Goal: Task Accomplishment & Management: Manage account settings

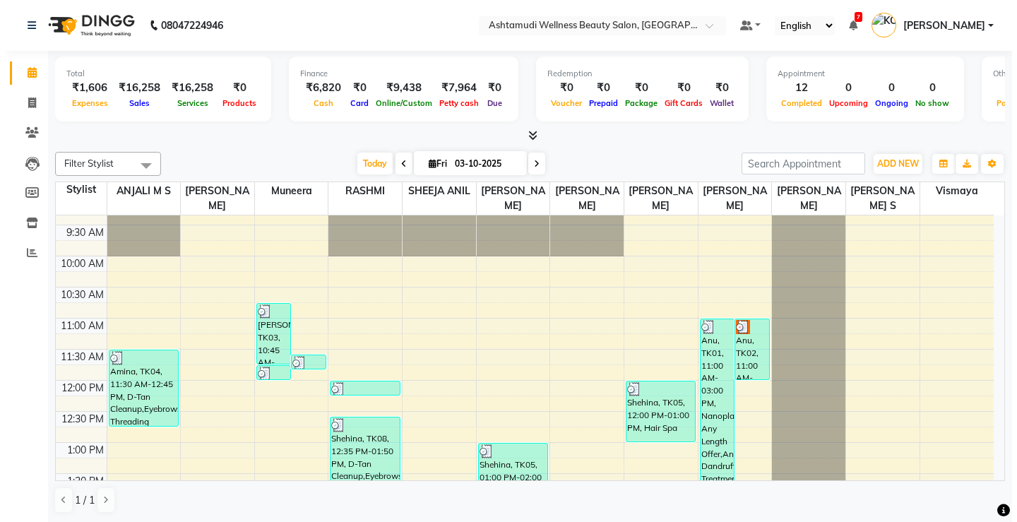
scroll to position [48, 0]
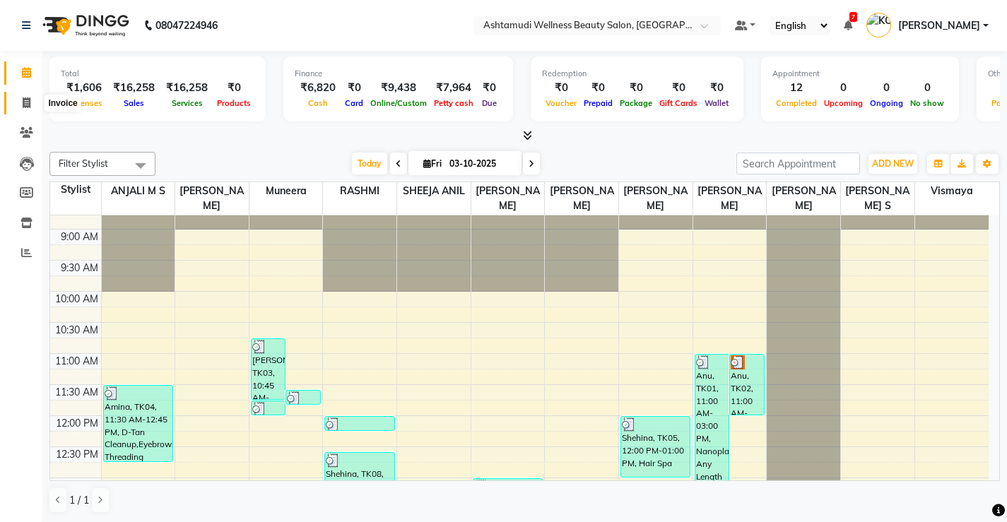
click at [32, 103] on span at bounding box center [26, 103] width 25 height 16
select select "service"
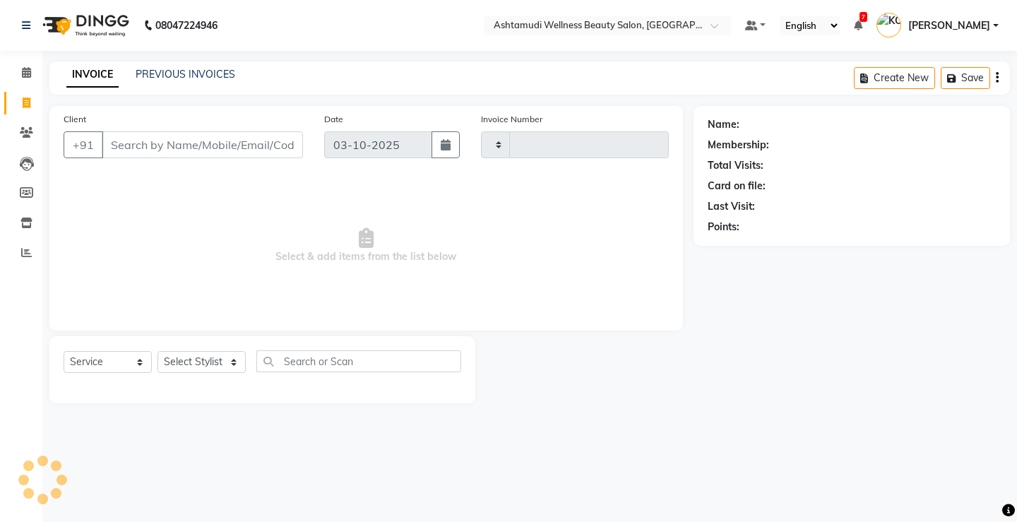
type input "3870"
select select "4674"
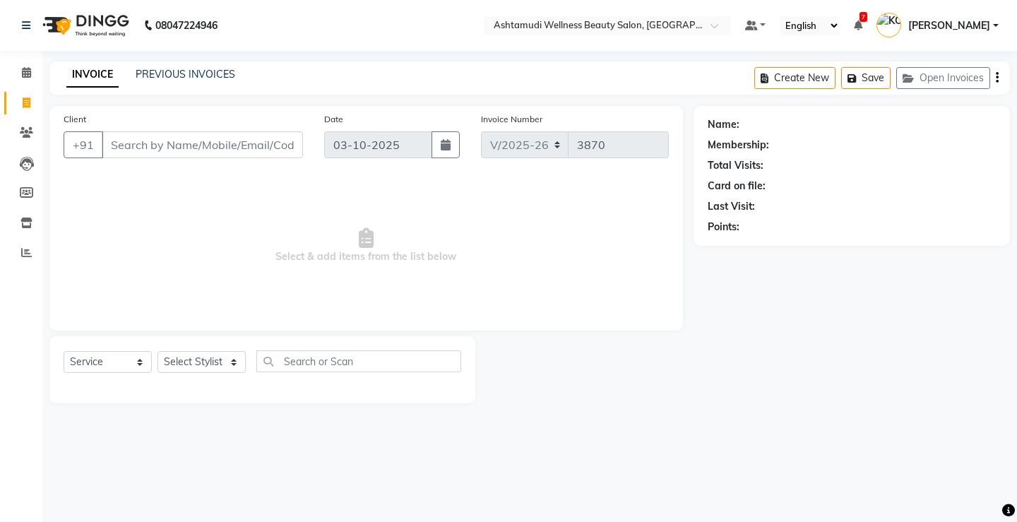
select select "product"
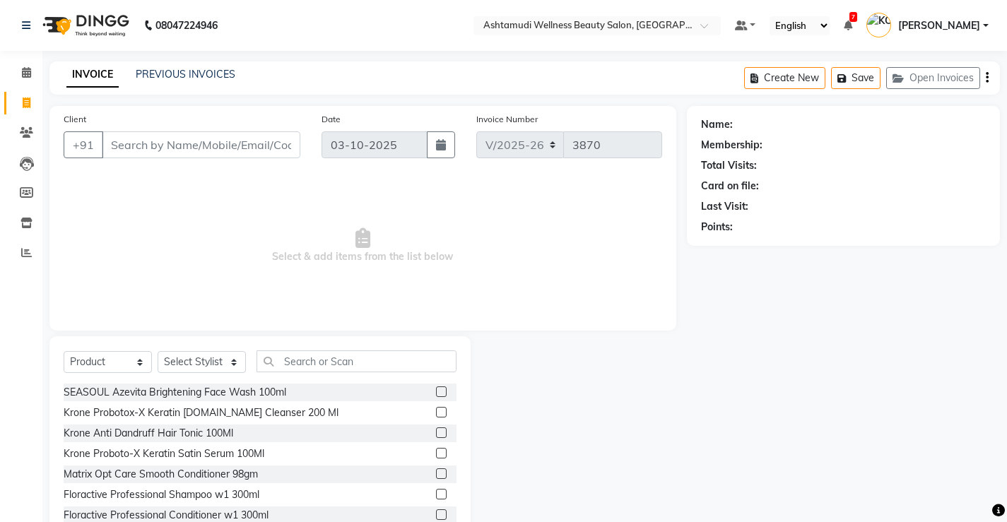
click at [274, 143] on input "Client" at bounding box center [201, 144] width 199 height 27
type input "8086262688"
click at [274, 143] on span "Add Client" at bounding box center [264, 145] width 56 height 14
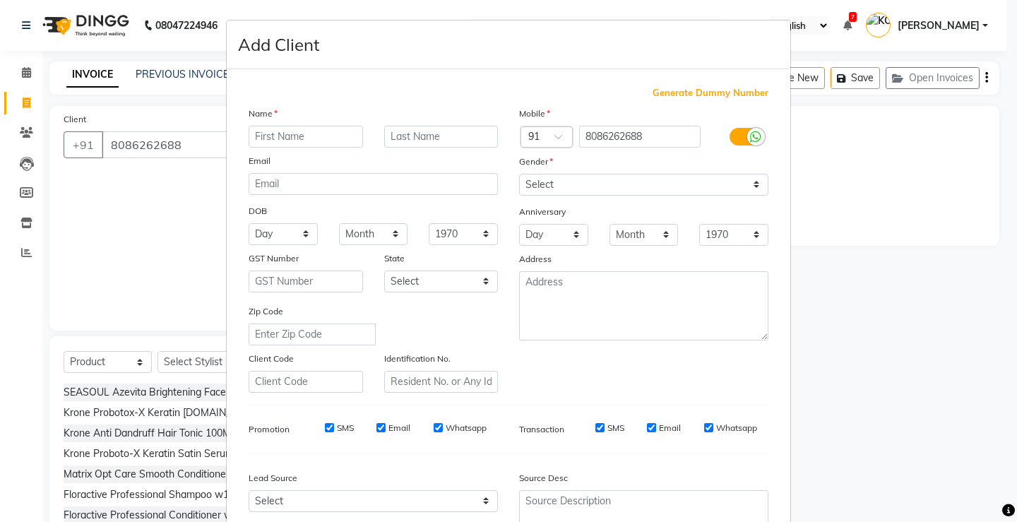
click at [330, 137] on input "text" at bounding box center [306, 137] width 114 height 22
type input "Mayookha"
click at [299, 233] on select "Day 01 02 03 04 05 06 07 08 09 10 11 12 13 14 15 16 17 18 19 20 21 22 23 24 25 …" at bounding box center [283, 234] width 69 height 22
select select "14"
click at [249, 223] on select "Day 01 02 03 04 05 06 07 08 09 10 11 12 13 14 15 16 17 18 19 20 21 22 23 24 25 …" at bounding box center [283, 234] width 69 height 22
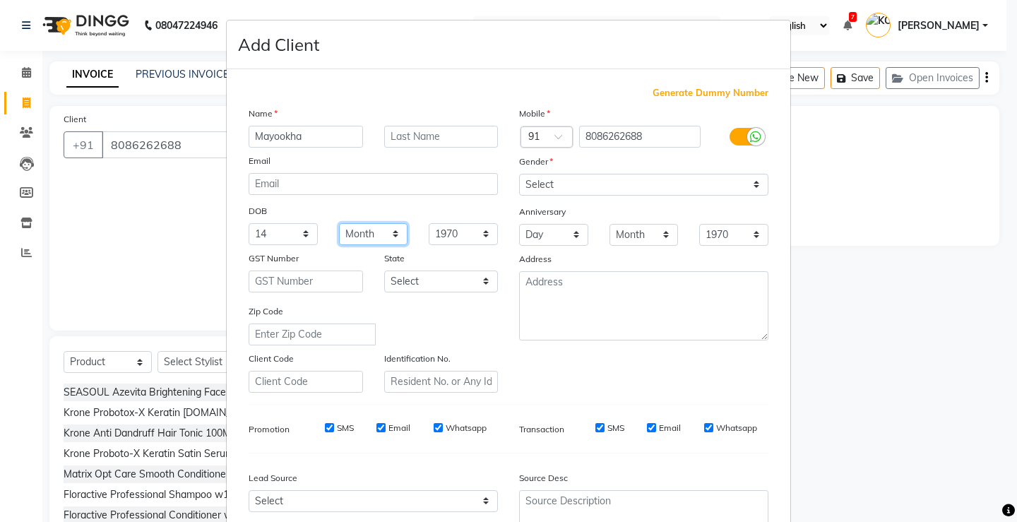
click at [355, 239] on select "Month January February March April May June July August September October Novem…" at bounding box center [373, 234] width 69 height 22
select select "04"
click at [339, 223] on select "Month January February March April May June July August September October Novem…" at bounding box center [373, 234] width 69 height 22
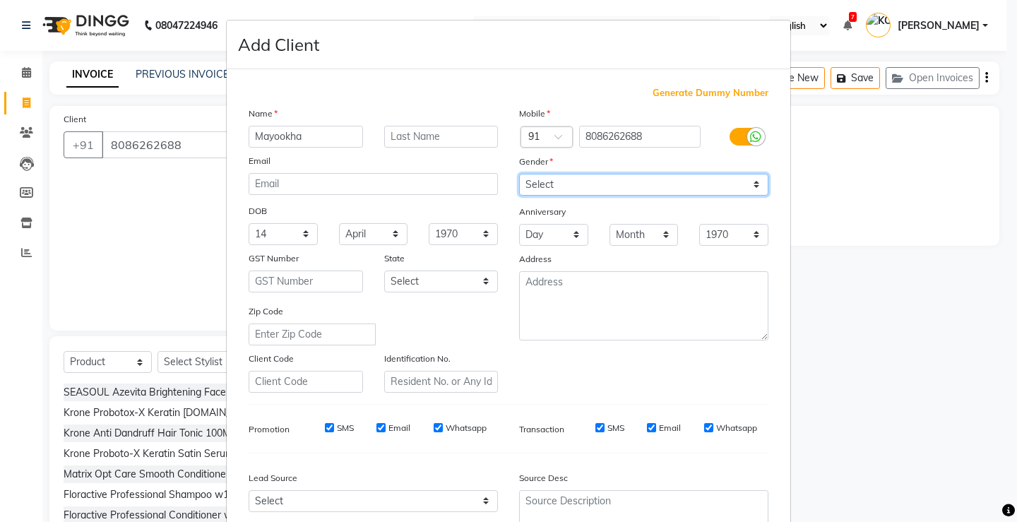
click at [739, 194] on select "Select Male Female Other Prefer Not To Say" at bounding box center [643, 185] width 249 height 22
select select "female"
click at [519, 174] on select "Select Male Female Other Prefer Not To Say" at bounding box center [643, 185] width 249 height 22
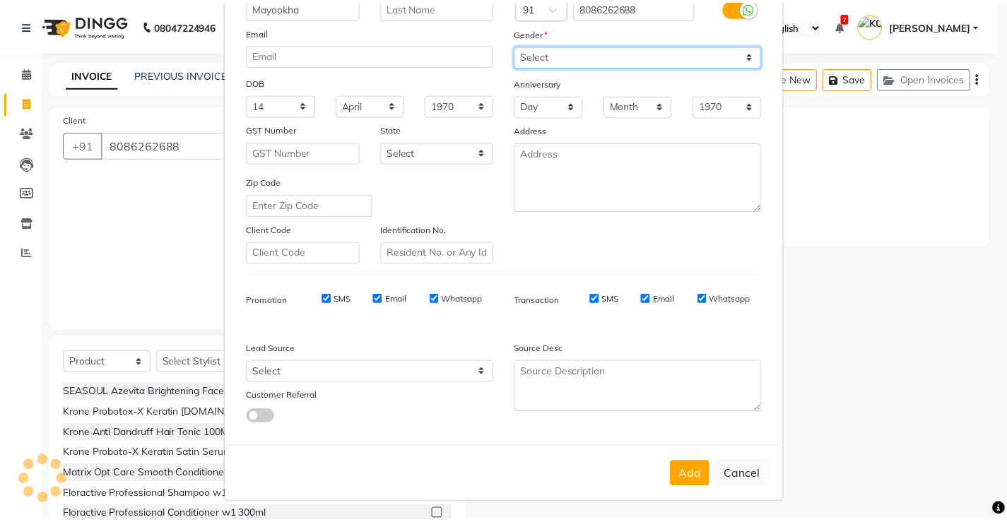
scroll to position [130, 0]
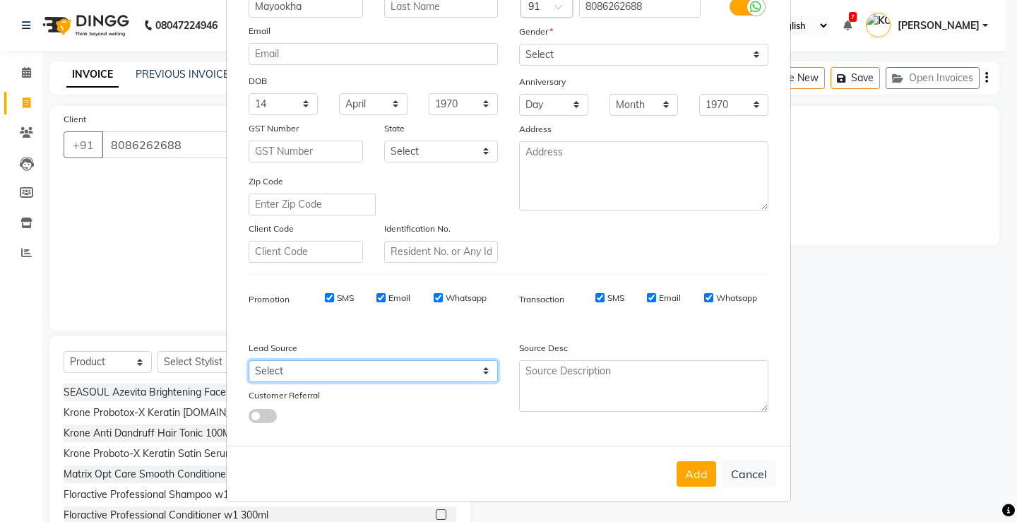
click at [454, 369] on select "Select Walk-in Referral Internet Friend Word of Mouth Advertisement Facebook Ju…" at bounding box center [373, 371] width 249 height 22
select select "31568"
click at [249, 360] on select "Select Walk-in Referral Internet Friend Word of Mouth Advertisement Facebook Ju…" at bounding box center [373, 371] width 249 height 22
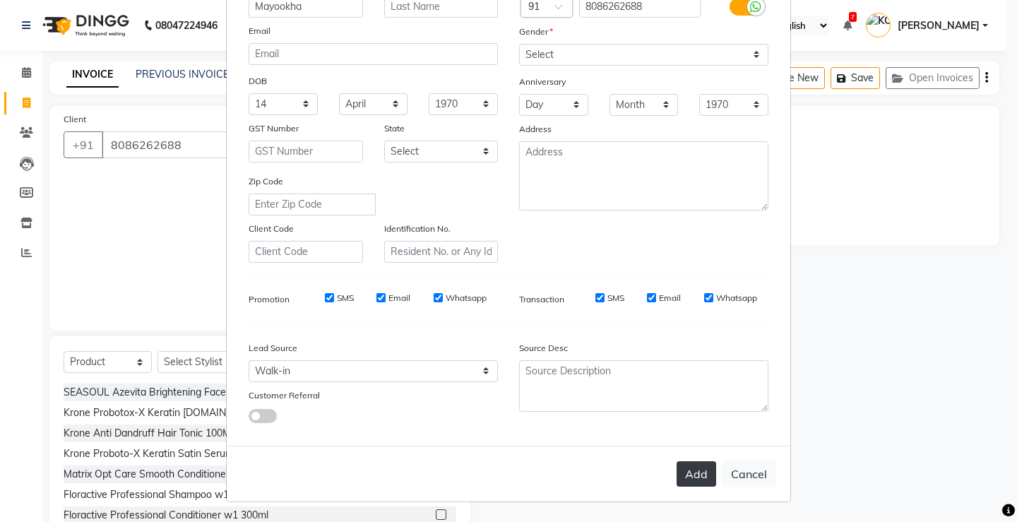
click at [693, 475] on button "Add" at bounding box center [697, 473] width 40 height 25
select select
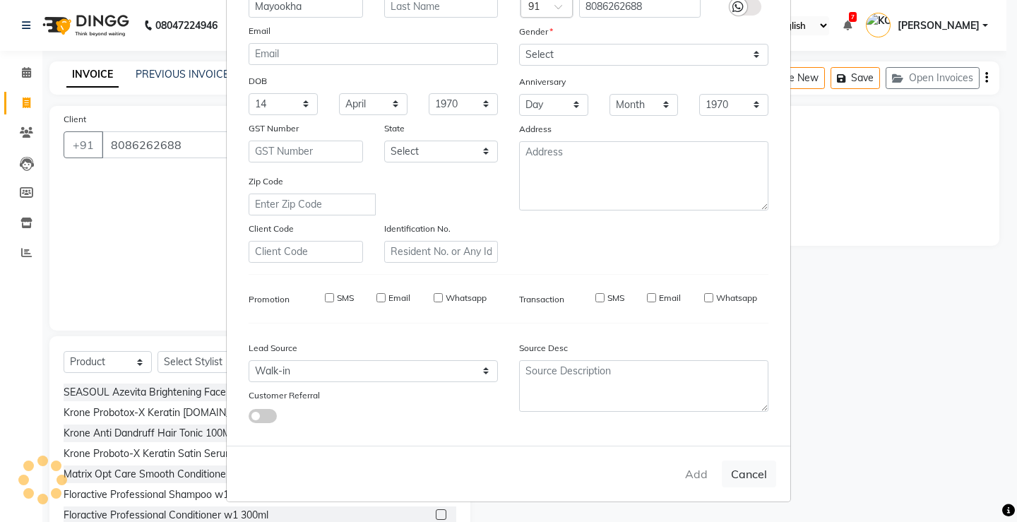
select select
checkbox input "false"
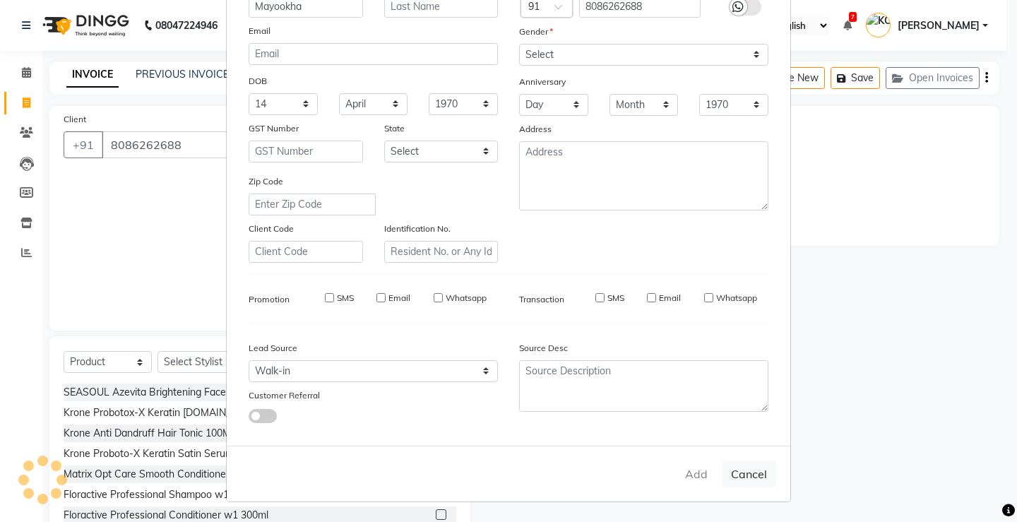
checkbox input "false"
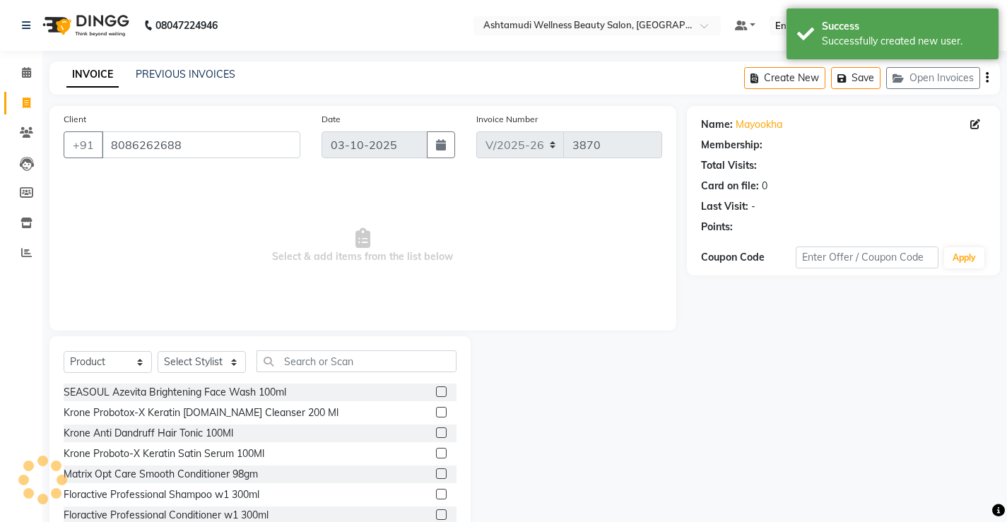
select select "1: Object"
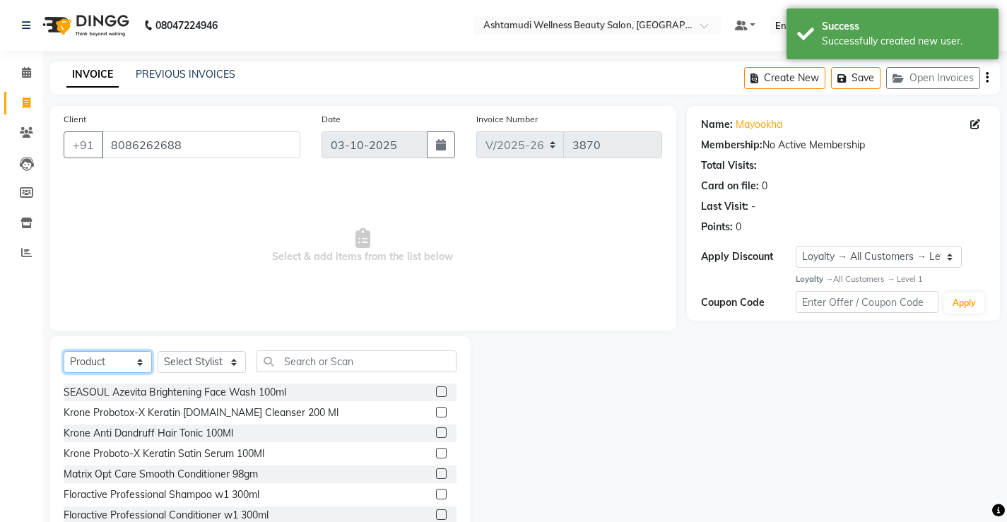
click at [112, 364] on select "Select Service Product Membership Package Voucher Prepaid Gift Card" at bounding box center [108, 362] width 88 height 22
select select "service"
click at [64, 351] on select "Select Service Product Membership Package Voucher Prepaid Gift Card" at bounding box center [108, 362] width 88 height 22
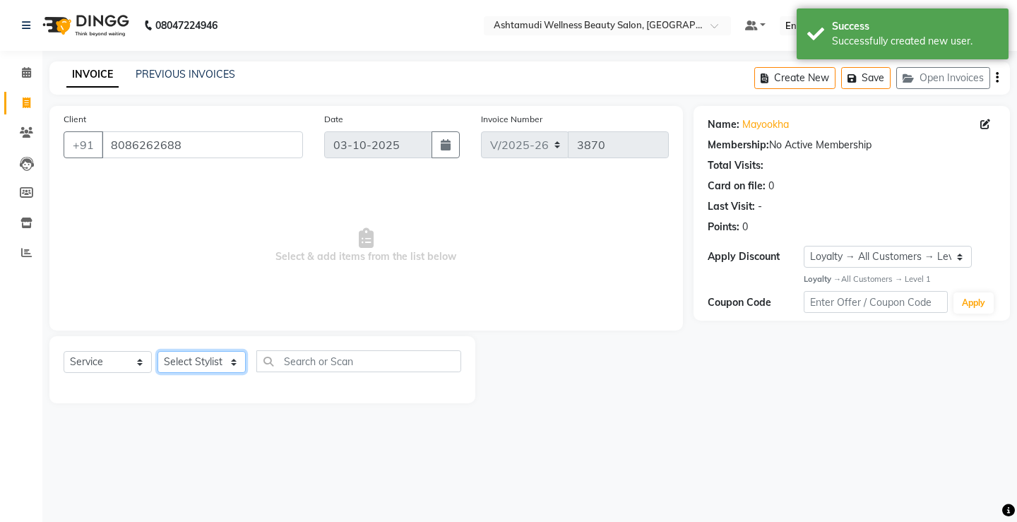
click at [196, 364] on select "Select Stylist ANJALI M S ASWATHY KOTTIYAM ASHTAMUDI KUMARI Muneera RASHMI SHEE…" at bounding box center [202, 362] width 88 height 22
select select "67522"
click at [158, 351] on select "Select Stylist ANJALI M S ASWATHY KOTTIYAM ASHTAMUDI KUMARI Muneera RASHMI SHEE…" at bounding box center [202, 362] width 88 height 22
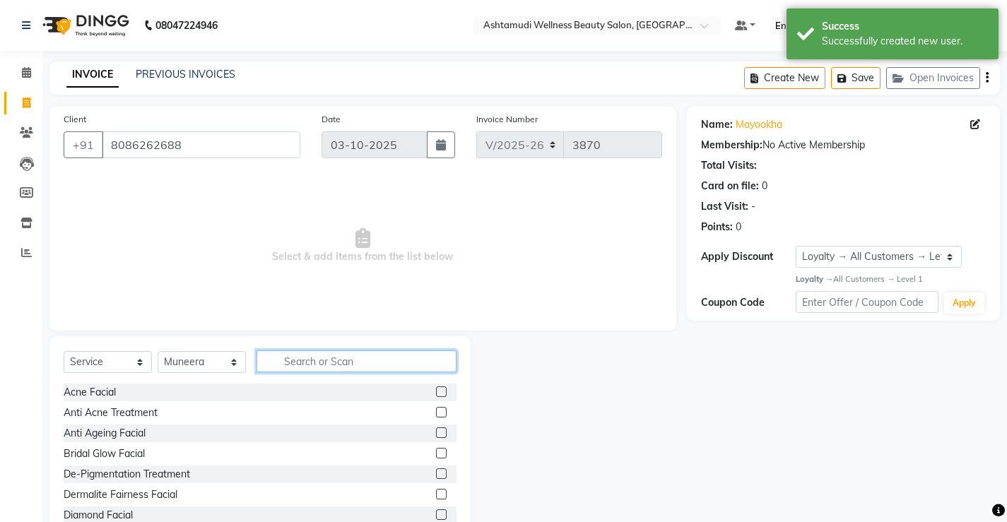
click at [386, 357] on input "text" at bounding box center [356, 361] width 200 height 22
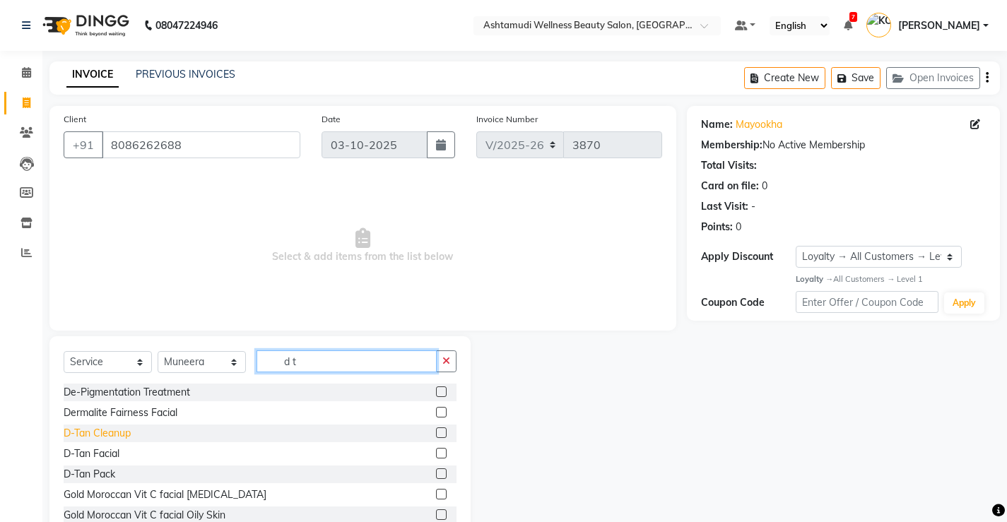
type input "d t"
click at [115, 432] on div "D-Tan Cleanup" at bounding box center [97, 433] width 67 height 15
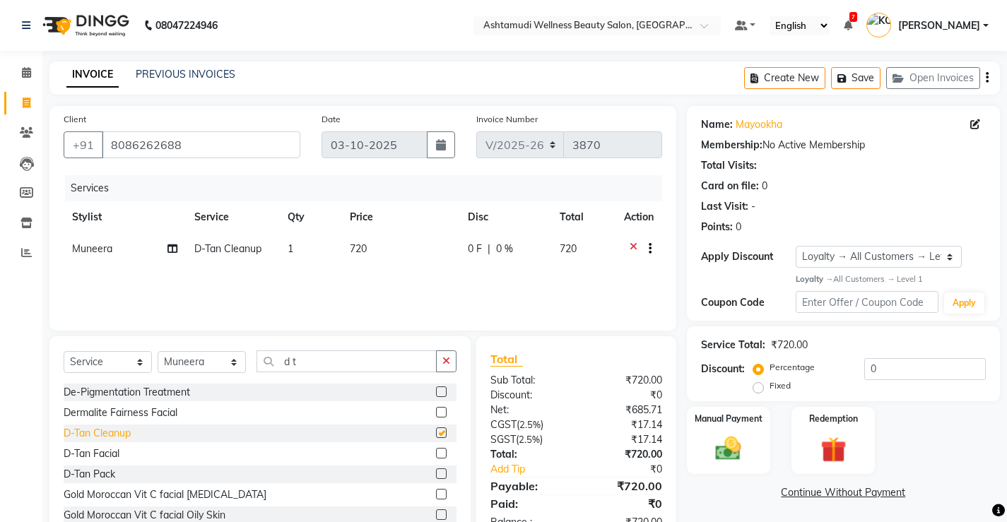
checkbox input "false"
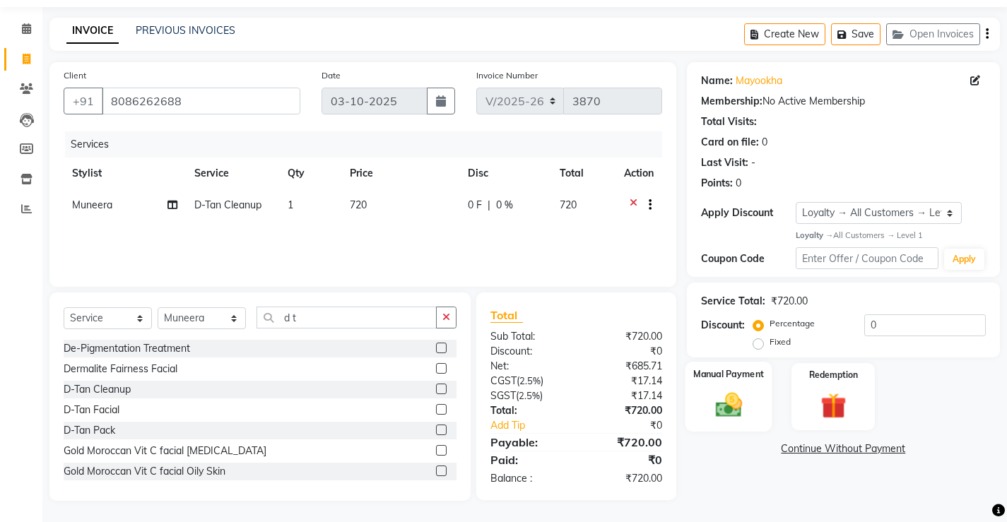
click at [722, 405] on img at bounding box center [728, 405] width 43 height 30
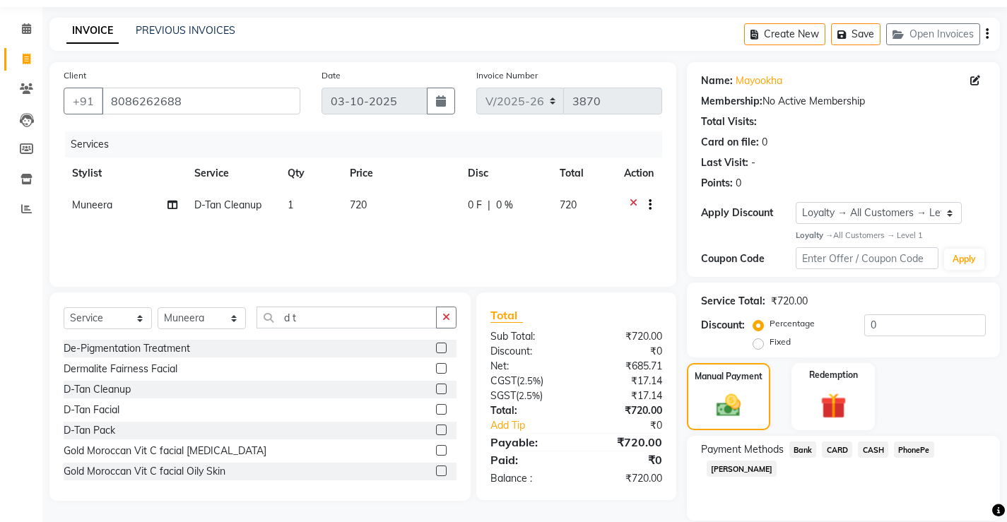
click at [910, 452] on span "PhonePe" at bounding box center [914, 450] width 40 height 16
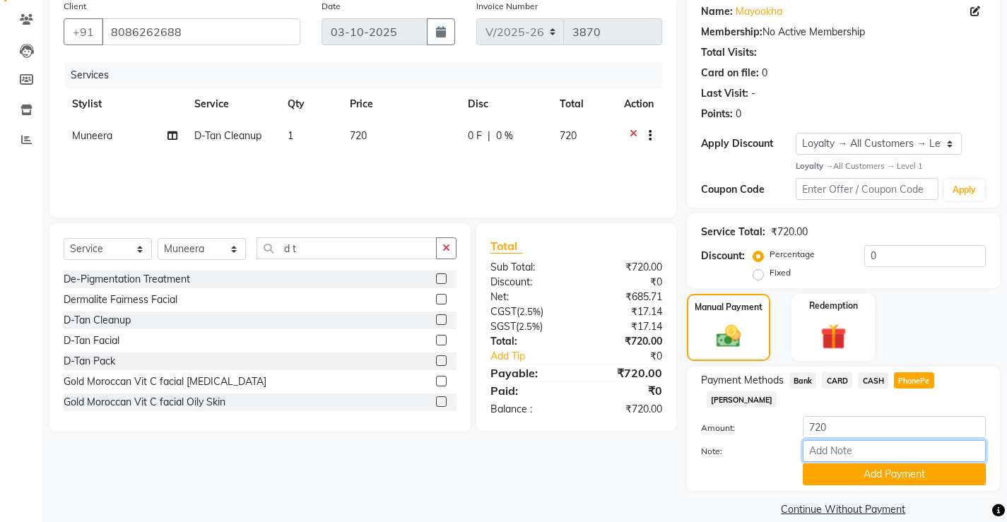
click at [861, 440] on input "Note:" at bounding box center [894, 451] width 183 height 22
type input "sindhya"
click at [877, 464] on button "Add Payment" at bounding box center [894, 475] width 183 height 22
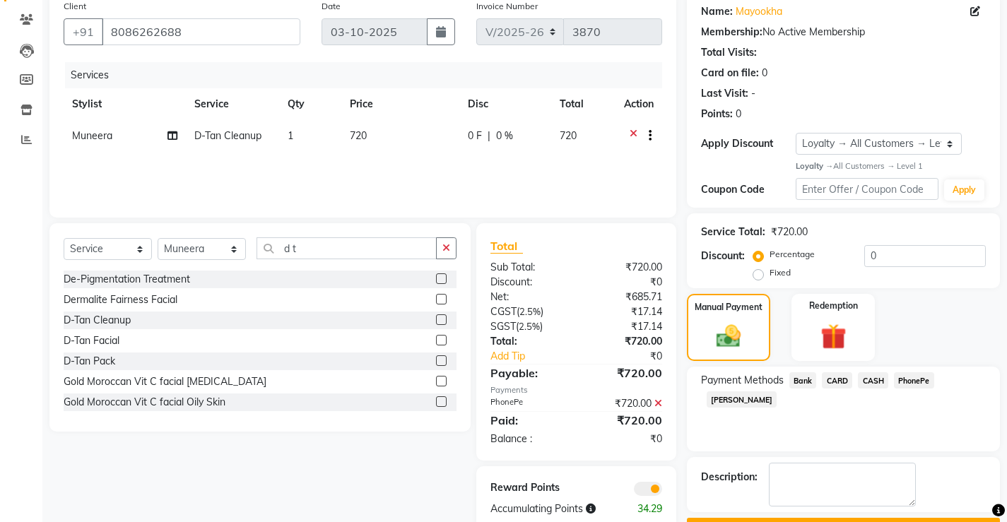
scroll to position [152, 0]
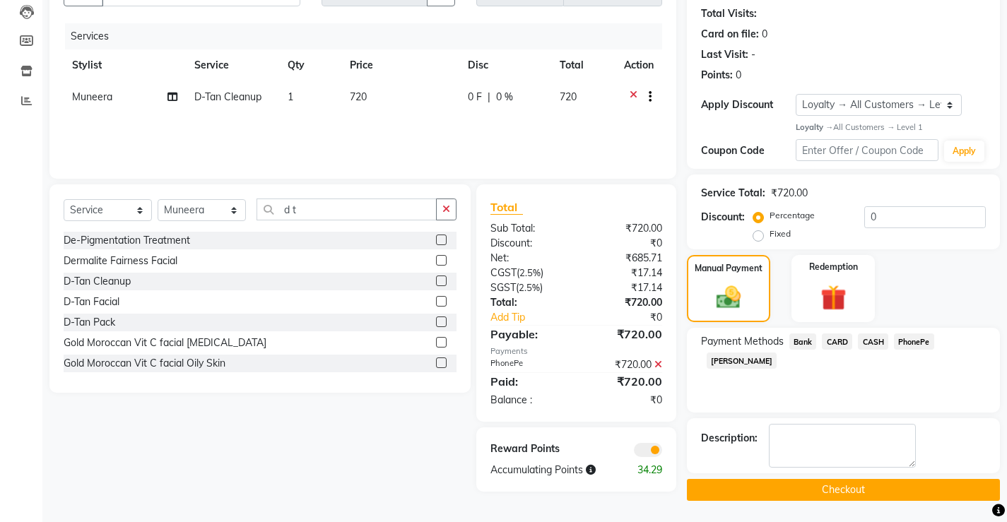
click at [845, 489] on button "Checkout" at bounding box center [843, 490] width 313 height 22
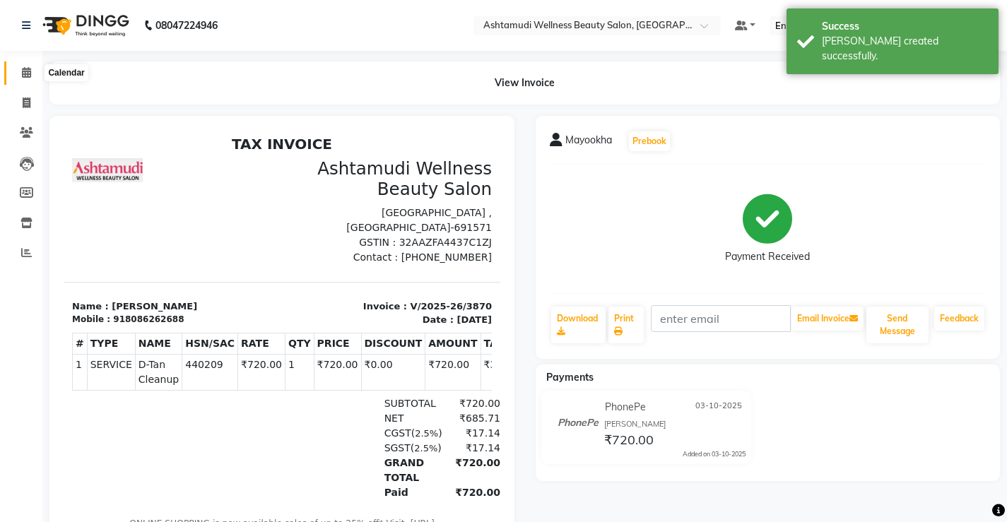
click at [25, 73] on icon at bounding box center [26, 72] width 9 height 11
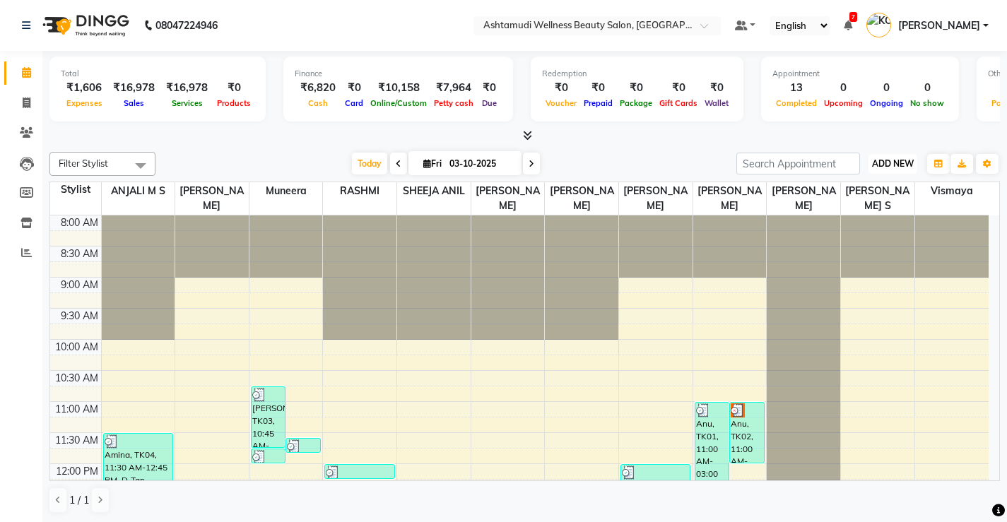
click at [881, 158] on span "ADD NEW" at bounding box center [893, 163] width 42 height 11
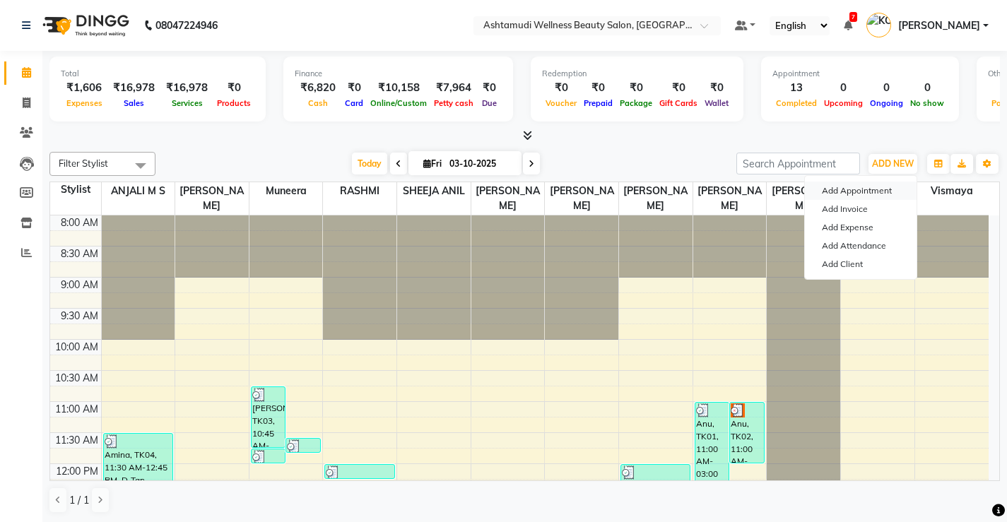
click at [880, 191] on button "Add Appointment" at bounding box center [861, 191] width 112 height 18
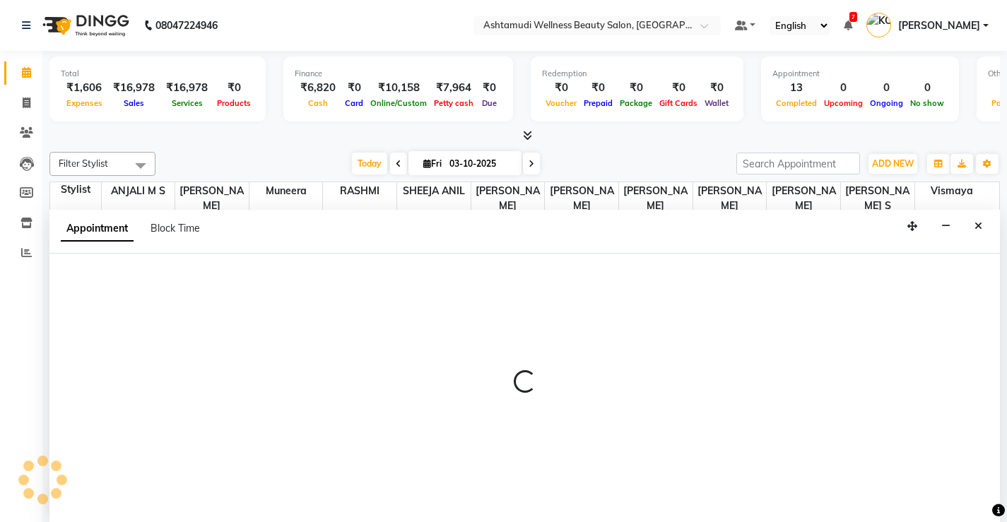
scroll to position [1, 0]
select select "540"
select select "tentative"
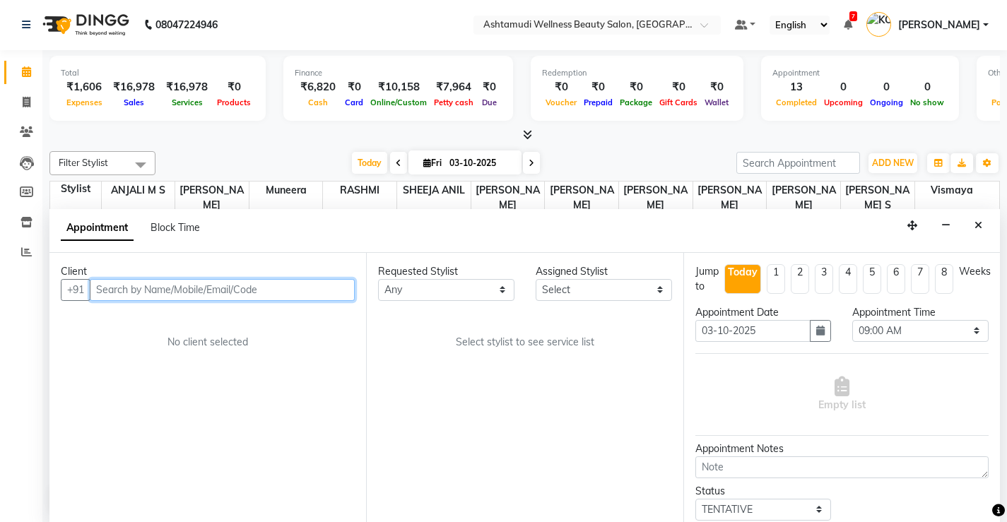
click at [297, 297] on input "text" at bounding box center [222, 290] width 265 height 22
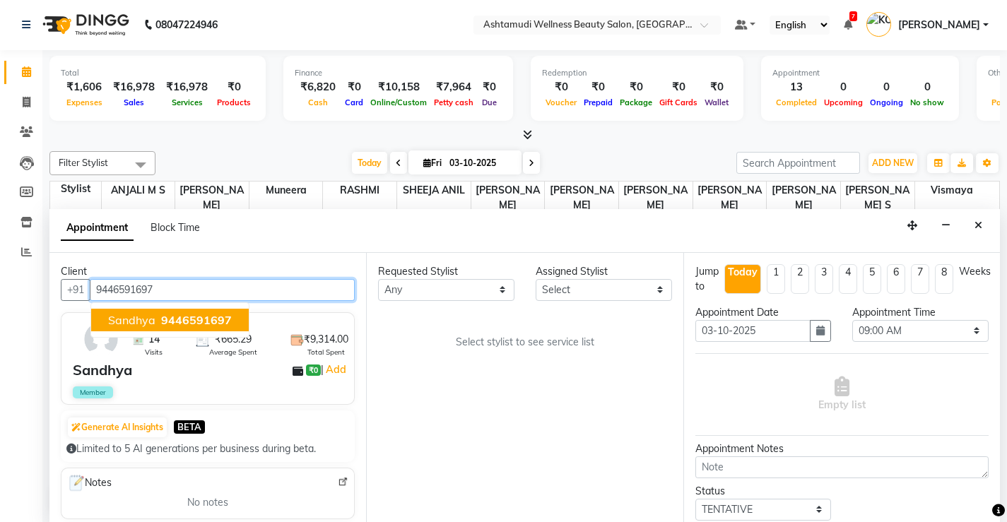
click at [195, 316] on span "9446591697" at bounding box center [196, 320] width 71 height 14
type input "9446591697"
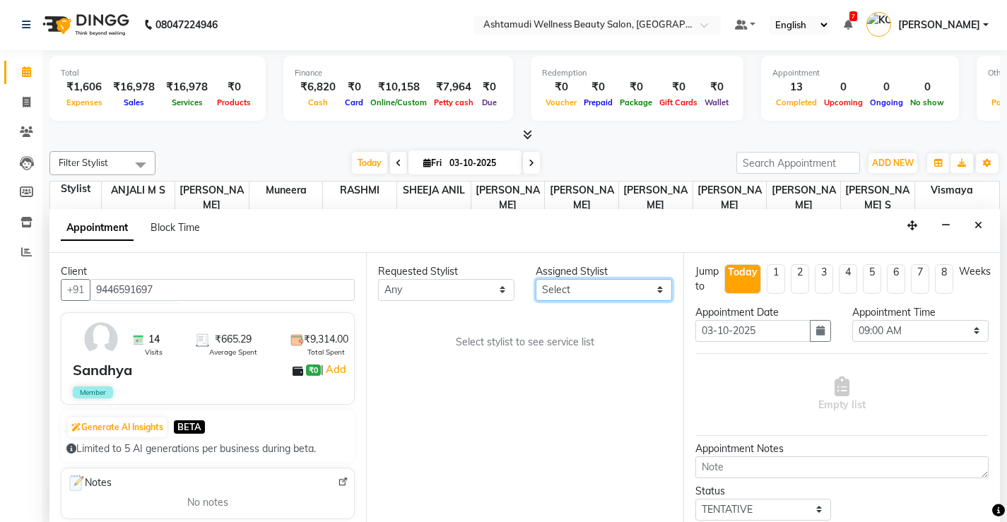
click at [649, 293] on select "Select ANJALI M S KOTTIYAM ASHTAMUDI Muneera RASHMI SHEEJA ANIL SHYNI SINDHYA S…" at bounding box center [604, 290] width 136 height 22
select select "67522"
click at [536, 279] on select "Select ANJALI M S KOTTIYAM ASHTAMUDI Muneera RASHMI SHEEJA ANIL SHYNI SINDHYA S…" at bounding box center [604, 290] width 136 height 22
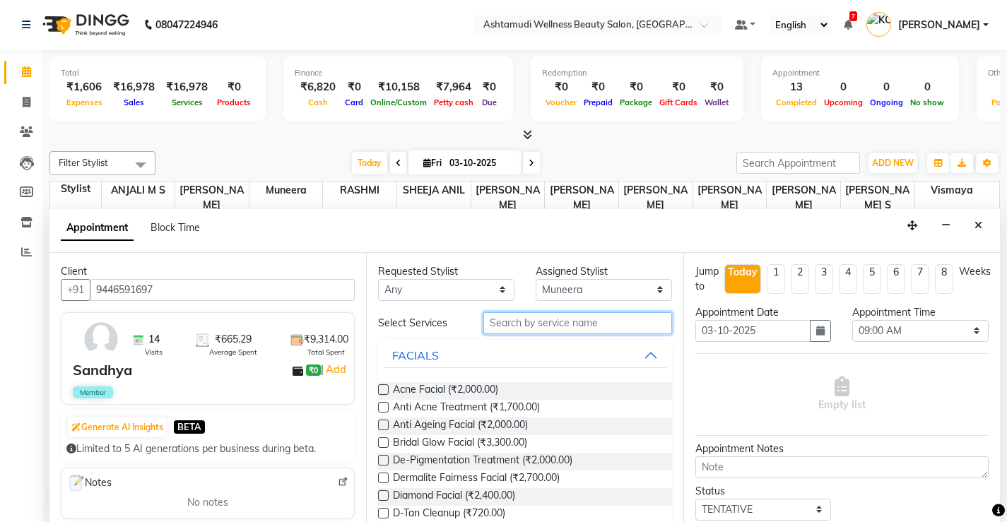
click at [618, 322] on input "text" at bounding box center [577, 323] width 189 height 22
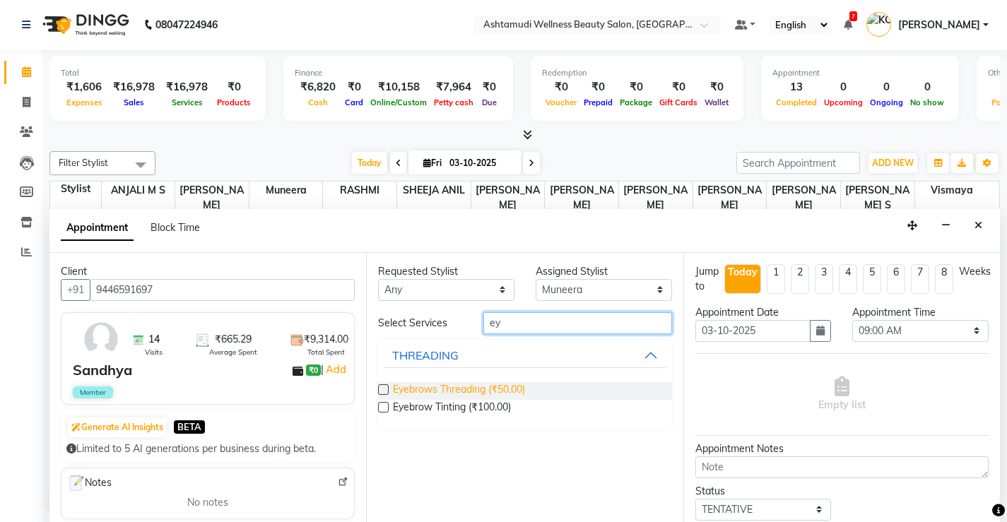
type input "ey"
click at [496, 389] on span "Eyebrows Threading (₹50.00)" at bounding box center [459, 391] width 132 height 18
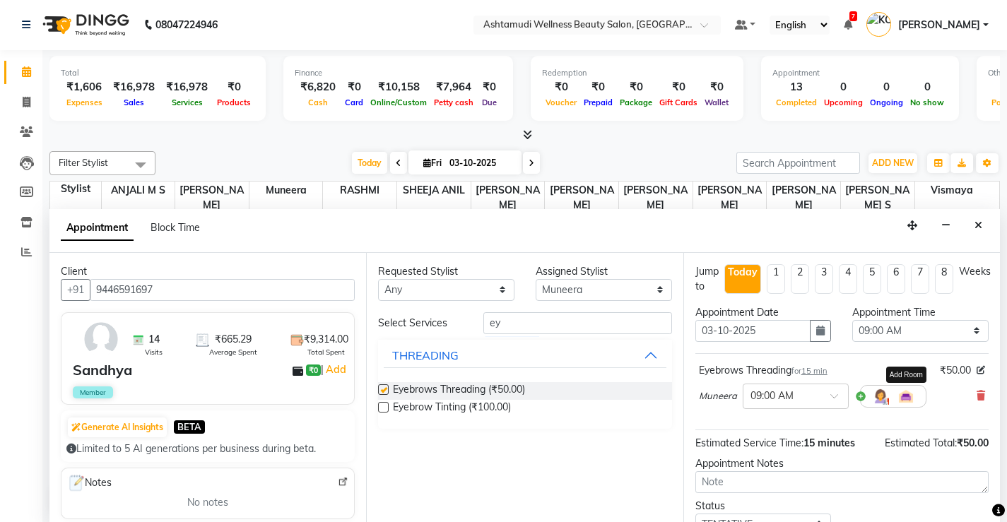
checkbox input "false"
click at [945, 330] on select "Select 09:00 AM 09:15 AM 09:30 AM 09:45 AM 10:00 AM 10:15 AM 10:30 AM 10:45 AM …" at bounding box center [920, 331] width 136 height 22
select select "1020"
click at [852, 320] on select "Select 09:00 AM 09:15 AM 09:30 AM 09:45 AM 10:00 AM 10:15 AM 10:30 AM 10:45 AM …" at bounding box center [920, 331] width 136 height 22
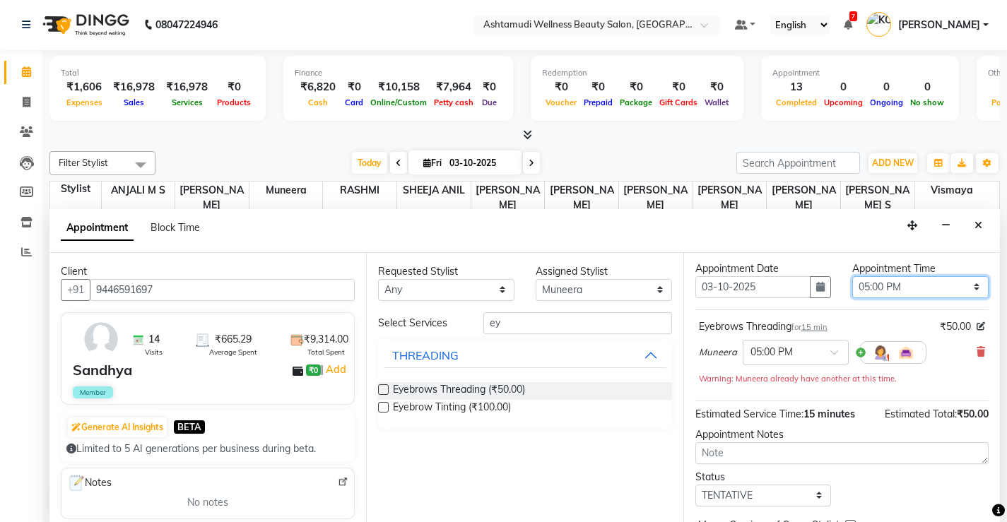
scroll to position [94, 0]
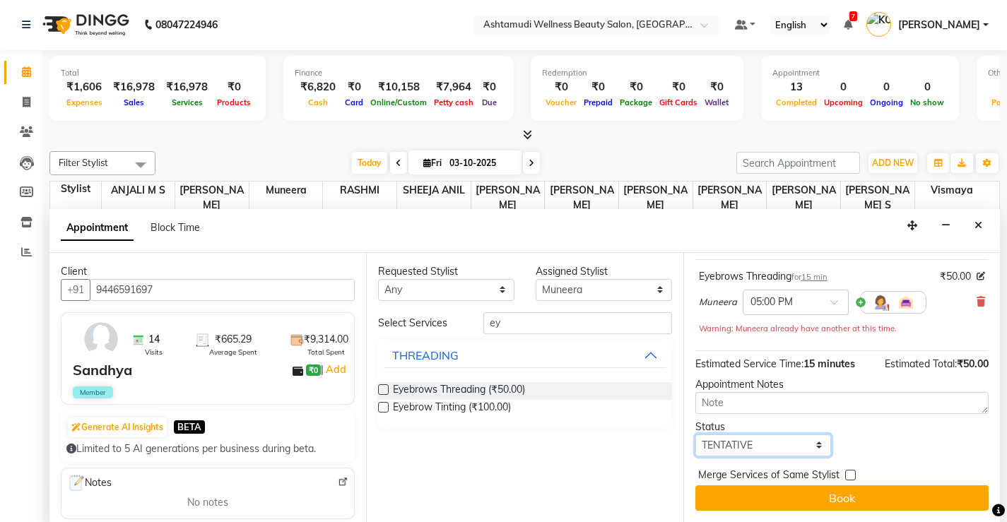
click at [813, 443] on select "Select TENTATIVE CONFIRM CHECK-IN UPCOMING" at bounding box center [763, 446] width 136 height 22
select select "check-in"
click at [695, 435] on select "Select TENTATIVE CONFIRM CHECK-IN UPCOMING" at bounding box center [763, 446] width 136 height 22
drag, startPoint x: 822, startPoint y: 494, endPoint x: 823, endPoint y: 341, distance: 153.3
click at [822, 488] on button "Book" at bounding box center [841, 497] width 293 height 25
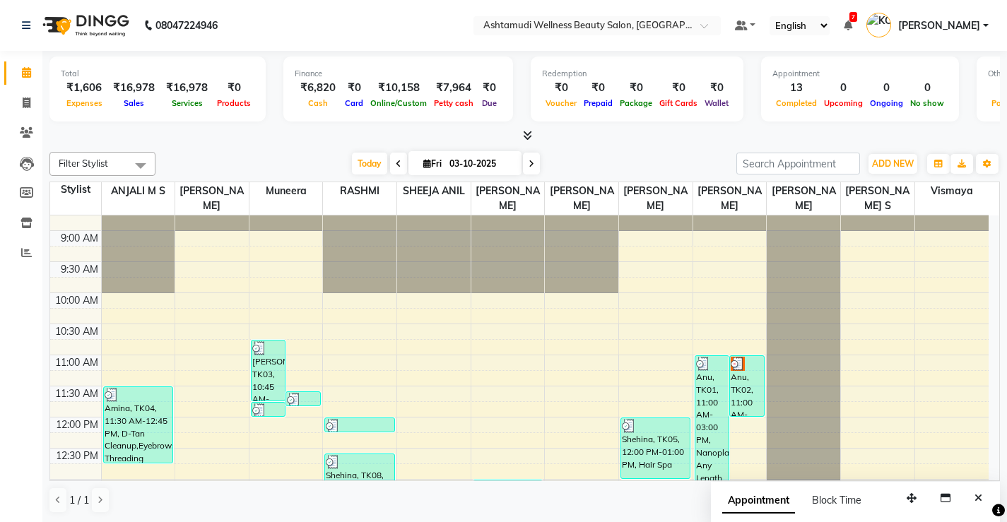
scroll to position [71, 0]
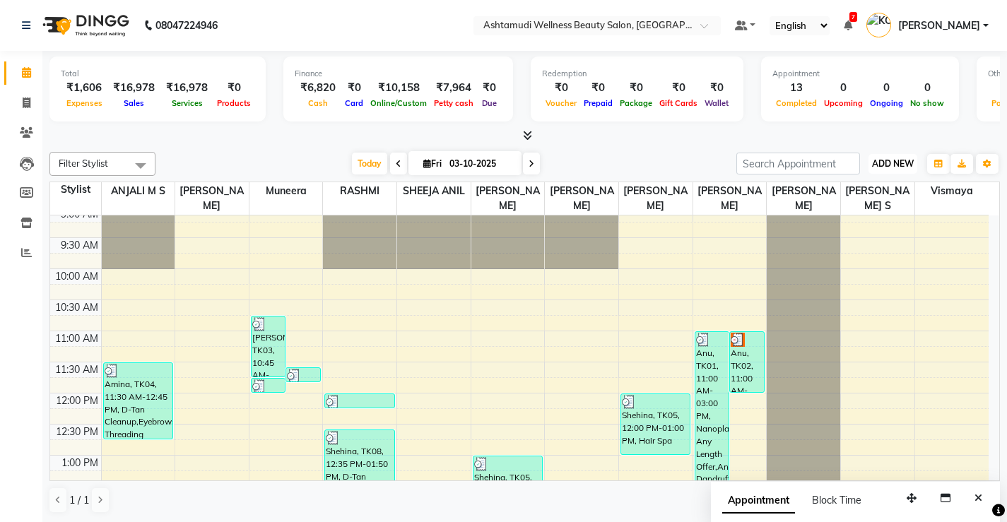
click at [885, 157] on button "ADD NEW Toggle Dropdown" at bounding box center [892, 164] width 49 height 20
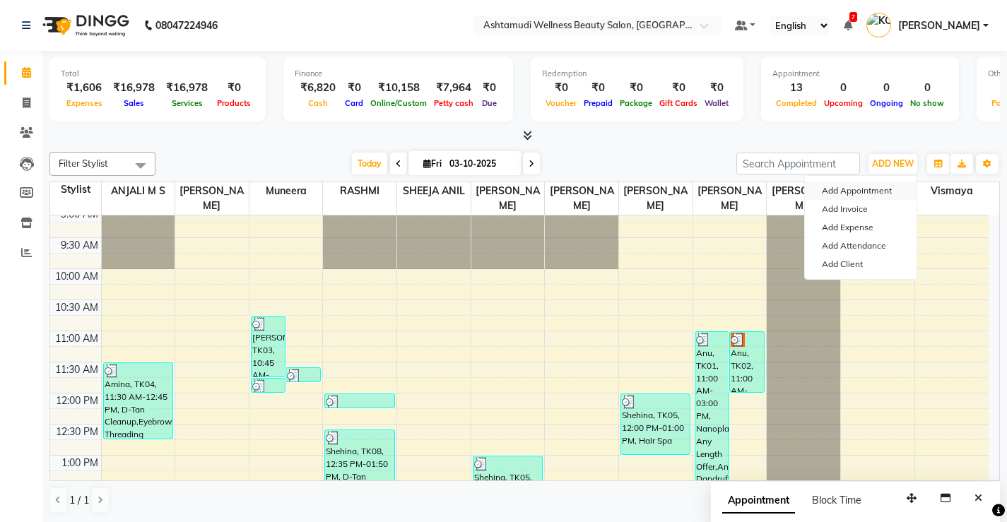
click at [881, 185] on button "Add Appointment" at bounding box center [861, 191] width 112 height 18
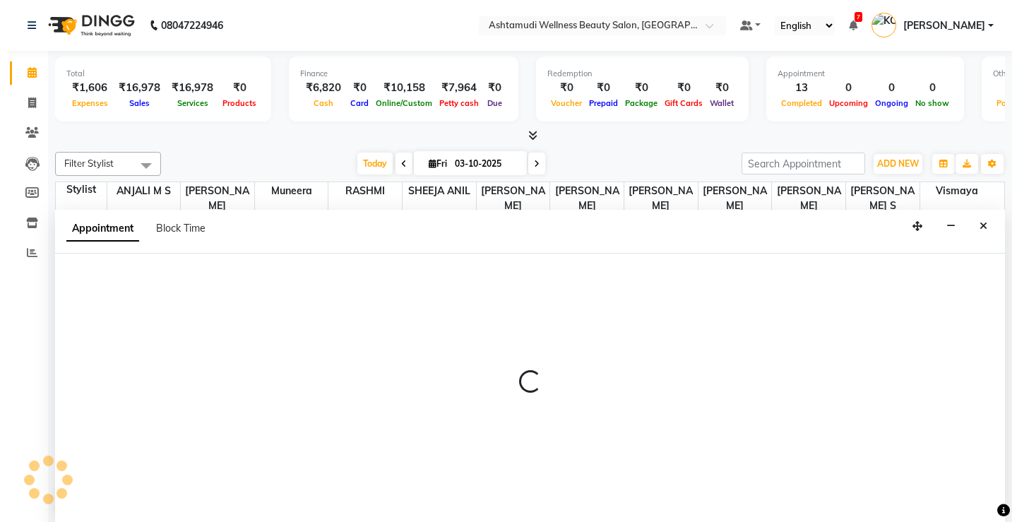
scroll to position [1, 0]
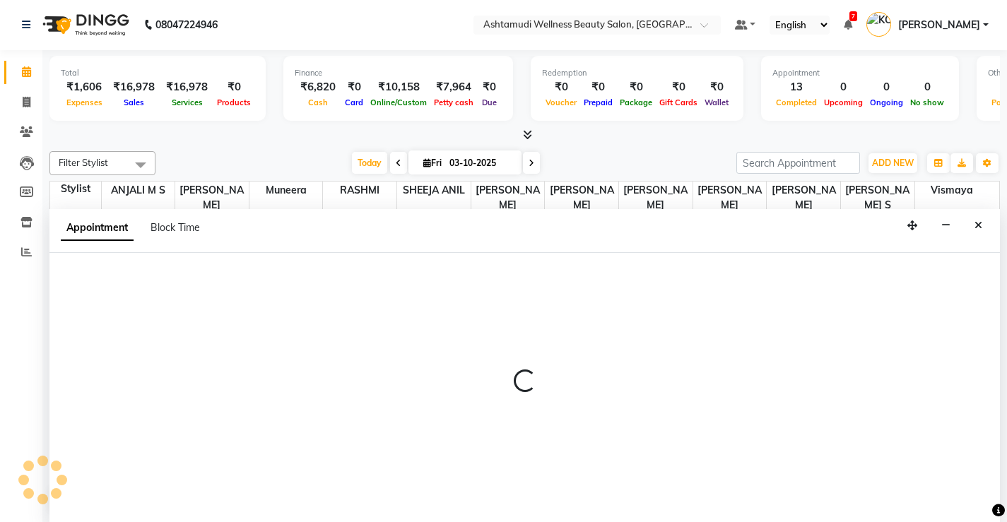
select select "tentative"
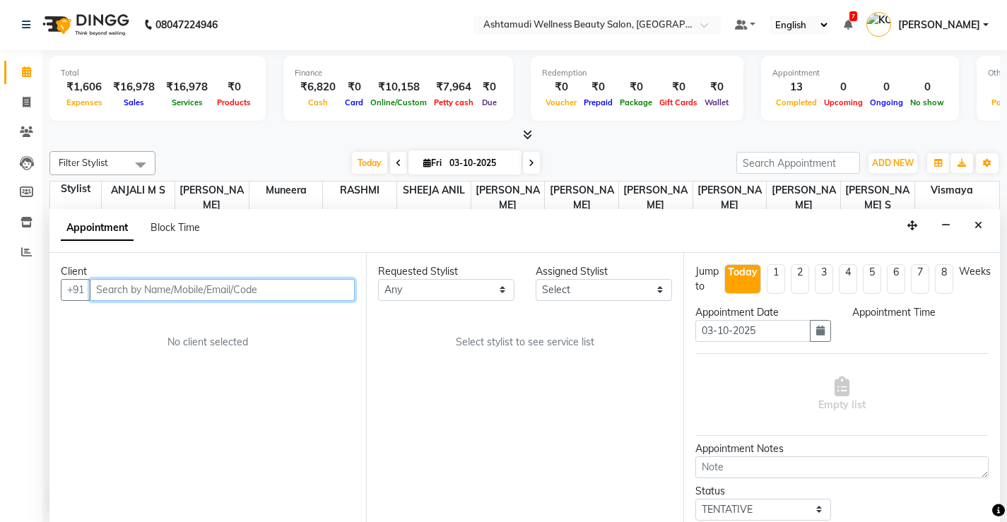
select select "540"
click at [295, 283] on input "text" at bounding box center [222, 290] width 265 height 22
type input "7559987049"
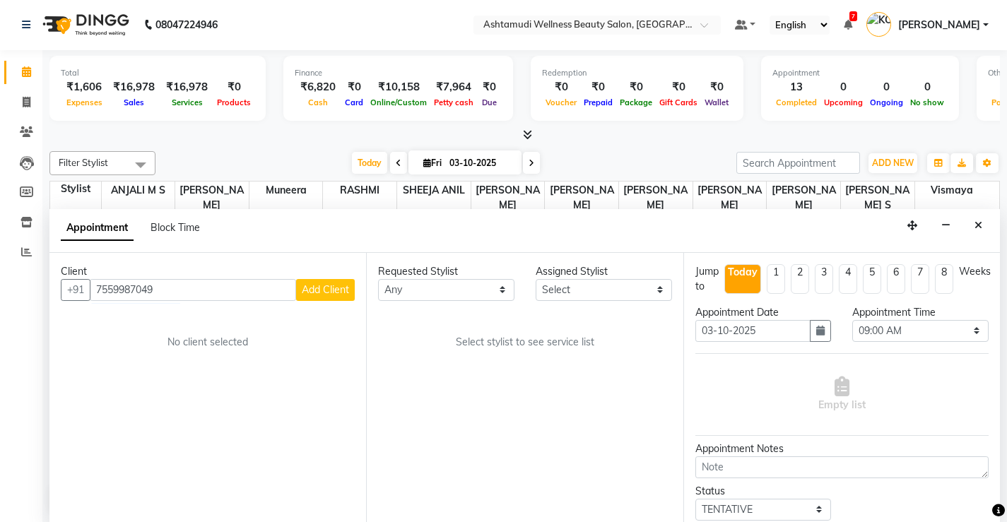
click at [338, 294] on span "Add Client" at bounding box center [325, 289] width 47 height 13
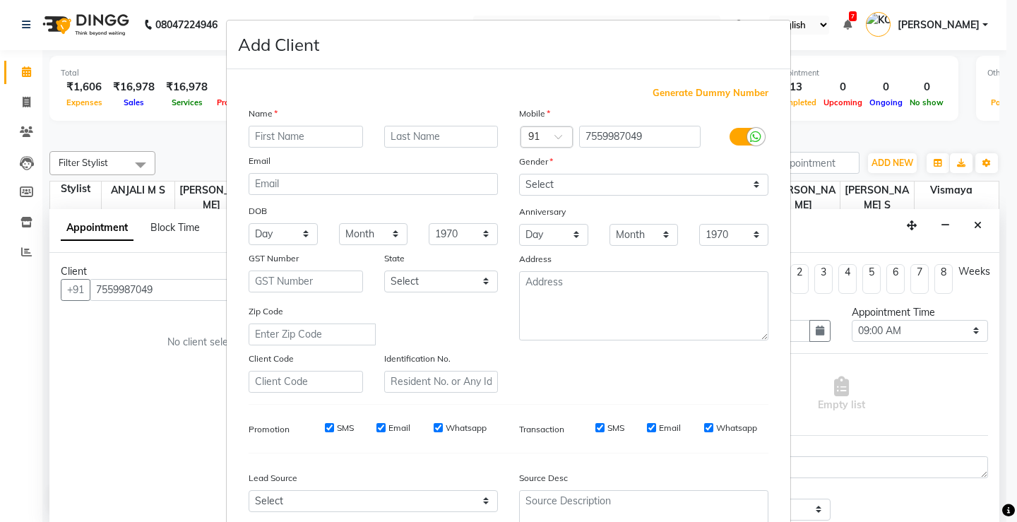
click at [343, 136] on input "text" at bounding box center [306, 137] width 114 height 22
type input "minnu"
click at [283, 234] on select "Day 01 02 03 04 05 06 07 08 09 10 11 12 13 14 15 16 17 18 19 20 21 22 23 24 25 …" at bounding box center [283, 234] width 69 height 22
select select "25"
click at [249, 223] on select "Day 01 02 03 04 05 06 07 08 09 10 11 12 13 14 15 16 17 18 19 20 21 22 23 24 25 …" at bounding box center [283, 234] width 69 height 22
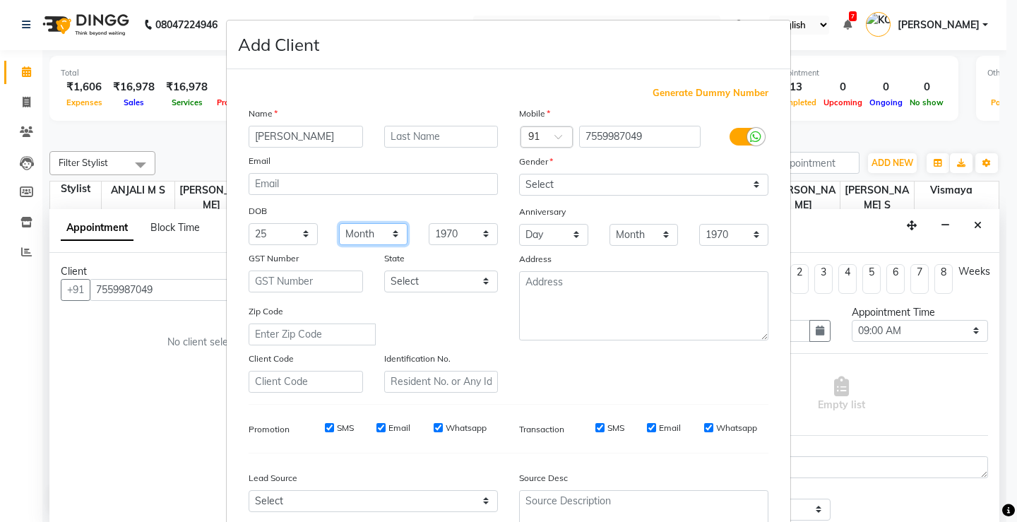
click at [387, 232] on select "Month January February March April May June July August September October Novem…" at bounding box center [373, 234] width 69 height 22
select select "09"
click at [339, 223] on select "Month January February March April May June July August September October Novem…" at bounding box center [373, 234] width 69 height 22
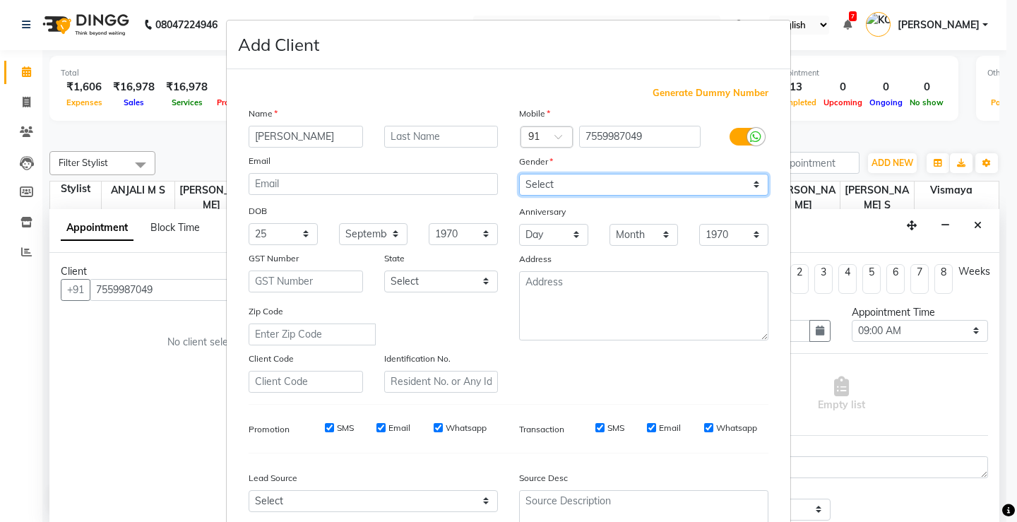
click at [728, 185] on select "Select Male Female Other Prefer Not To Say" at bounding box center [643, 185] width 249 height 22
select select "female"
click at [519, 174] on select "Select Male Female Other Prefer Not To Say" at bounding box center [643, 185] width 249 height 22
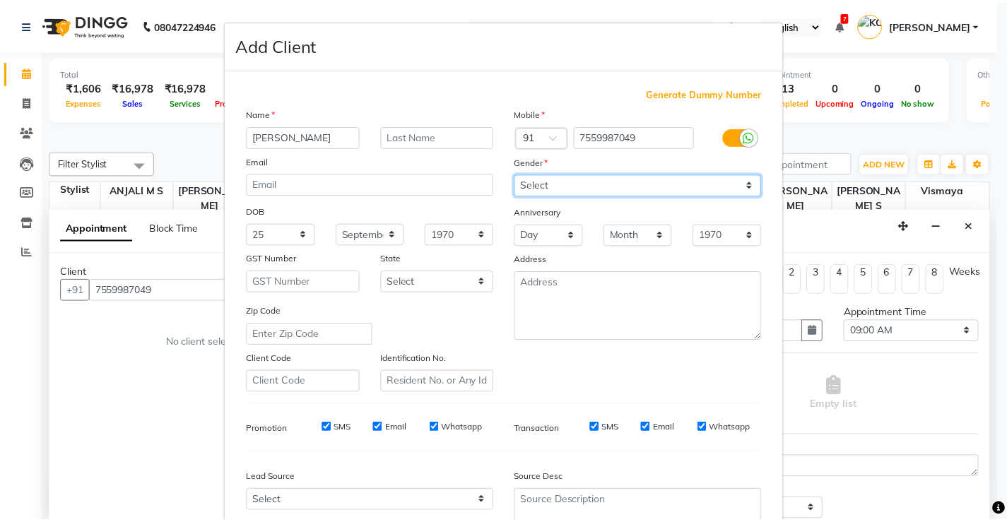
scroll to position [130, 0]
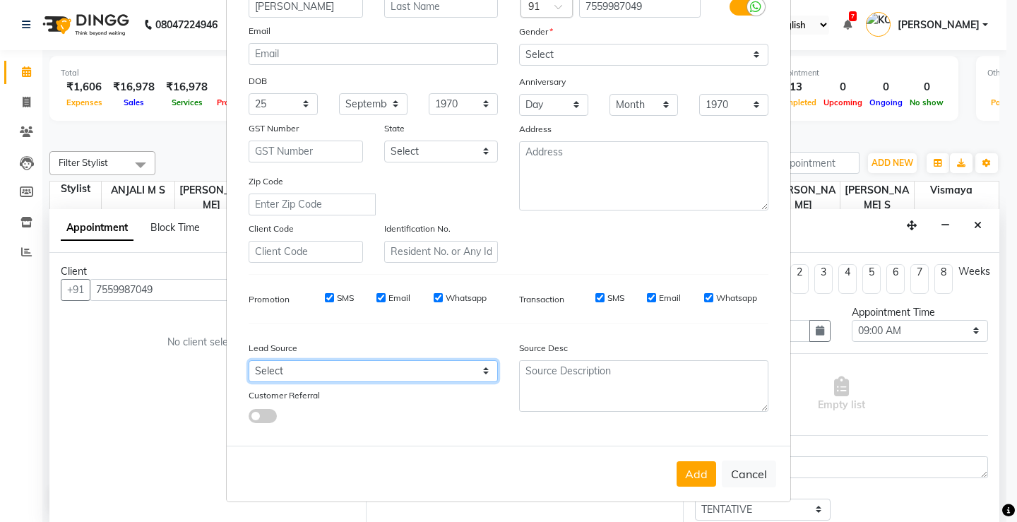
click at [458, 366] on select "Select Walk-in Referral Internet Friend Word of Mouth Advertisement Facebook Ju…" at bounding box center [373, 371] width 249 height 22
select select "31568"
click at [249, 360] on select "Select Walk-in Referral Internet Friend Word of Mouth Advertisement Facebook Ju…" at bounding box center [373, 371] width 249 height 22
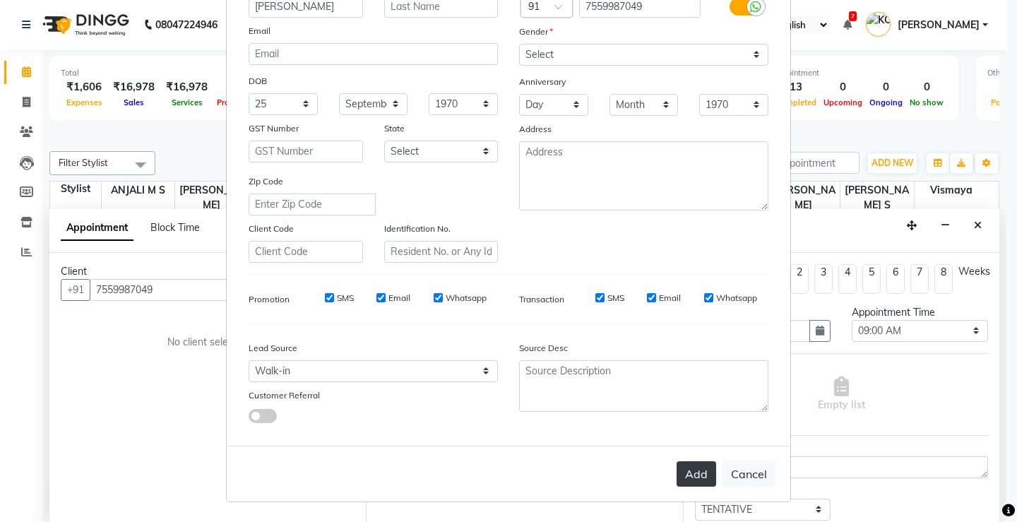
click at [688, 464] on button "Add" at bounding box center [697, 473] width 40 height 25
select select
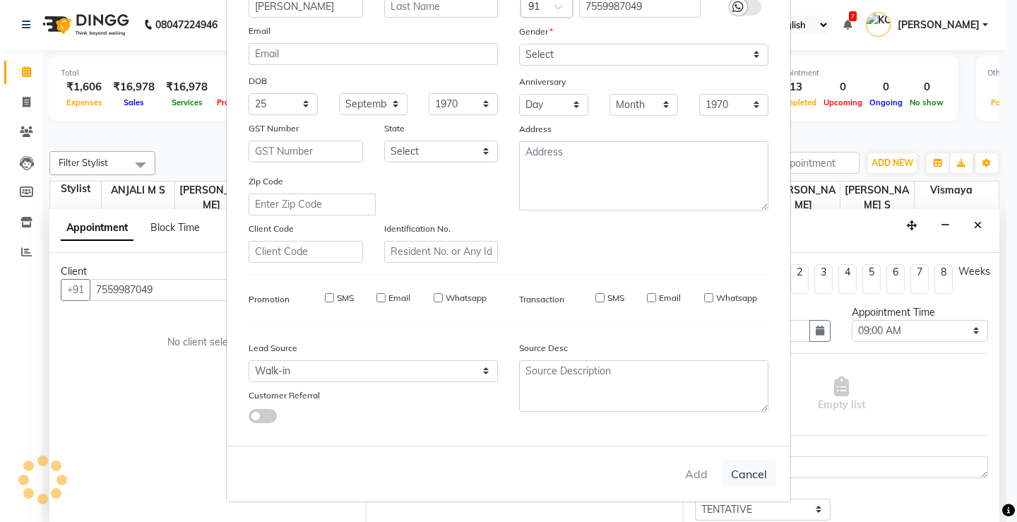
select select
checkbox input "false"
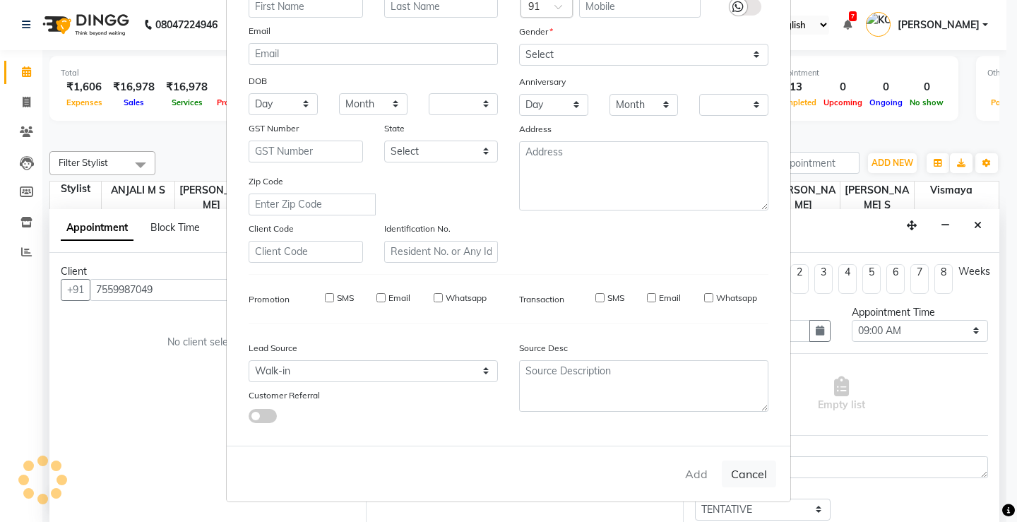
checkbox input "false"
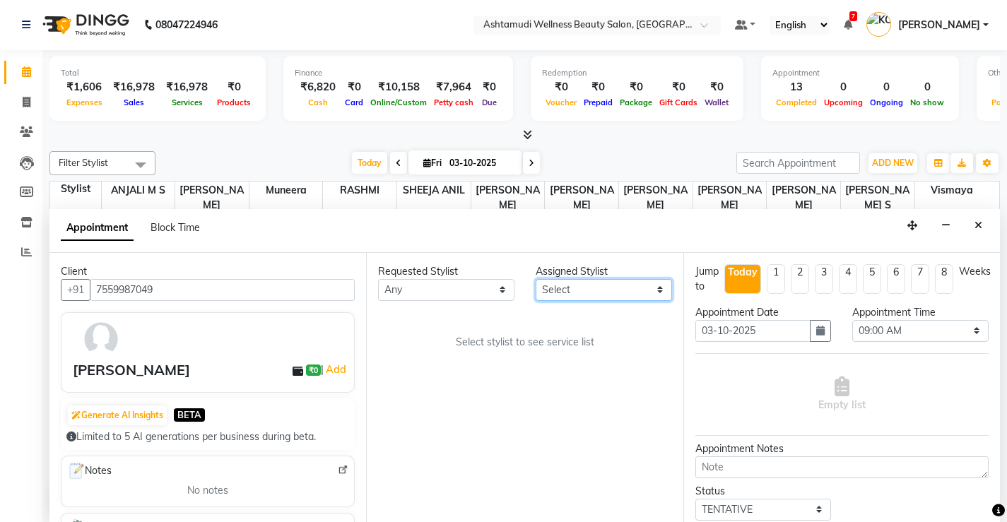
click at [623, 287] on select "Select ANJALI M S KOTTIYAM ASHTAMUDI Muneera RASHMI SHEEJA ANIL SHYNI SINDHYA S…" at bounding box center [604, 290] width 136 height 22
select select "27469"
click at [536, 279] on select "Select ANJALI M S KOTTIYAM ASHTAMUDI Muneera RASHMI SHEEJA ANIL SHYNI SINDHYA S…" at bounding box center [604, 290] width 136 height 22
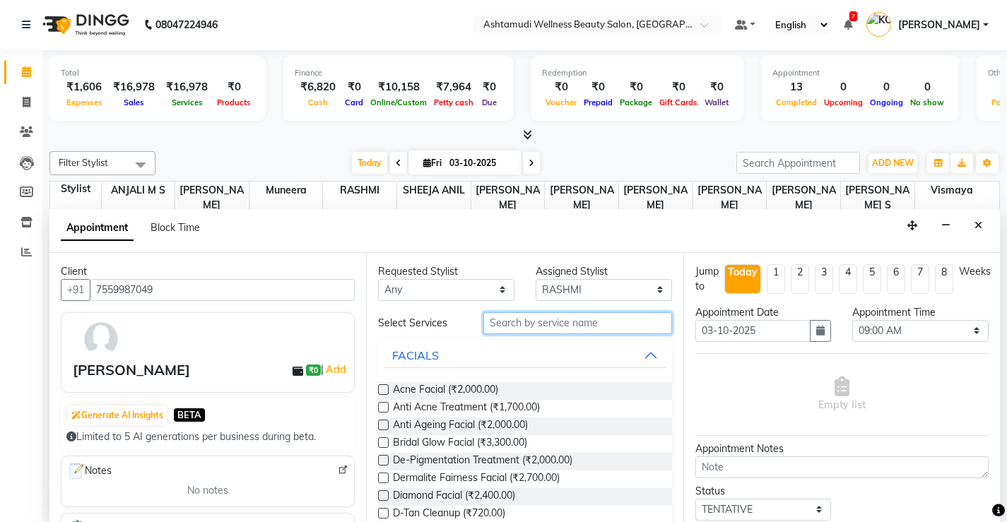
click at [624, 317] on input "text" at bounding box center [577, 323] width 189 height 22
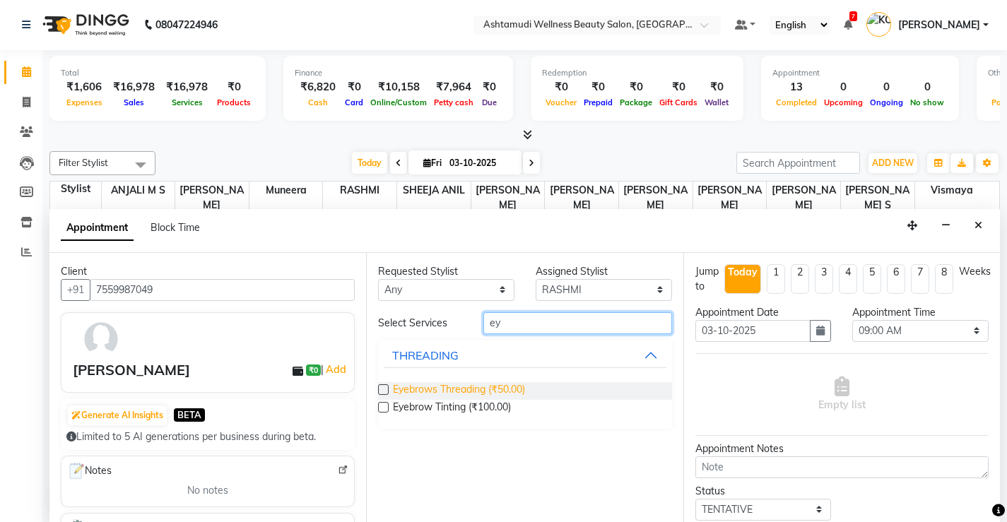
type input "ey"
click at [505, 388] on span "Eyebrows Threading (₹50.00)" at bounding box center [459, 391] width 132 height 18
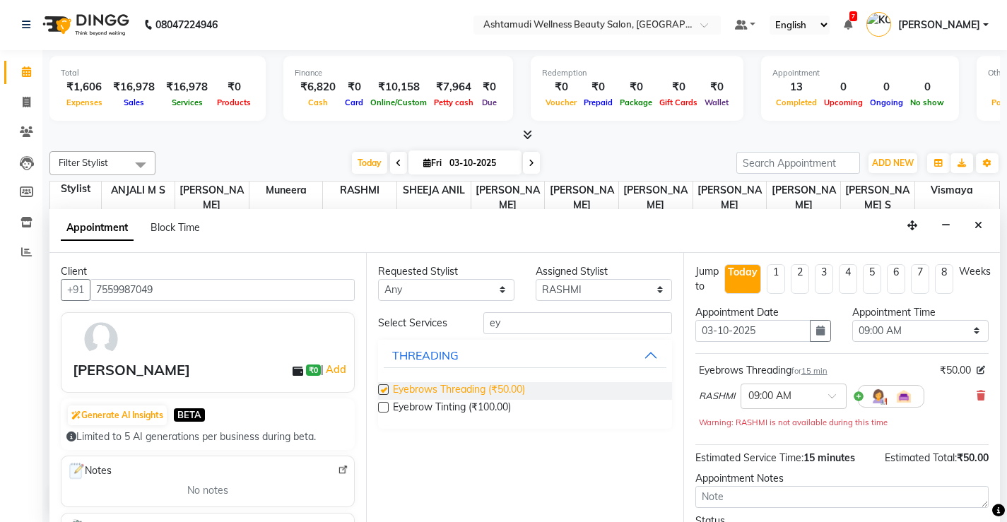
checkbox input "false"
click at [950, 334] on select "Select 09:00 AM 09:15 AM 09:30 AM 09:45 AM 10:00 AM 10:15 AM 10:30 AM 10:45 AM …" at bounding box center [920, 331] width 136 height 22
select select "1035"
click at [852, 320] on select "Select 09:00 AM 09:15 AM 09:30 AM 09:45 AM 10:00 AM 10:15 AM 10:30 AM 10:45 AM …" at bounding box center [920, 331] width 136 height 22
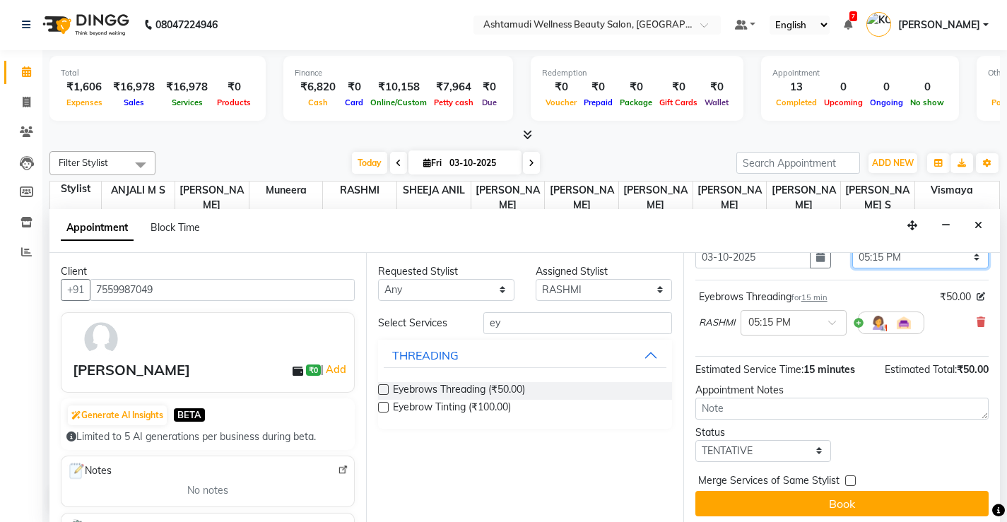
scroll to position [79, 0]
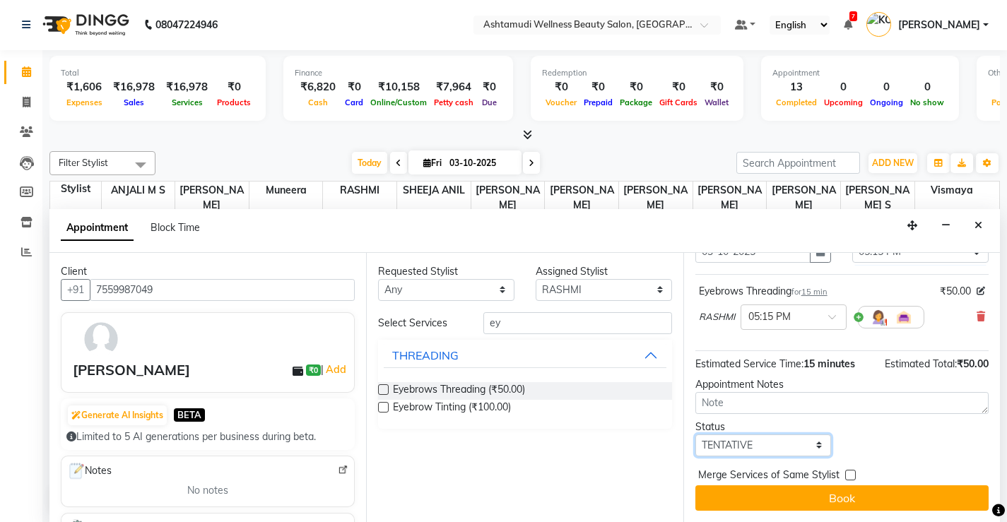
click at [806, 445] on select "Select TENTATIVE CONFIRM CHECK-IN UPCOMING" at bounding box center [763, 446] width 136 height 22
select select "check-in"
click at [695, 435] on select "Select TENTATIVE CONFIRM CHECK-IN UPCOMING" at bounding box center [763, 446] width 136 height 22
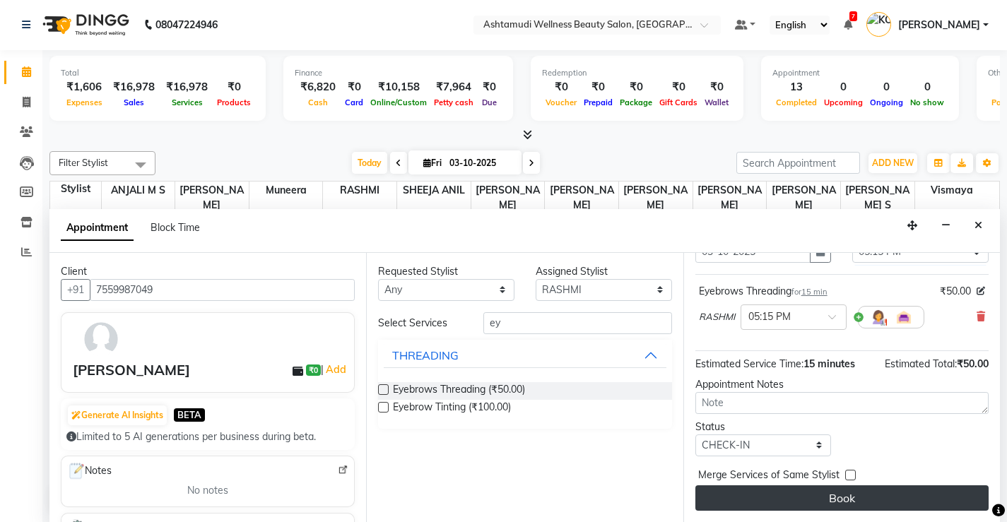
click at [829, 499] on button "Book" at bounding box center [841, 497] width 293 height 25
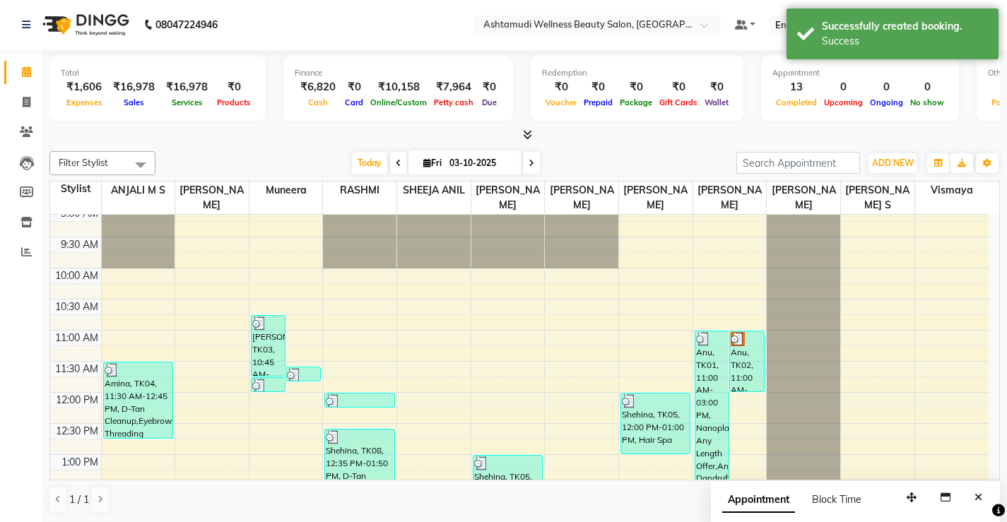
scroll to position [0, 0]
click at [26, 103] on icon at bounding box center [27, 103] width 8 height 11
select select "service"
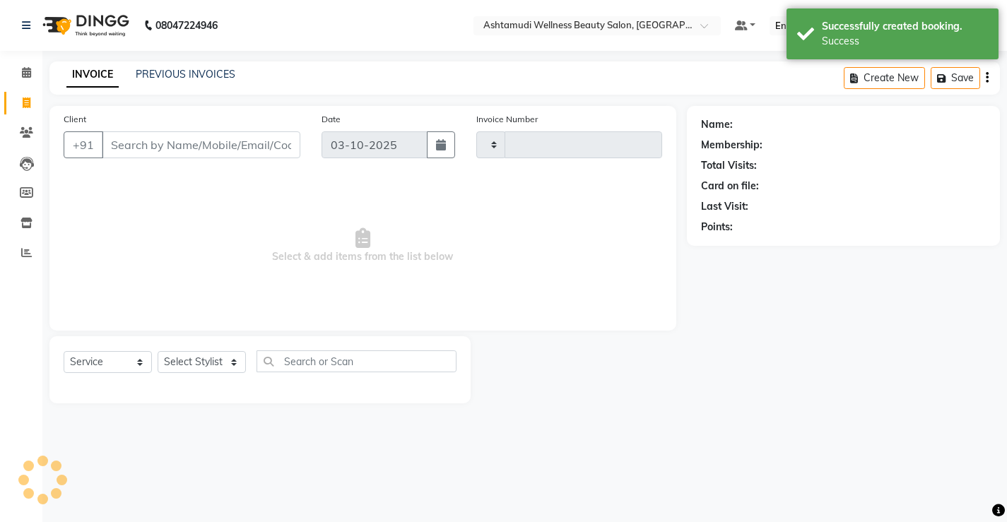
type input "3871"
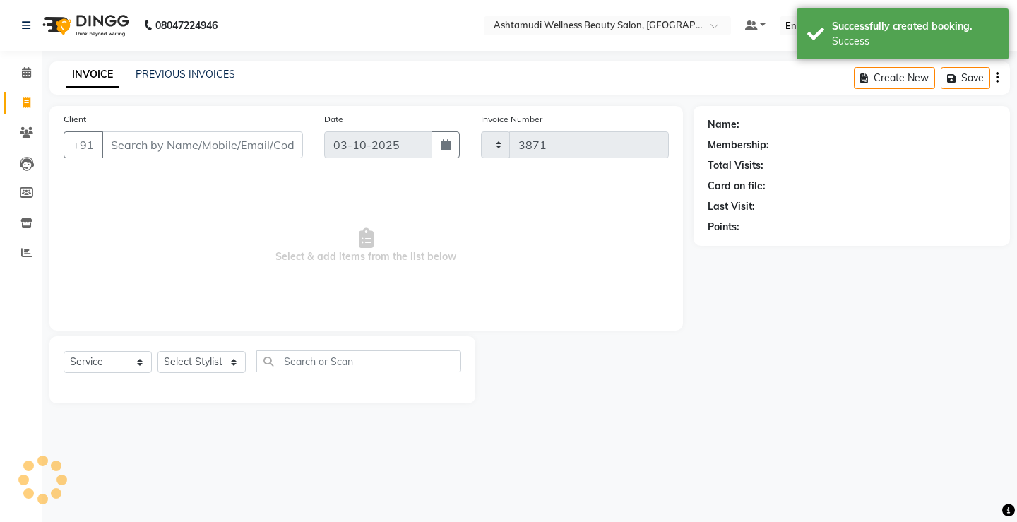
select select "4674"
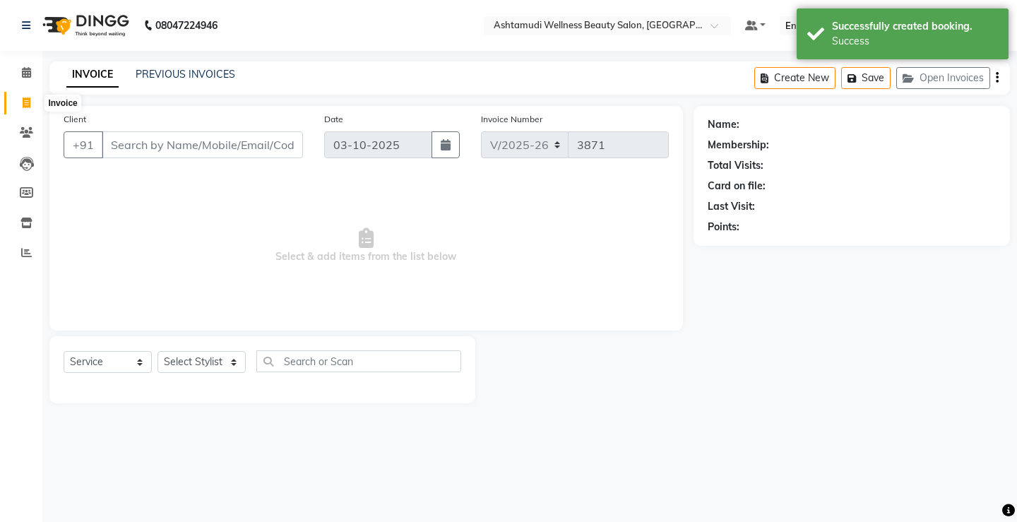
select select "product"
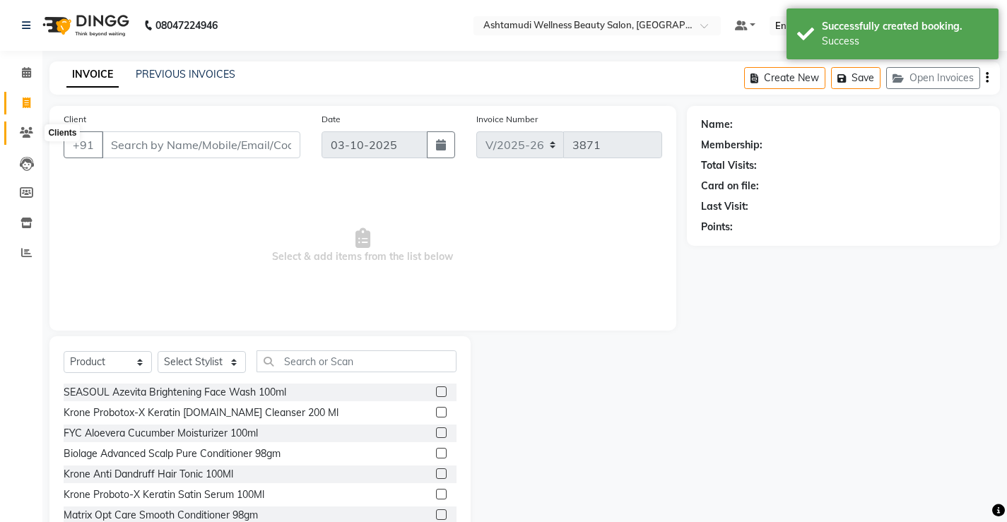
click at [20, 129] on icon at bounding box center [26, 132] width 13 height 11
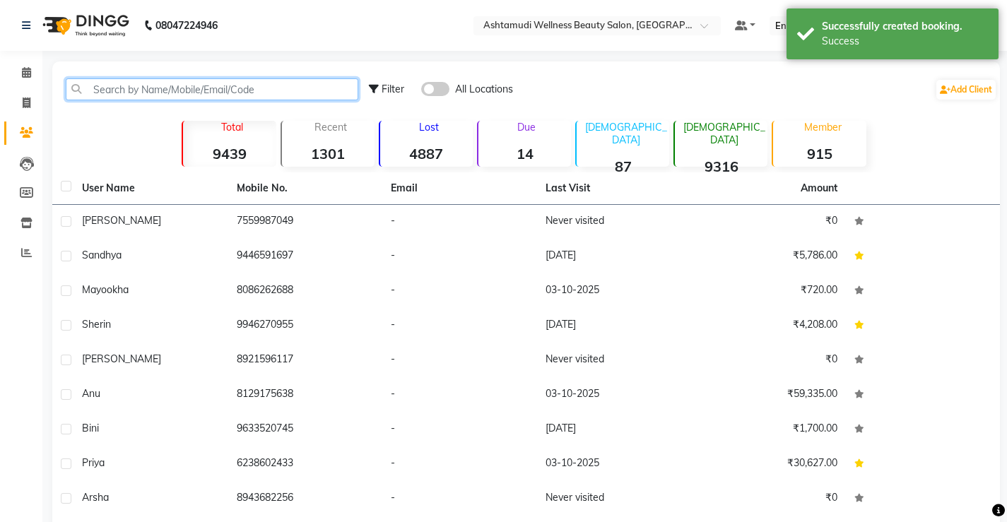
click at [296, 89] on input "text" at bounding box center [212, 89] width 293 height 22
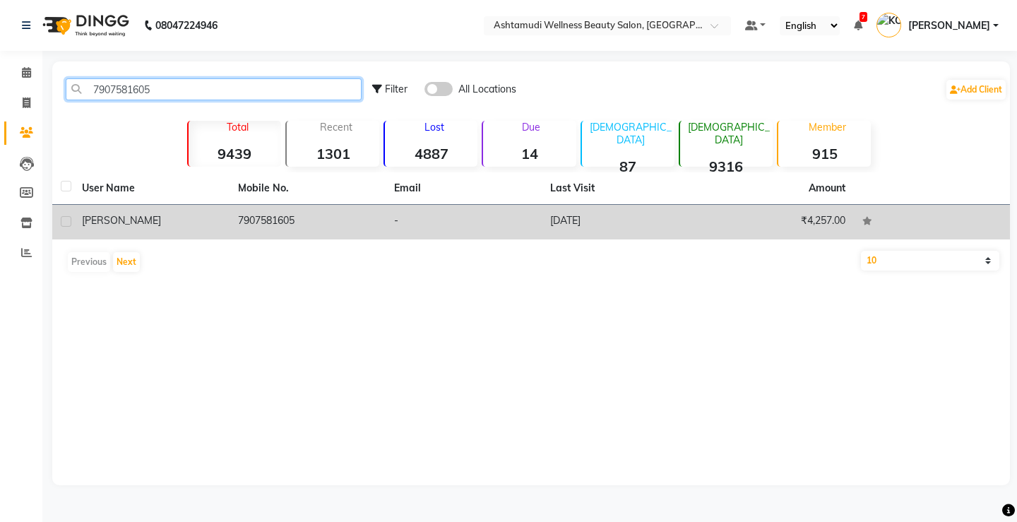
type input "7907581605"
click at [282, 218] on td "7907581605" at bounding box center [308, 222] width 156 height 35
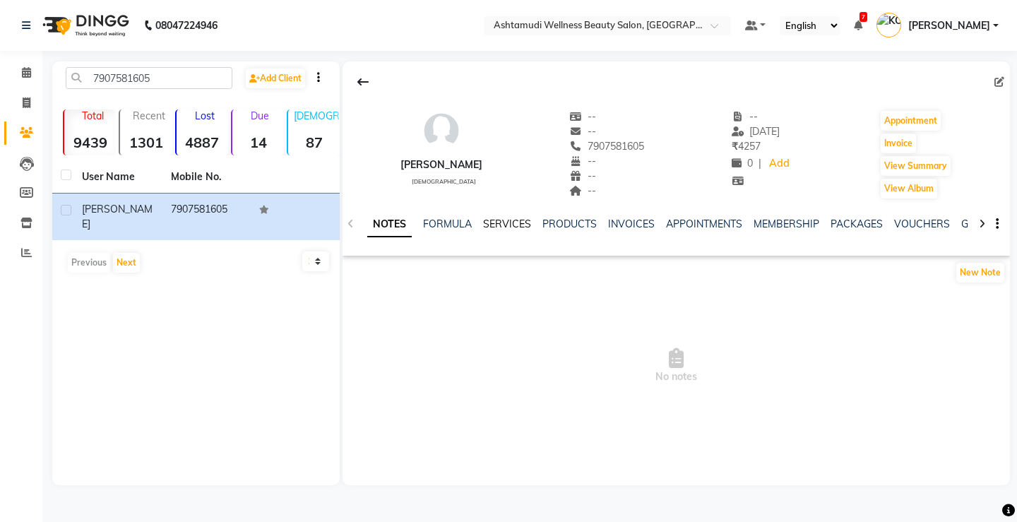
click at [508, 219] on link "SERVICES" at bounding box center [507, 224] width 48 height 13
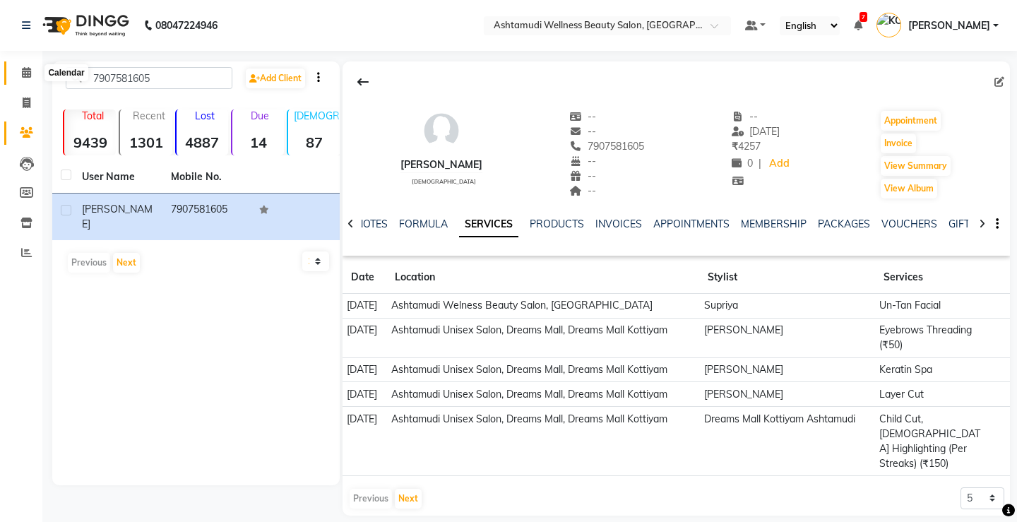
click at [27, 71] on icon at bounding box center [26, 72] width 9 height 11
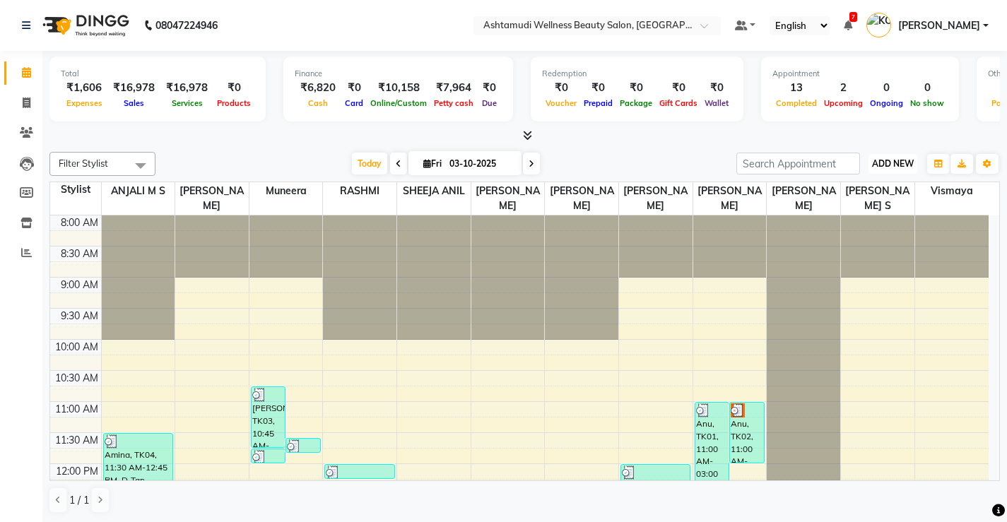
click at [892, 166] on span "ADD NEW" at bounding box center [893, 163] width 42 height 11
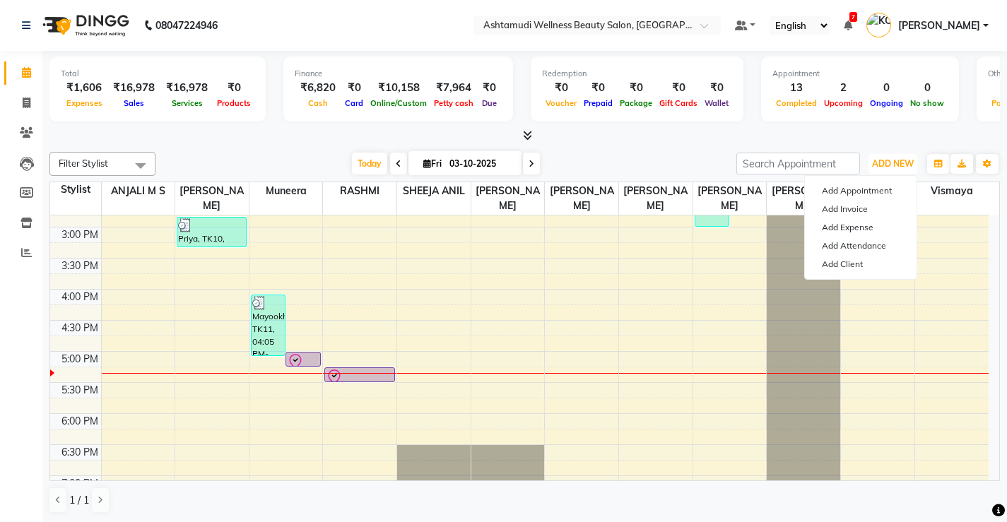
scroll to position [424, 0]
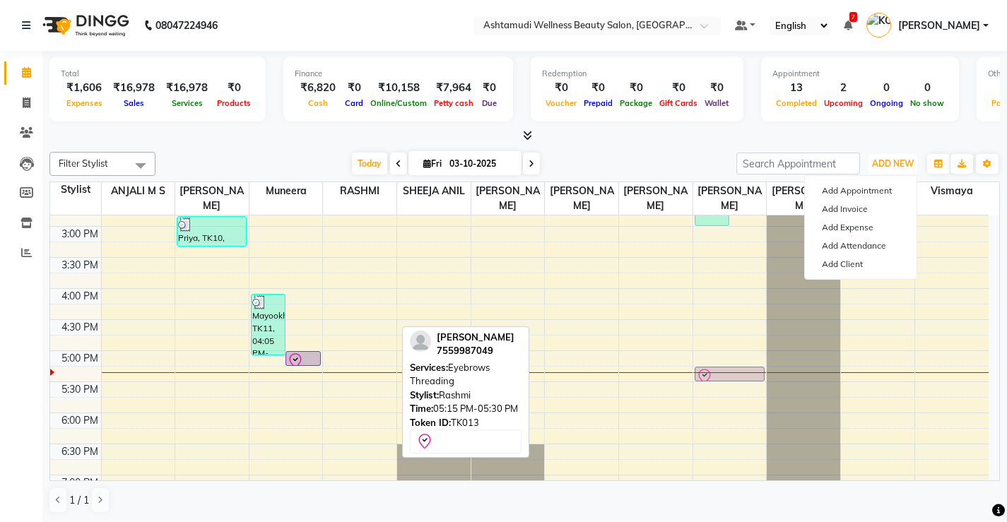
drag, startPoint x: 387, startPoint y: 367, endPoint x: 742, endPoint y: 366, distance: 354.7
click at [742, 366] on tr "Amina, TK04, 11:30 AM-12:45 PM, D-Tan Cleanup,Eyebrows Threading Priya, TK10, 0…" at bounding box center [519, 196] width 938 height 808
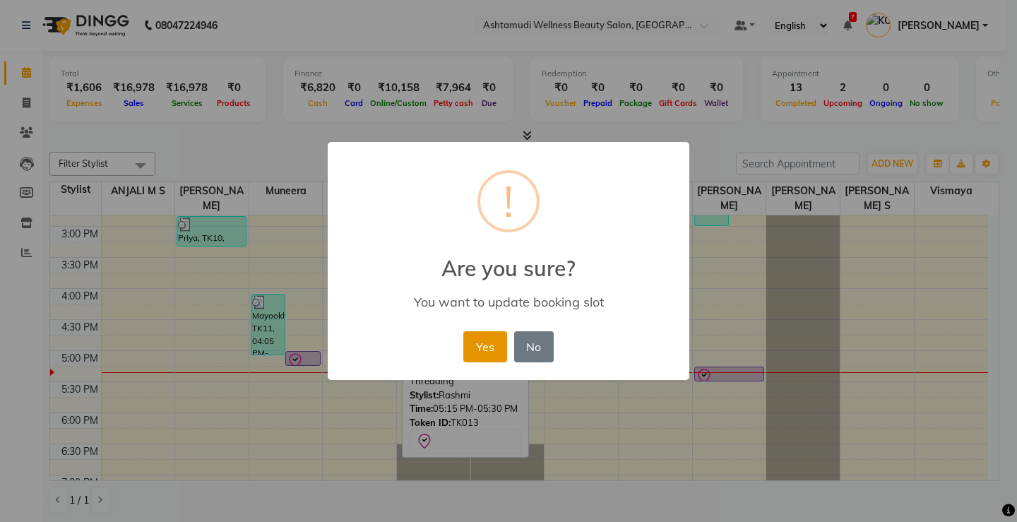
click at [478, 346] on button "Yes" at bounding box center [485, 346] width 43 height 31
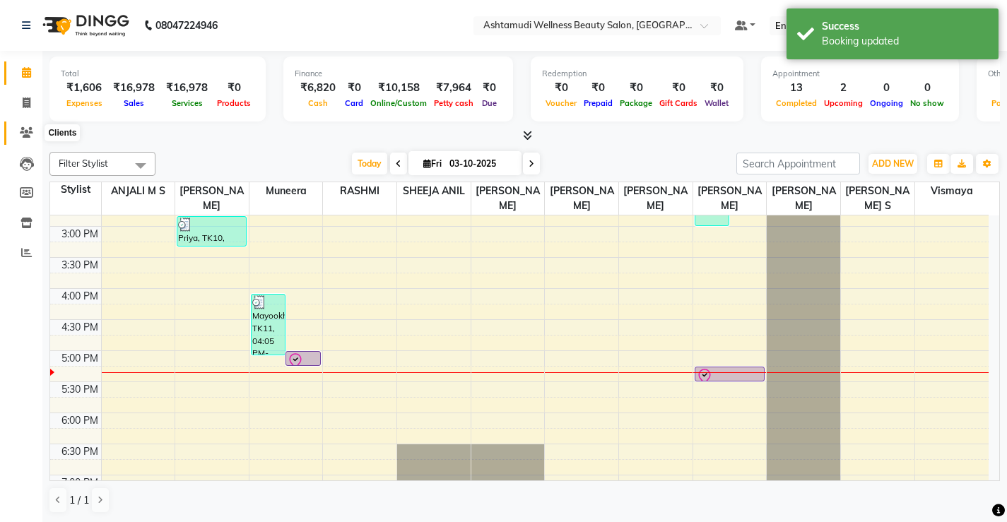
click at [23, 129] on icon at bounding box center [26, 132] width 13 height 11
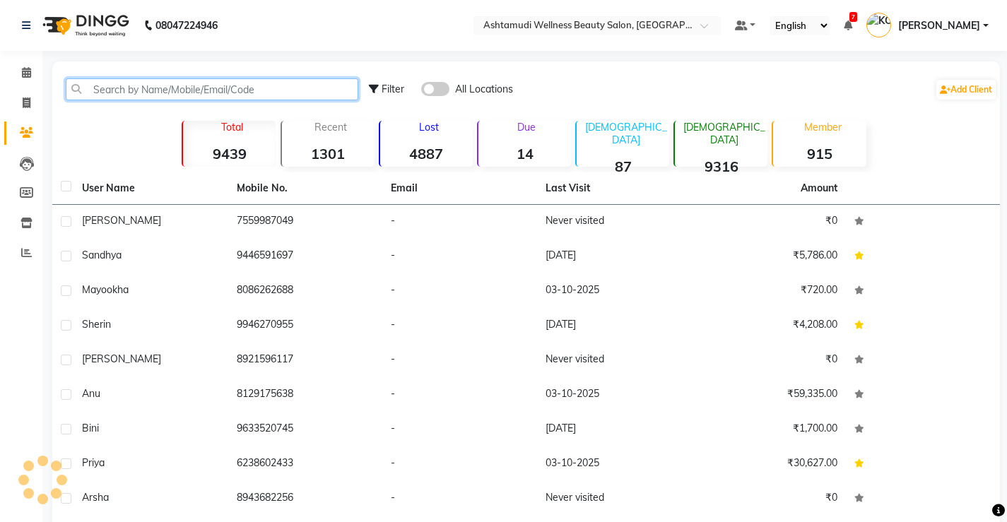
click at [287, 90] on input "text" at bounding box center [212, 89] width 293 height 22
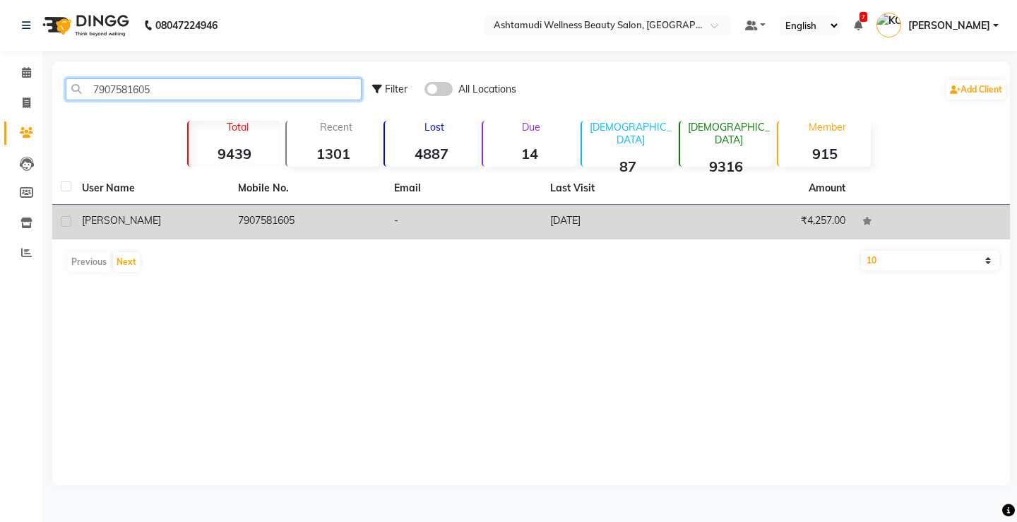
type input "7907581605"
click at [271, 218] on td "7907581605" at bounding box center [308, 222] width 156 height 35
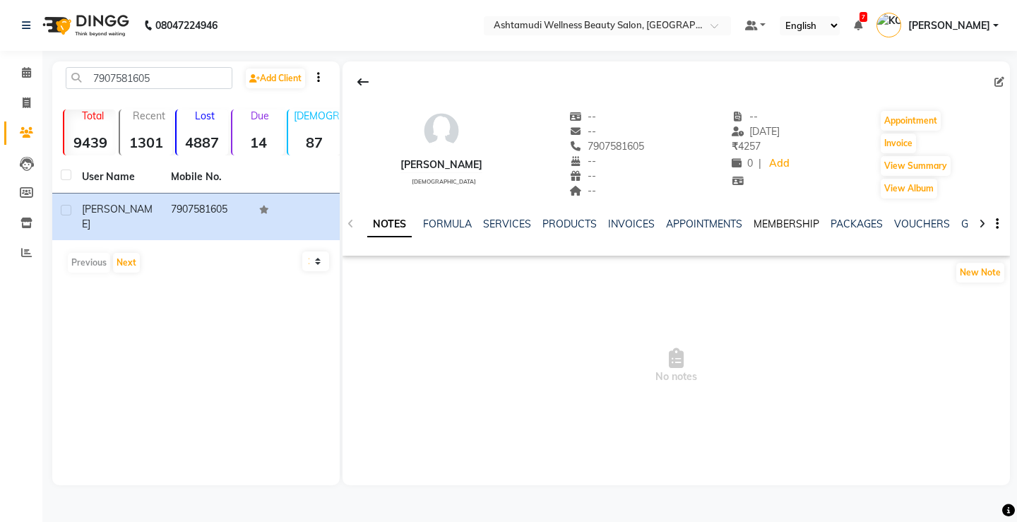
click at [768, 220] on link "MEMBERSHIP" at bounding box center [787, 224] width 66 height 13
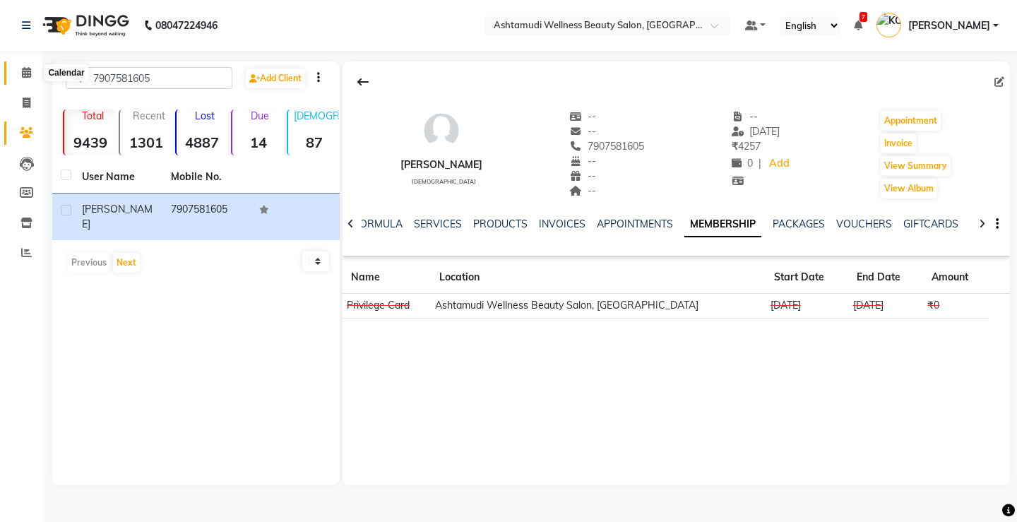
click at [27, 72] on icon at bounding box center [26, 72] width 9 height 11
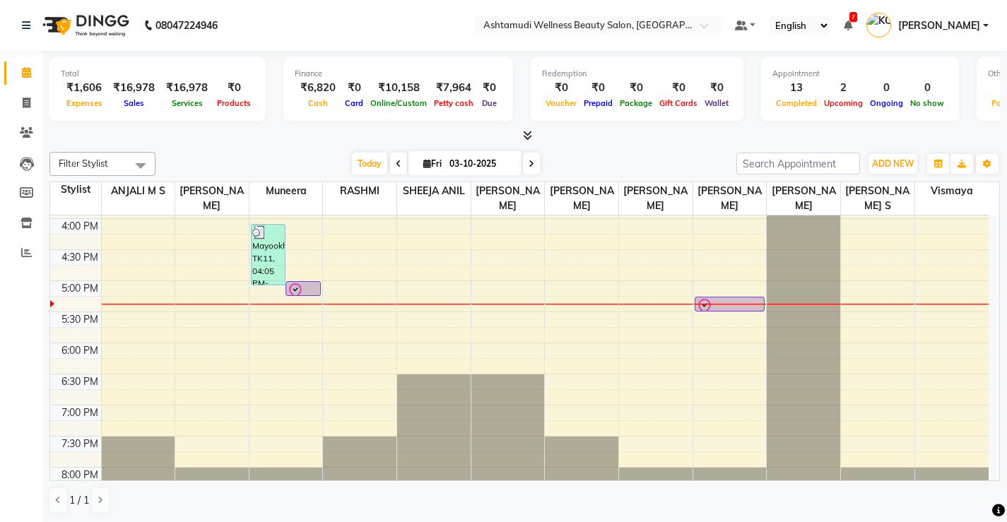
scroll to position [495, 0]
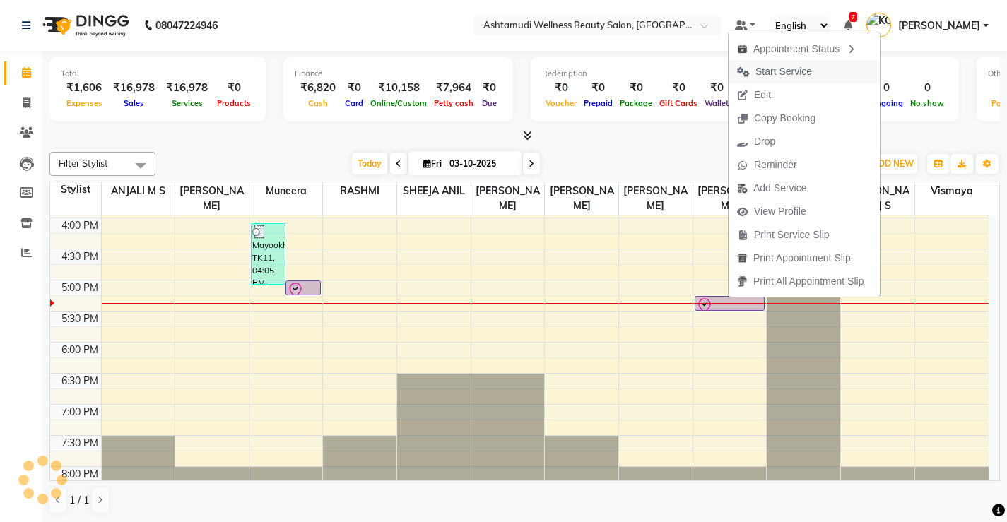
click at [805, 73] on span "Start Service" at bounding box center [783, 71] width 57 height 15
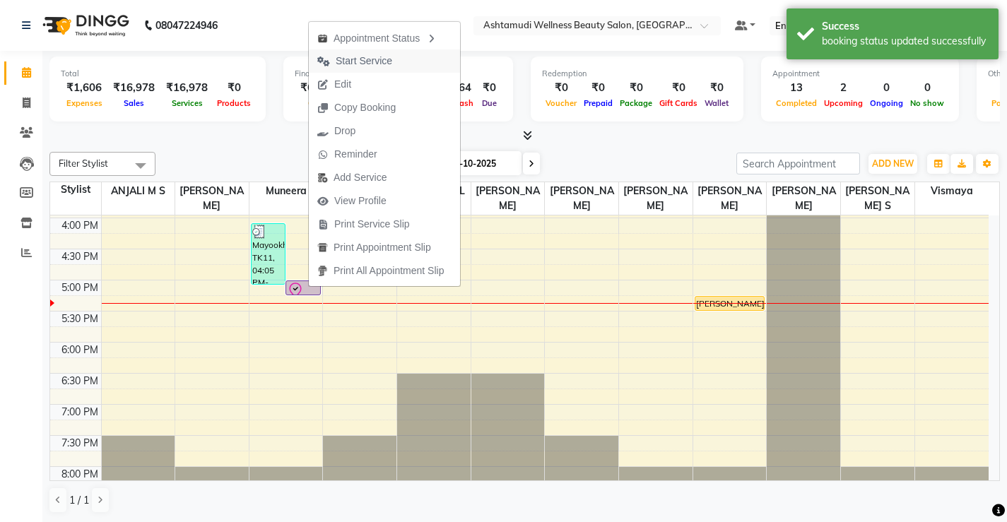
click at [377, 62] on span "Start Service" at bounding box center [364, 61] width 57 height 15
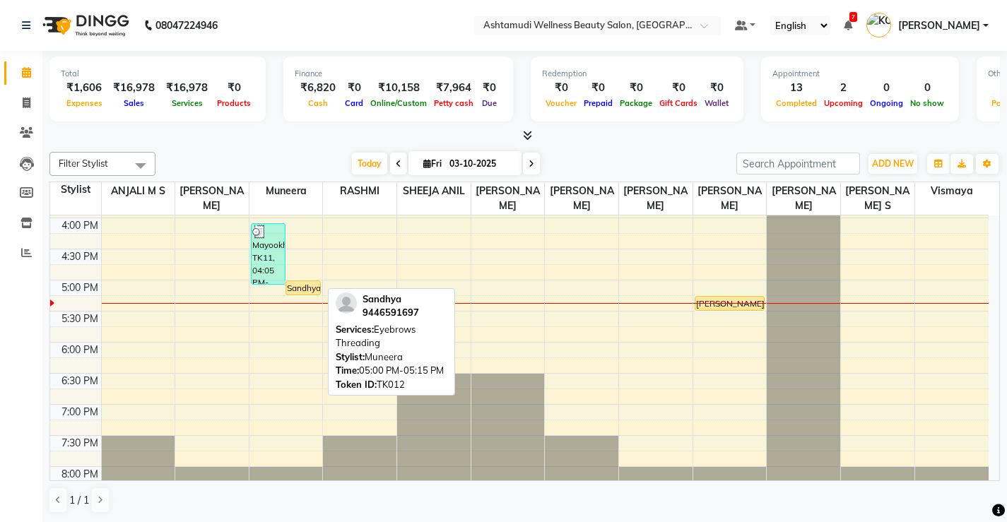
click at [299, 288] on div "Sandhya, TK12, 05:00 PM-05:15 PM, Eyebrows Threading" at bounding box center [303, 287] width 34 height 13
select select "1"
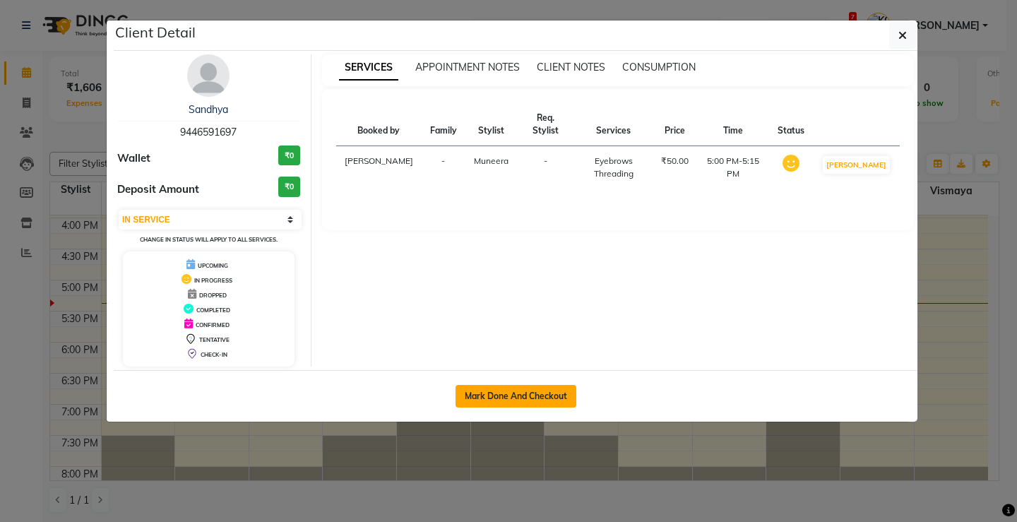
click at [553, 393] on button "Mark Done And Checkout" at bounding box center [516, 396] width 121 height 23
select select "service"
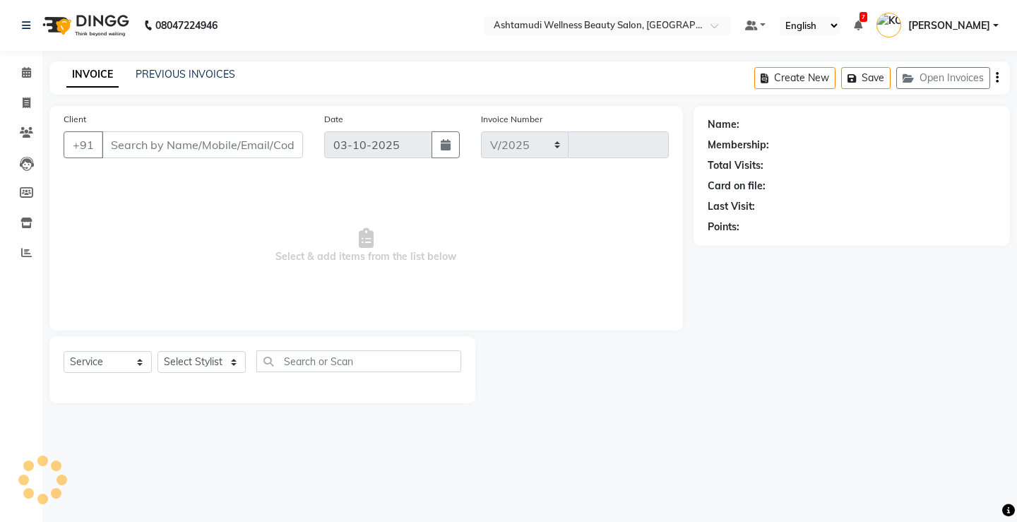
select select "4674"
type input "3871"
select select "product"
type input "9446591697"
select select "67522"
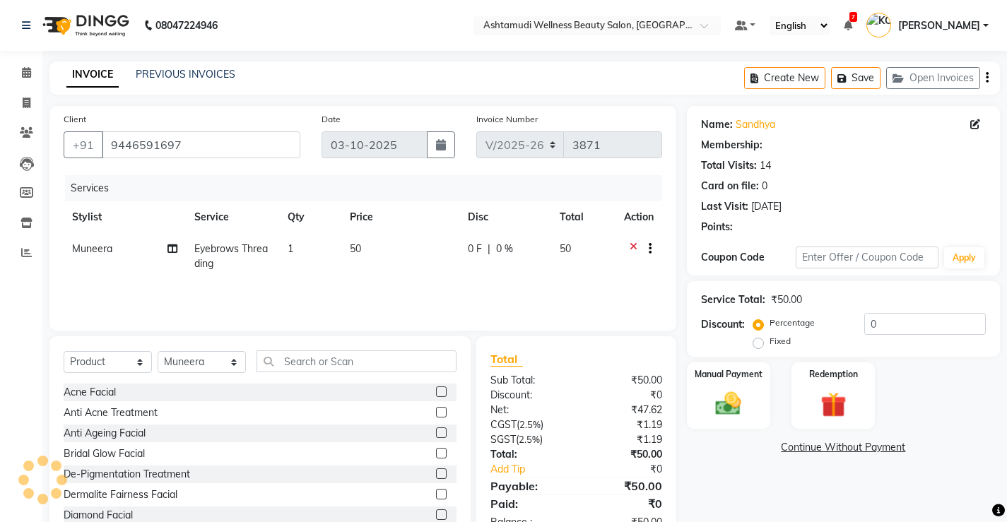
select select "1: Object"
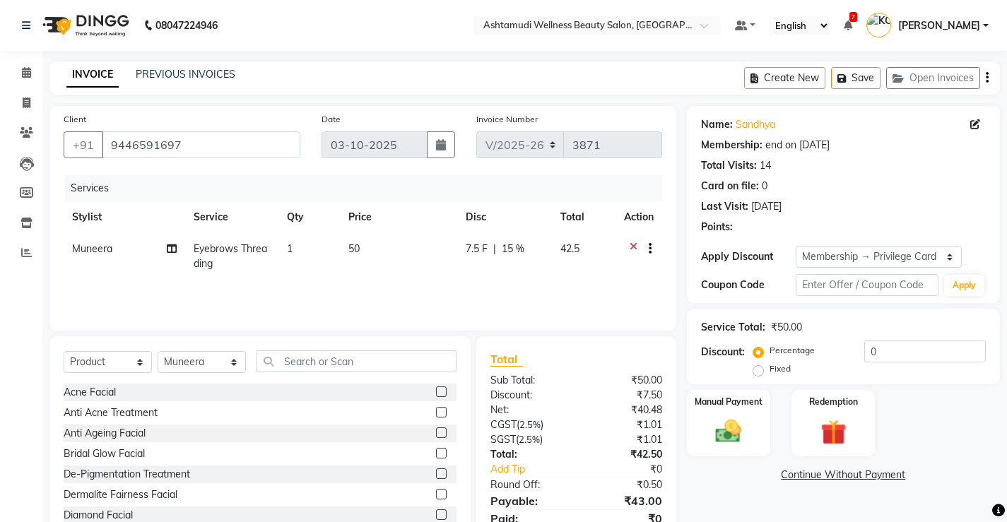
type input "15"
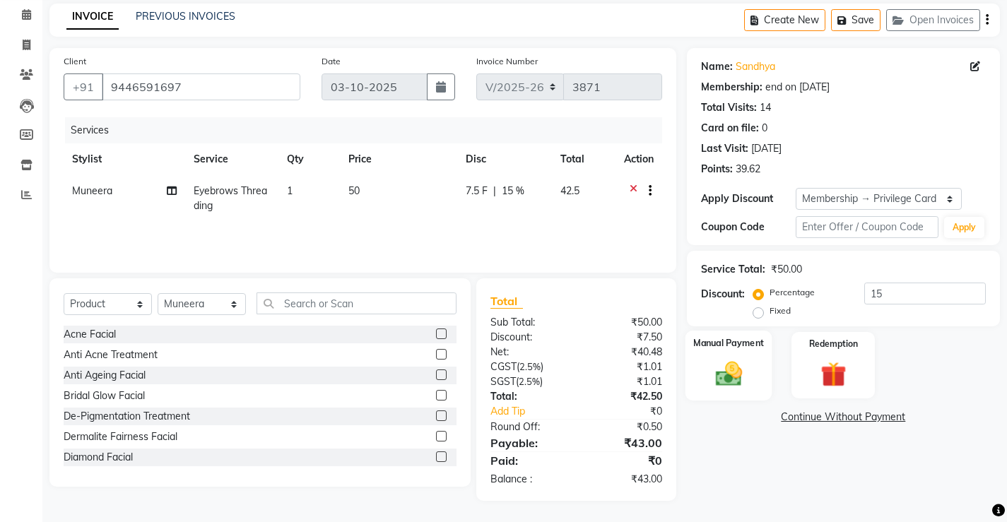
click at [754, 371] on div "Manual Payment" at bounding box center [728, 366] width 87 height 70
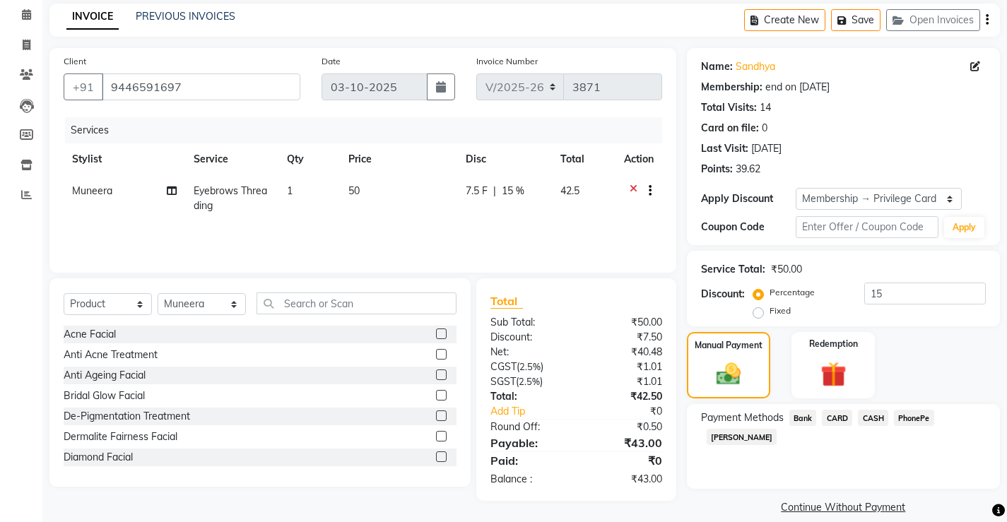
click at [870, 421] on span "CASH" at bounding box center [873, 418] width 30 height 16
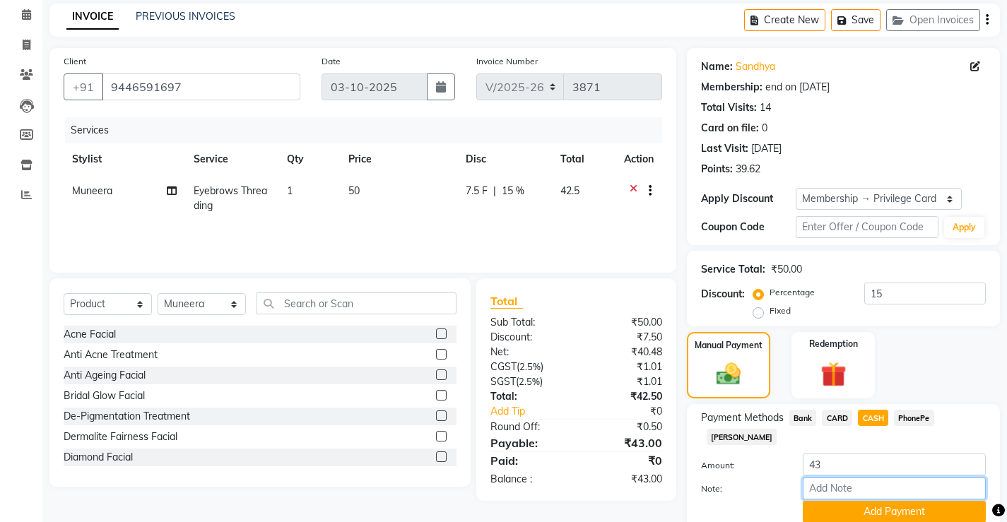
click at [844, 478] on input "Note:" at bounding box center [894, 489] width 183 height 22
type input "Vismaya Vysakh"
click at [864, 501] on button "Add Payment" at bounding box center [894, 512] width 183 height 22
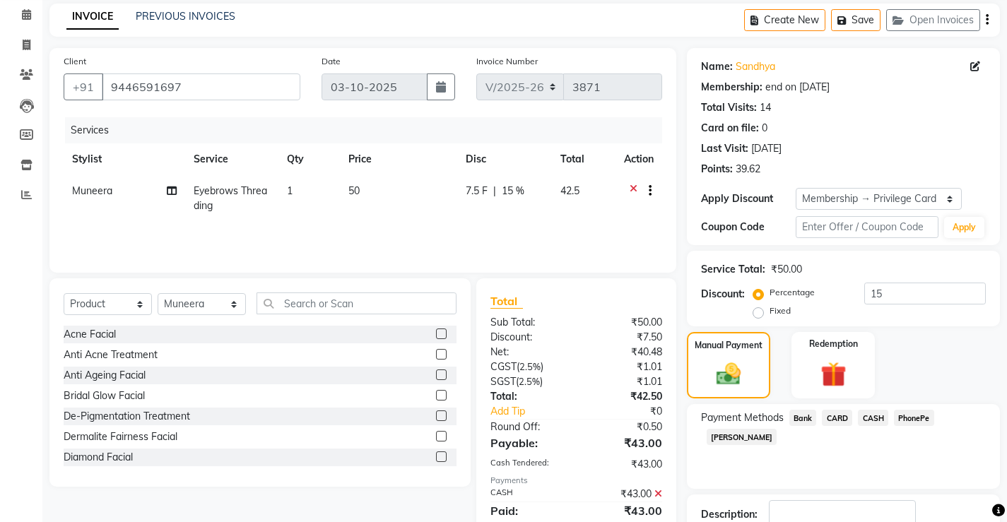
scroll to position [95, 0]
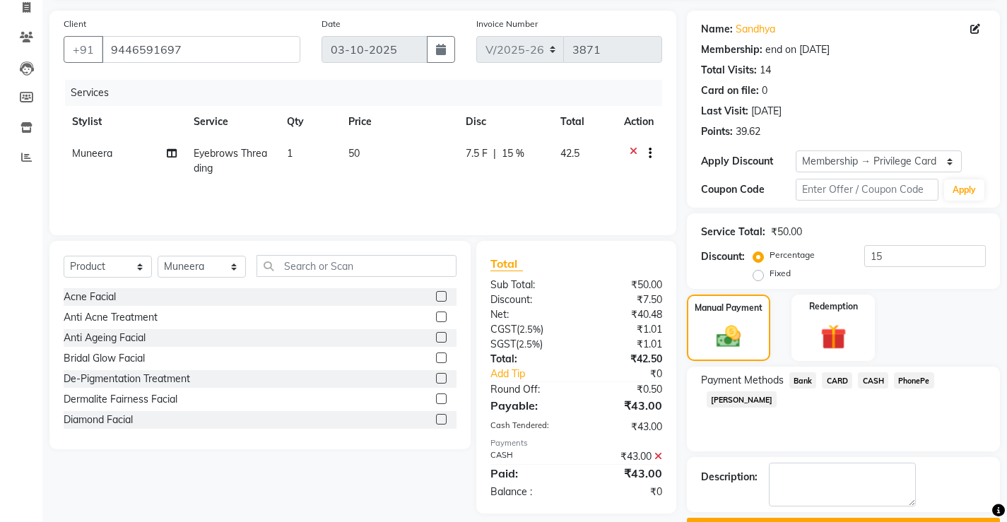
click at [830, 518] on button "Checkout" at bounding box center [843, 529] width 313 height 22
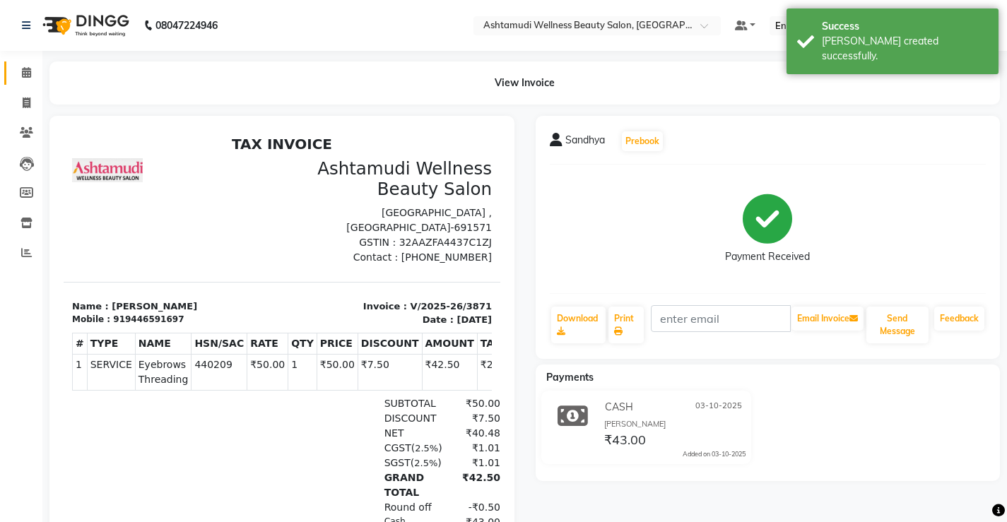
click at [20, 71] on span at bounding box center [26, 73] width 25 height 16
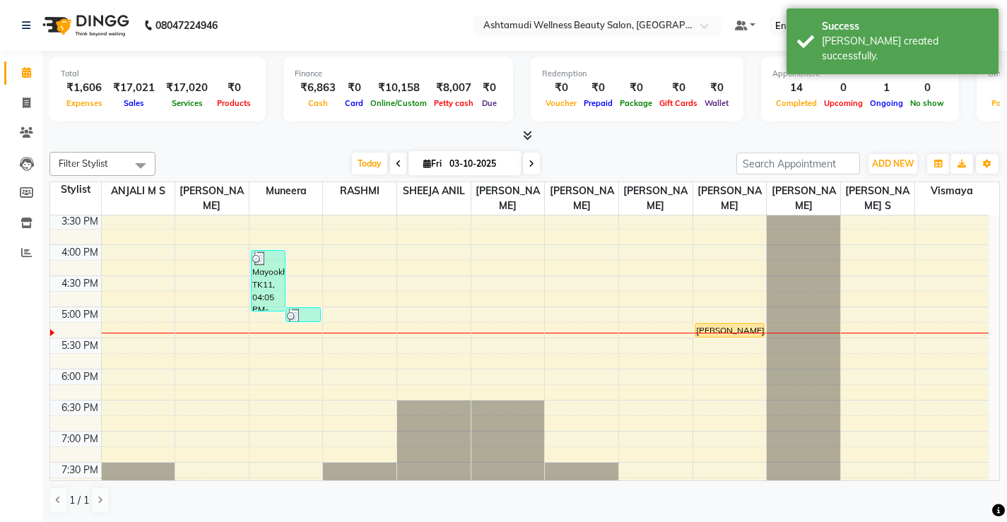
scroll to position [495, 0]
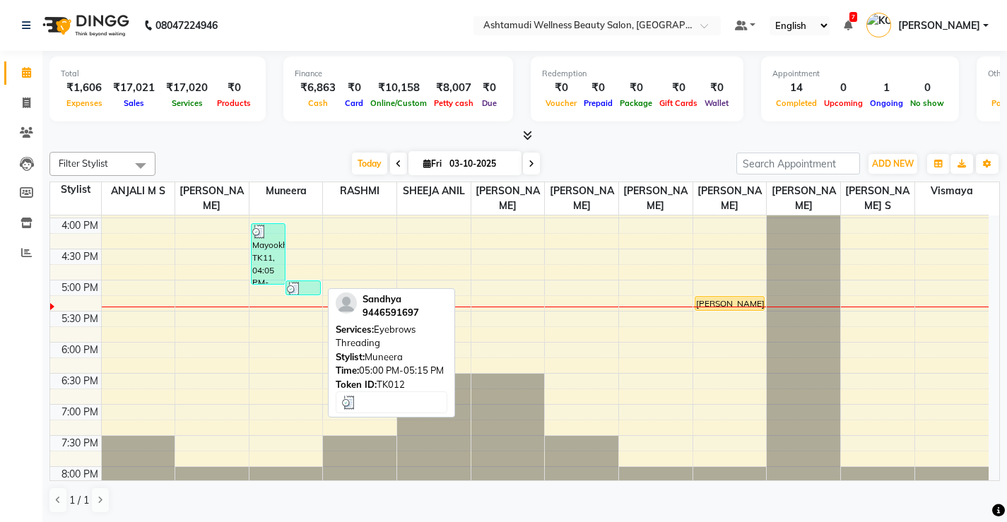
click at [305, 284] on div at bounding box center [303, 289] width 33 height 14
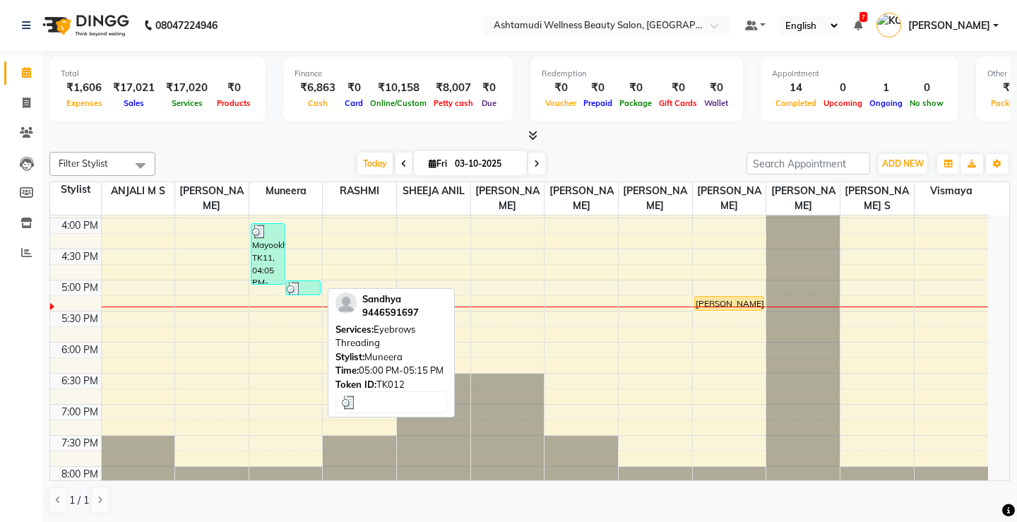
select select "3"
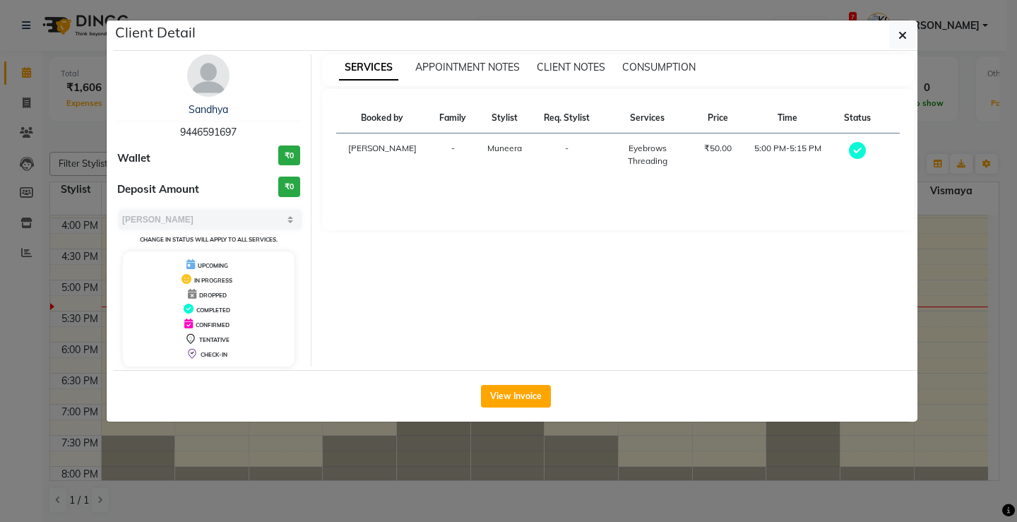
click at [220, 71] on img at bounding box center [208, 75] width 42 height 42
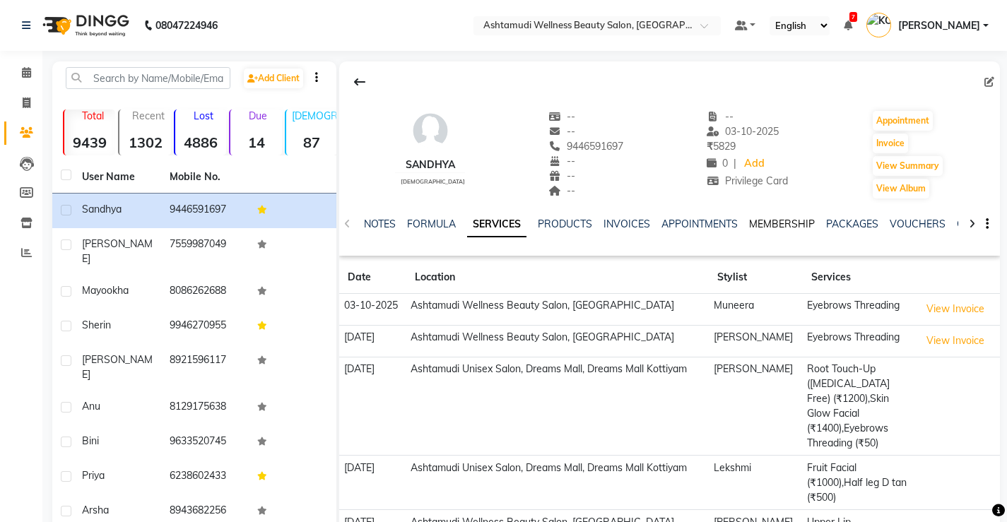
click at [780, 222] on link "MEMBERSHIP" at bounding box center [782, 224] width 66 height 13
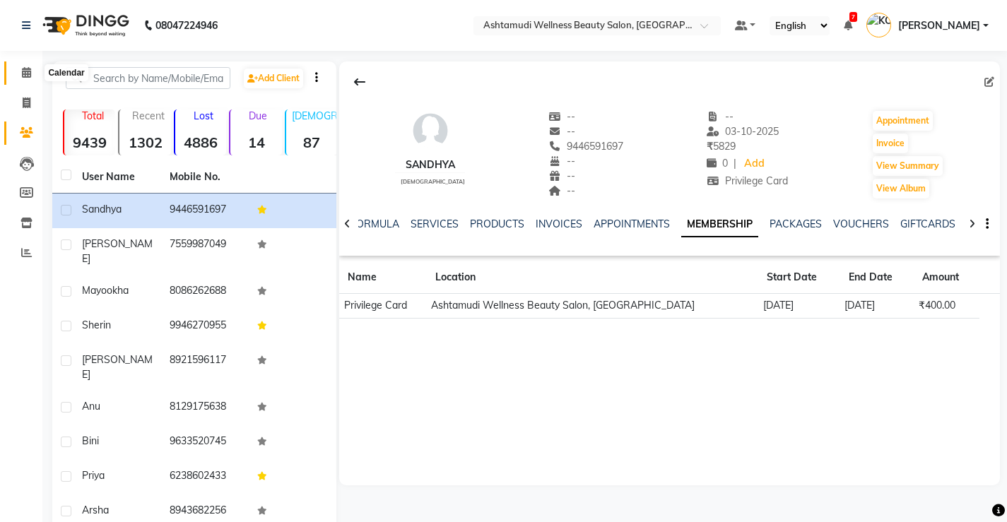
click at [26, 69] on icon at bounding box center [26, 72] width 9 height 11
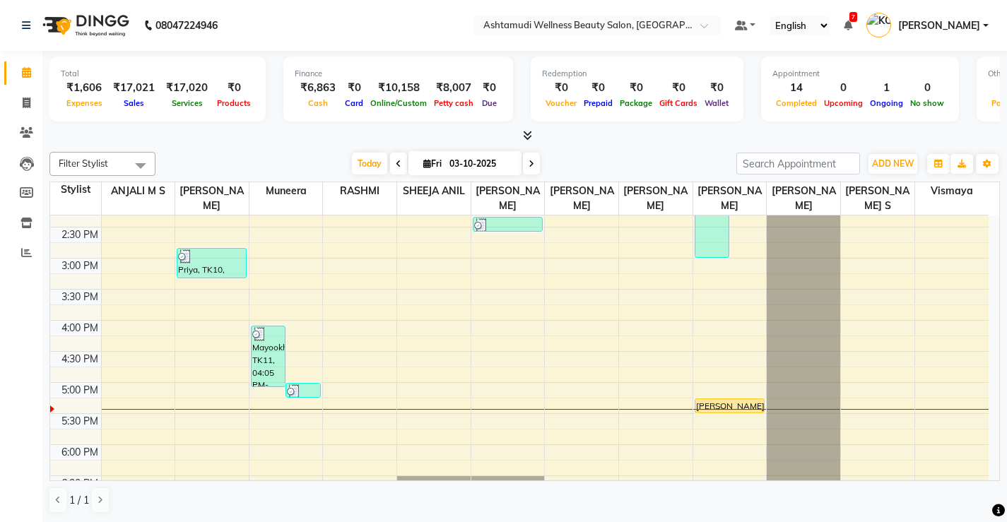
scroll to position [424, 0]
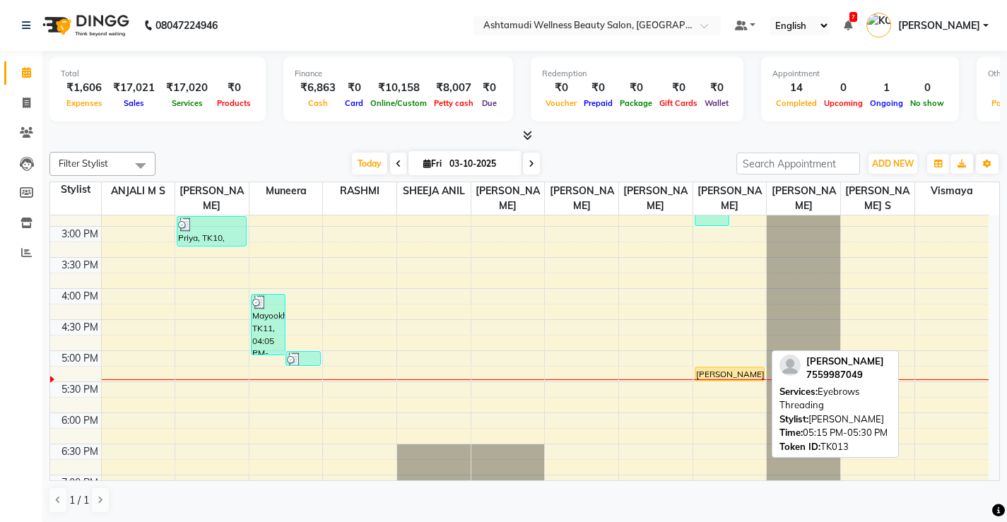
click at [718, 372] on div "[PERSON_NAME], TK13, 05:15 PM-05:30 PM, Eyebrows Threading" at bounding box center [729, 373] width 69 height 13
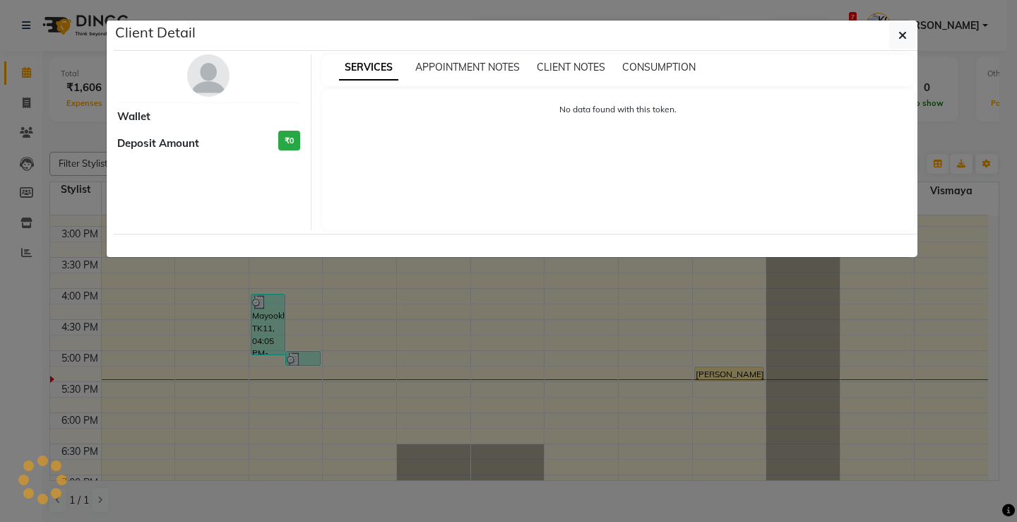
select select "1"
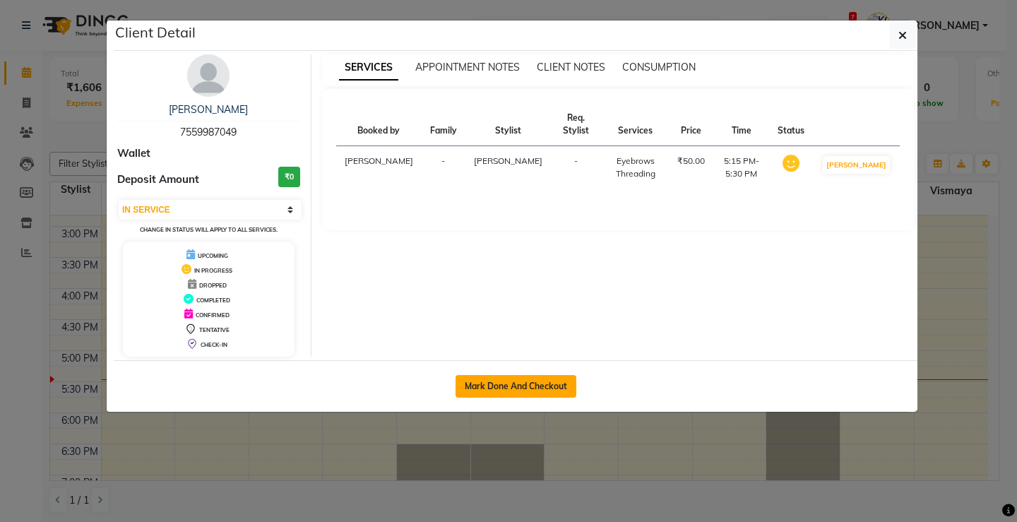
click at [536, 386] on button "Mark Done And Checkout" at bounding box center [516, 386] width 121 height 23
select select "4674"
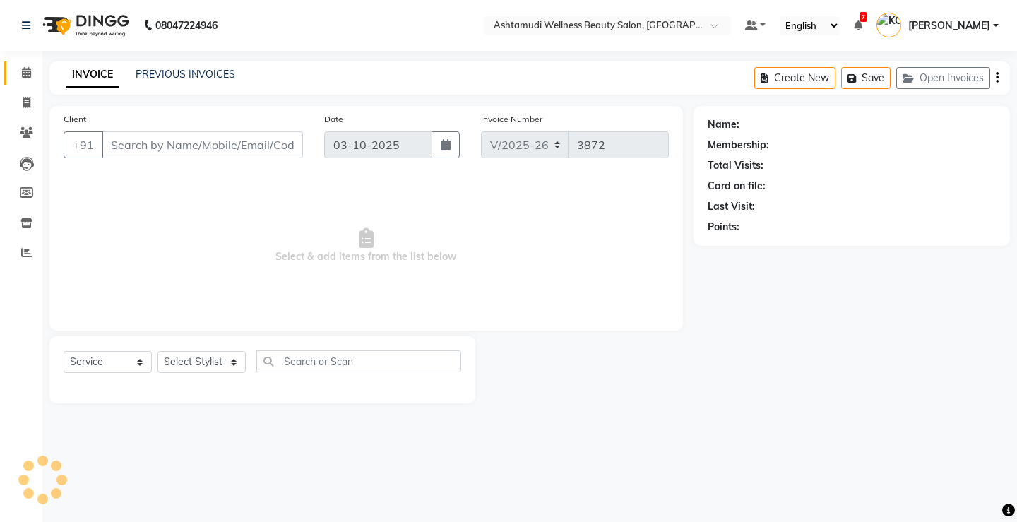
select select "product"
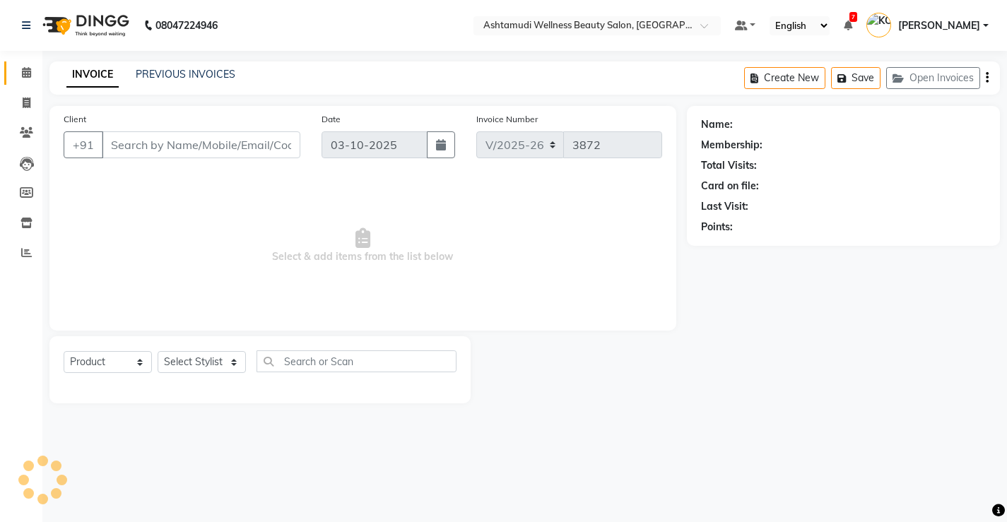
type input "7559987049"
select select "50208"
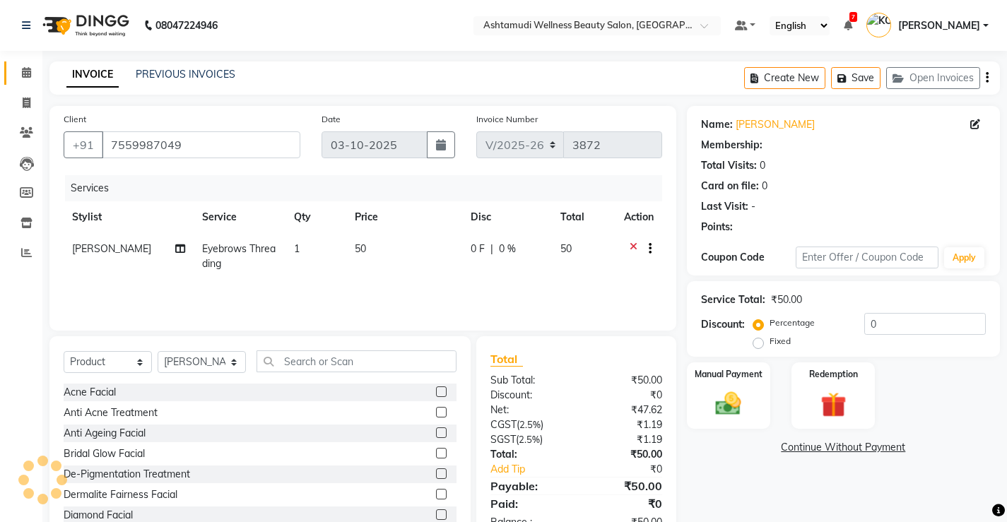
select select "1: Object"
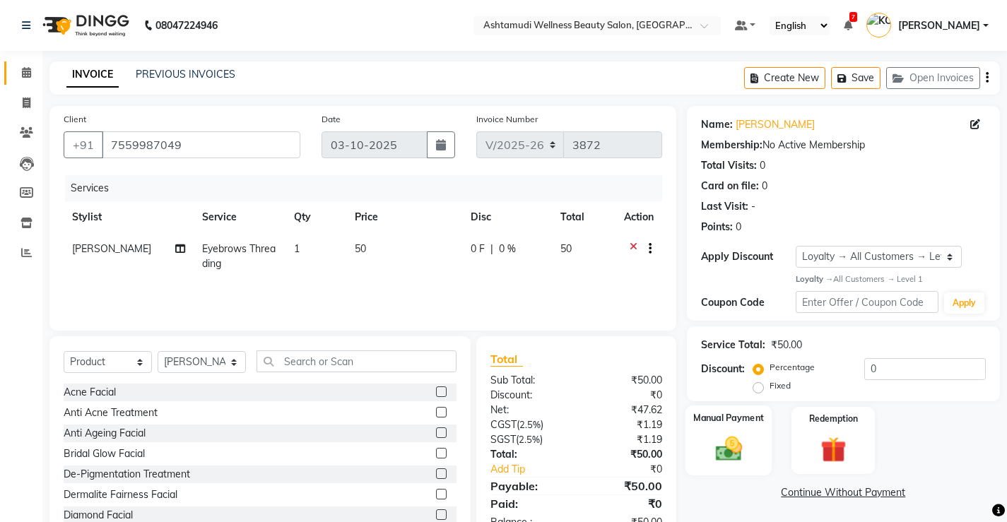
scroll to position [44, 0]
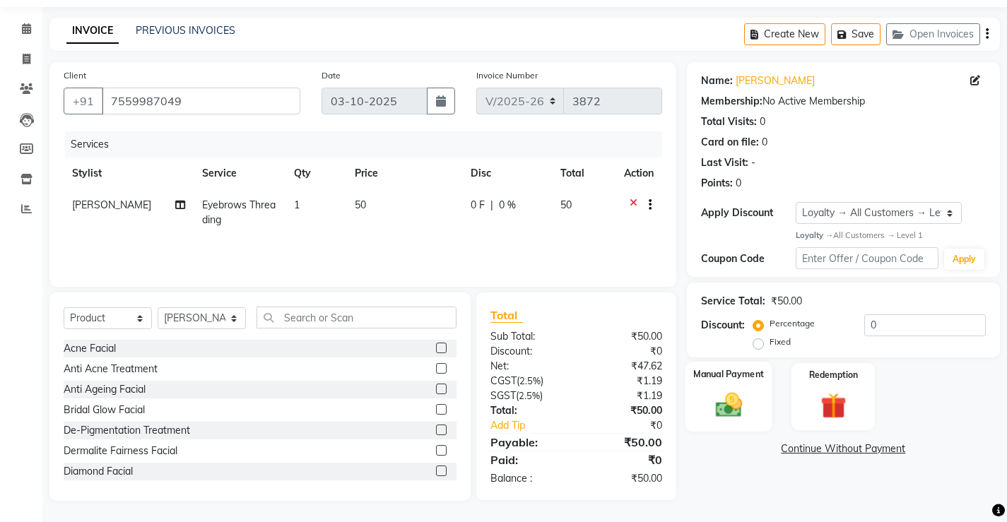
click at [738, 403] on img at bounding box center [728, 405] width 43 height 30
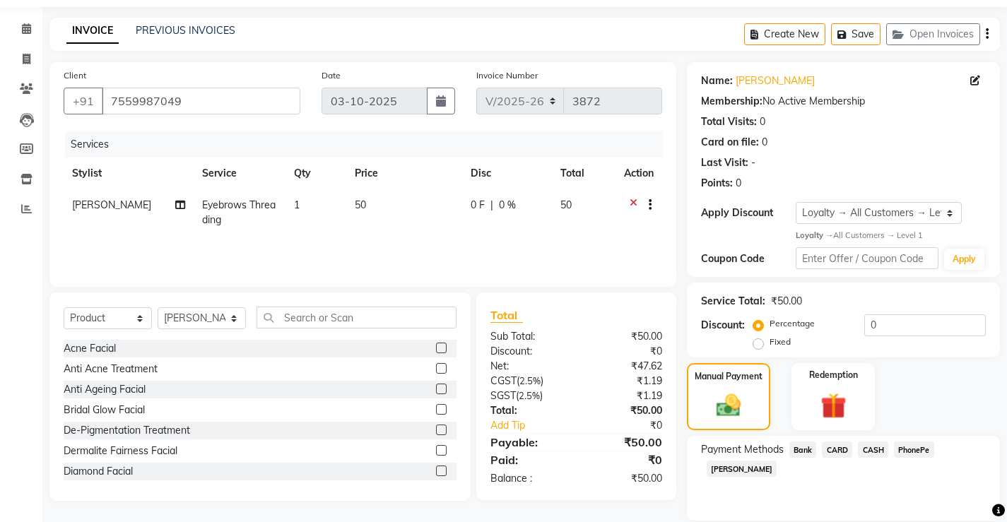
scroll to position [93, 0]
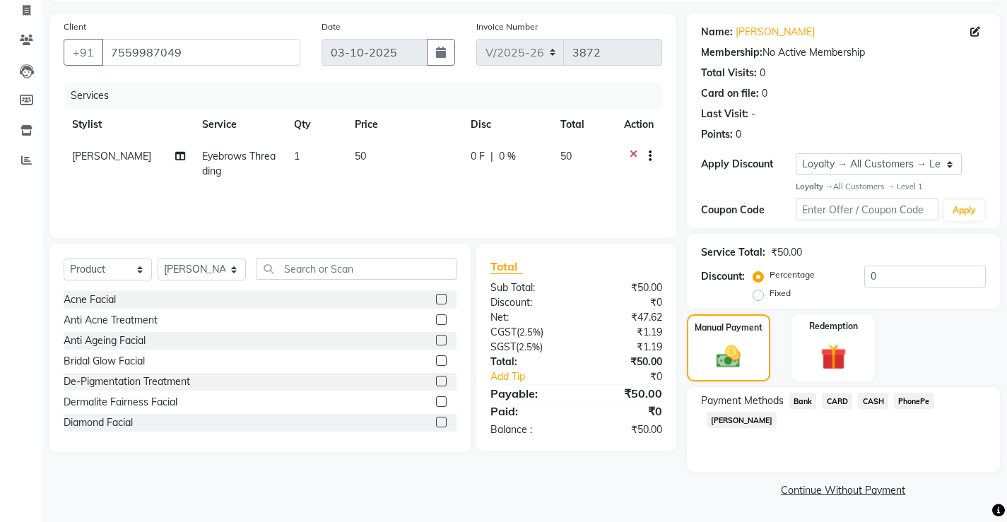
click at [914, 403] on span "PhonePe" at bounding box center [914, 401] width 40 height 16
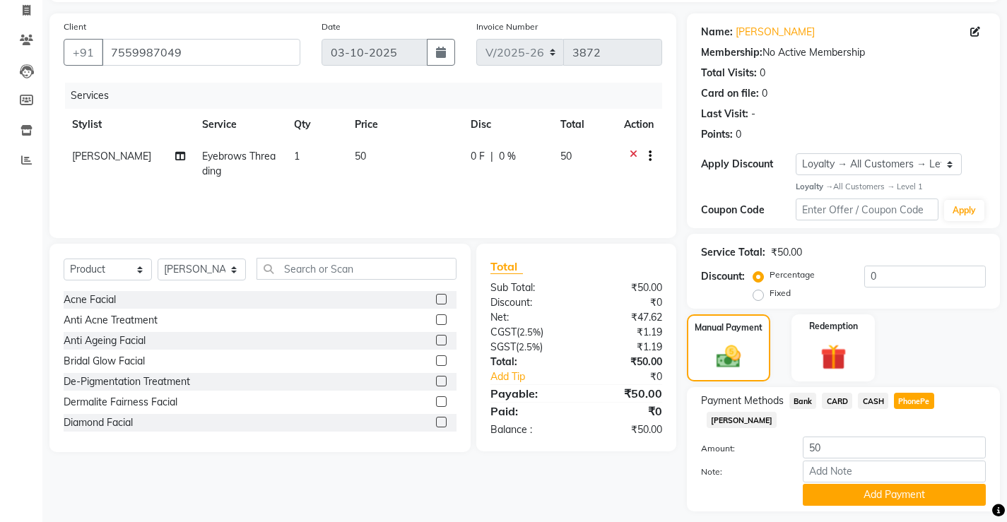
scroll to position [113, 0]
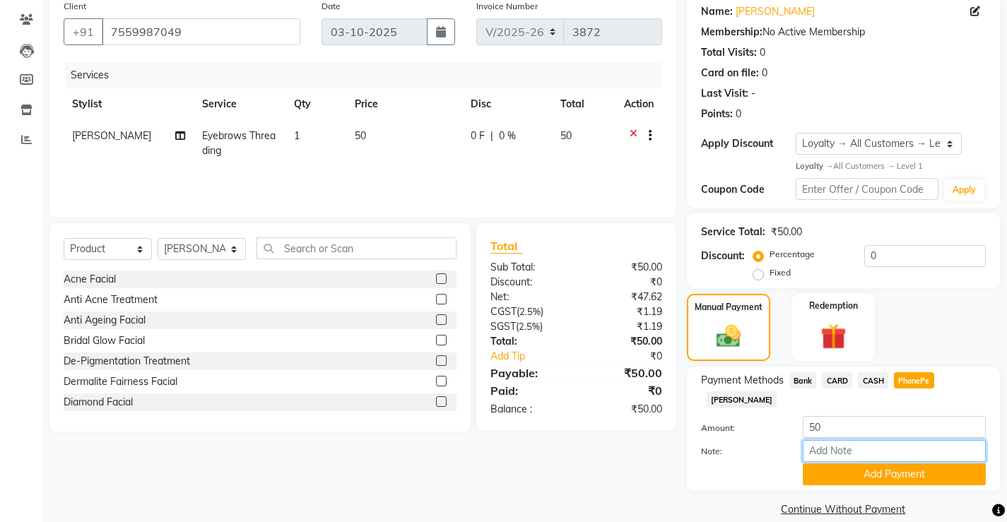
click at [892, 440] on input "Note:" at bounding box center [894, 451] width 183 height 22
click at [940, 295] on div "Manual Payment Redemption" at bounding box center [843, 327] width 334 height 67
click at [878, 375] on span "CASH" at bounding box center [873, 380] width 30 height 16
click at [893, 440] on input "Note:" at bounding box center [894, 451] width 183 height 22
type input "Vismaya Vysakh"
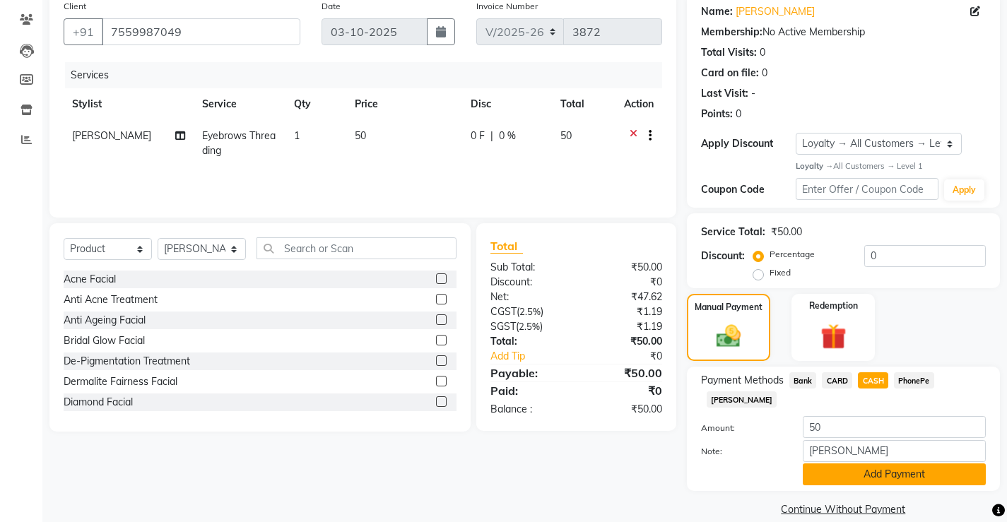
click at [871, 464] on button "Add Payment" at bounding box center [894, 475] width 183 height 22
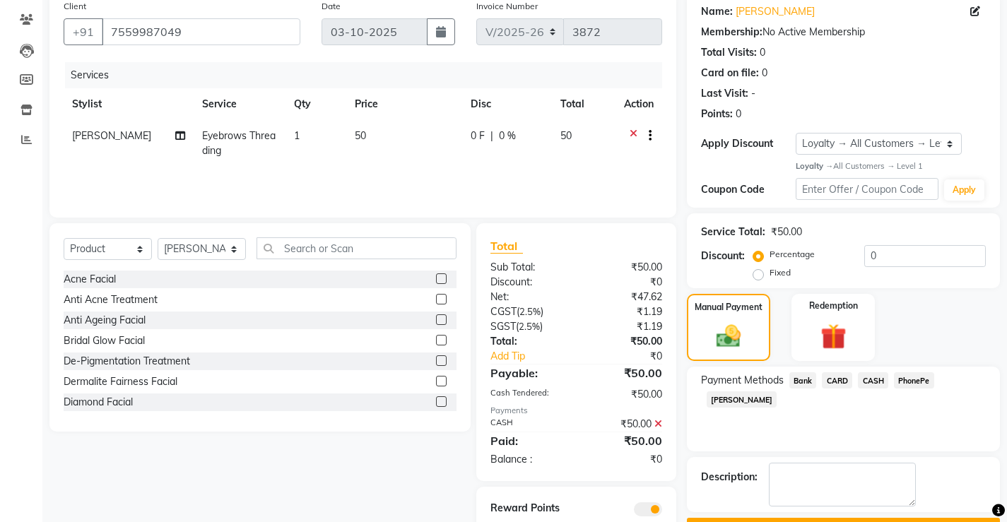
click at [825, 518] on button "Checkout" at bounding box center [843, 529] width 313 height 22
click at [825, 518] on div "Checkout" at bounding box center [843, 529] width 313 height 22
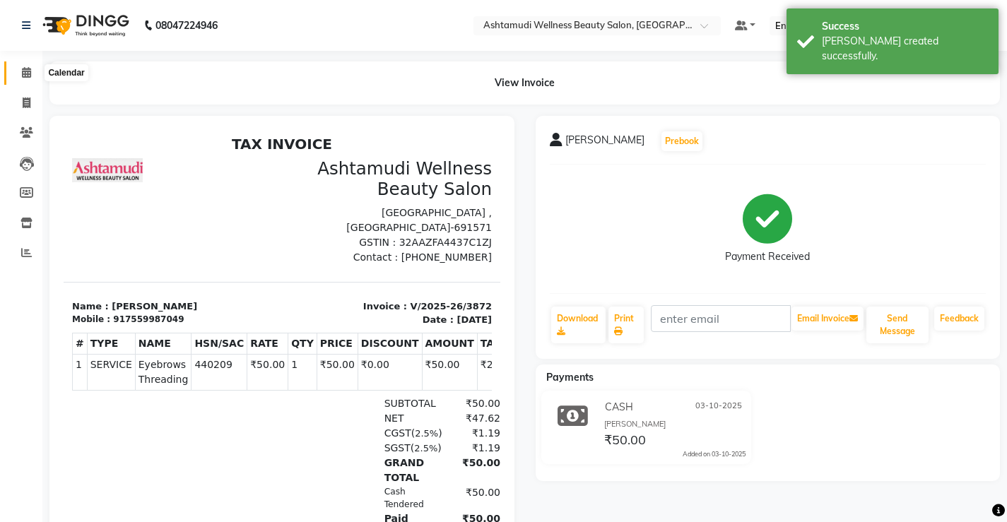
click at [25, 71] on icon at bounding box center [26, 72] width 9 height 11
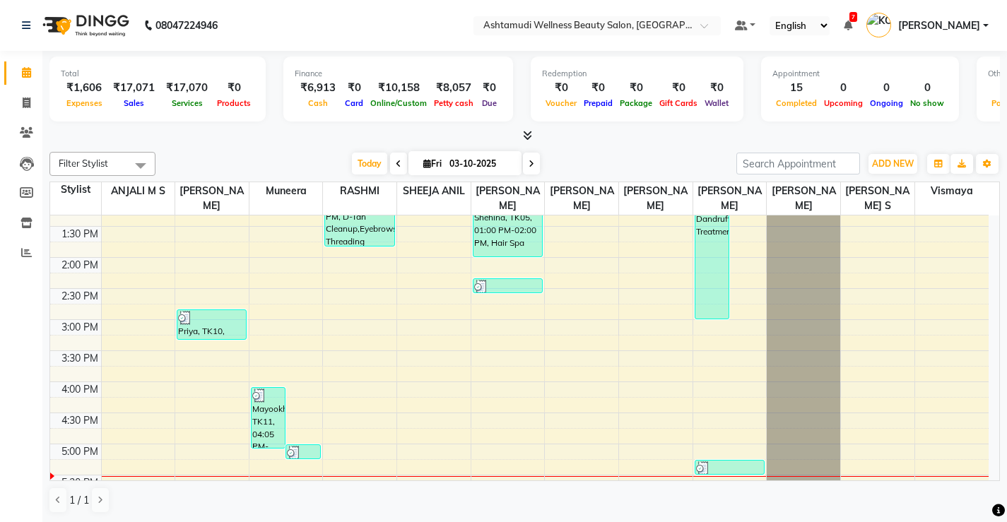
scroll to position [543, 0]
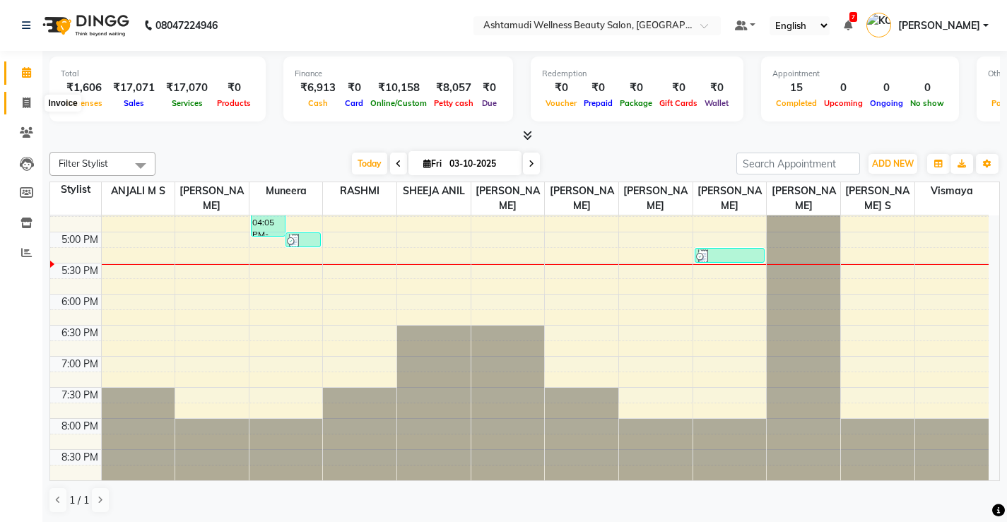
click at [21, 109] on span at bounding box center [26, 103] width 25 height 16
select select "4674"
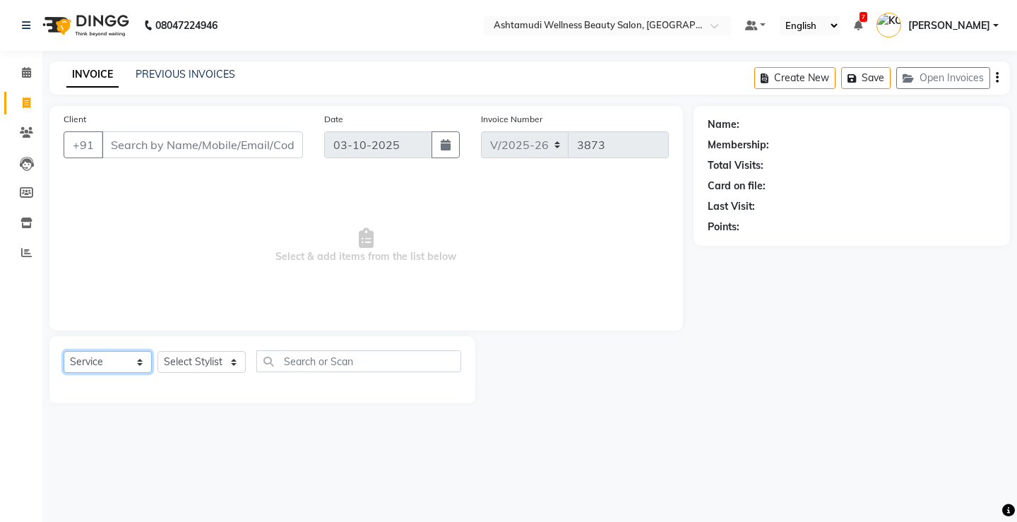
click at [72, 370] on select "Select Service Product Membership Package Voucher Prepaid Gift Card" at bounding box center [108, 362] width 88 height 22
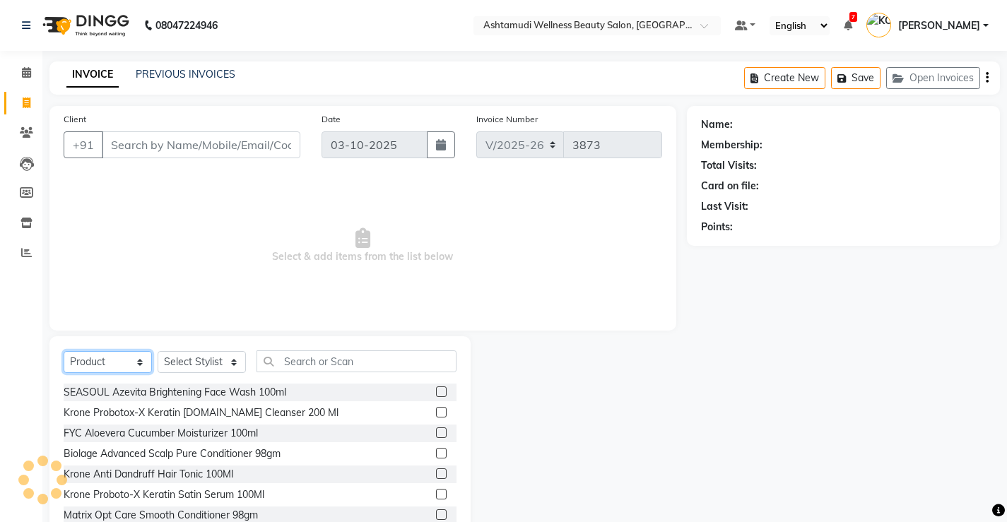
select select "service"
click at [64, 351] on select "Select Service Product Membership Package Voucher Prepaid Gift Card" at bounding box center [108, 362] width 88 height 22
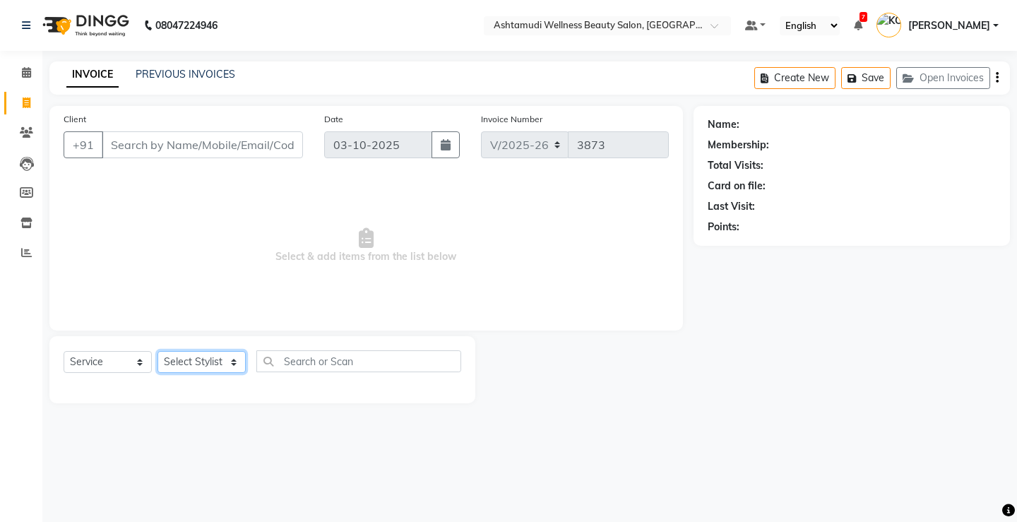
click at [192, 360] on select "Select Stylist ANJALI M S ASWATHY KOTTIYAM ASHTAMUDI KUMARI Muneera RASHMI SHEE…" at bounding box center [202, 362] width 88 height 22
select select "27466"
click at [158, 351] on select "Select Stylist ANJALI M S ASWATHY KOTTIYAM ASHTAMUDI KUMARI Muneera RASHMI SHEE…" at bounding box center [202, 362] width 88 height 22
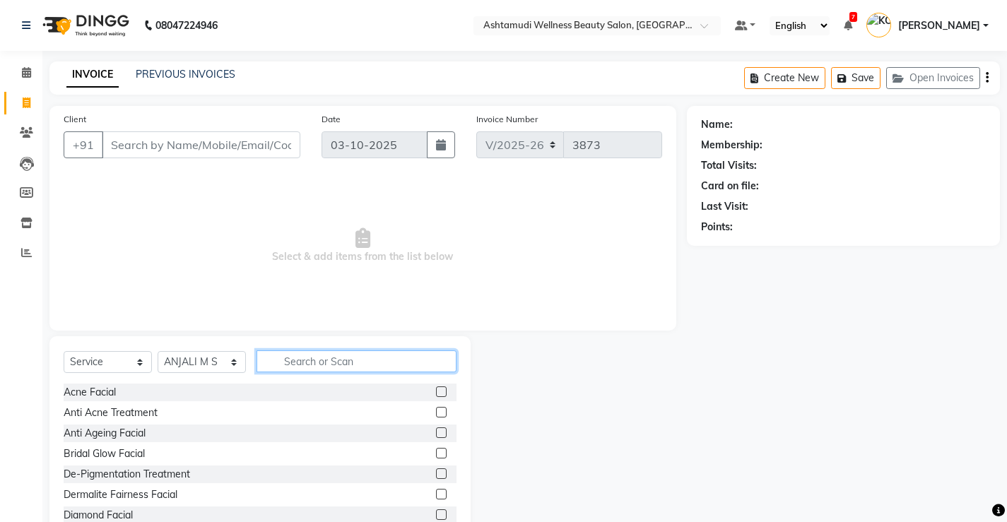
click at [290, 367] on input "text" at bounding box center [356, 361] width 200 height 22
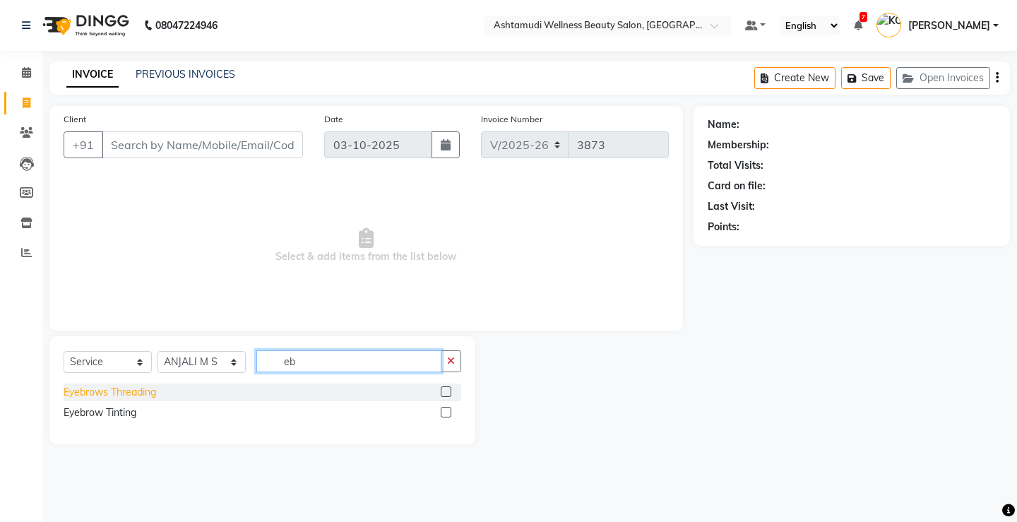
type input "eb"
click at [146, 396] on div "Eyebrows Threading" at bounding box center [110, 392] width 93 height 15
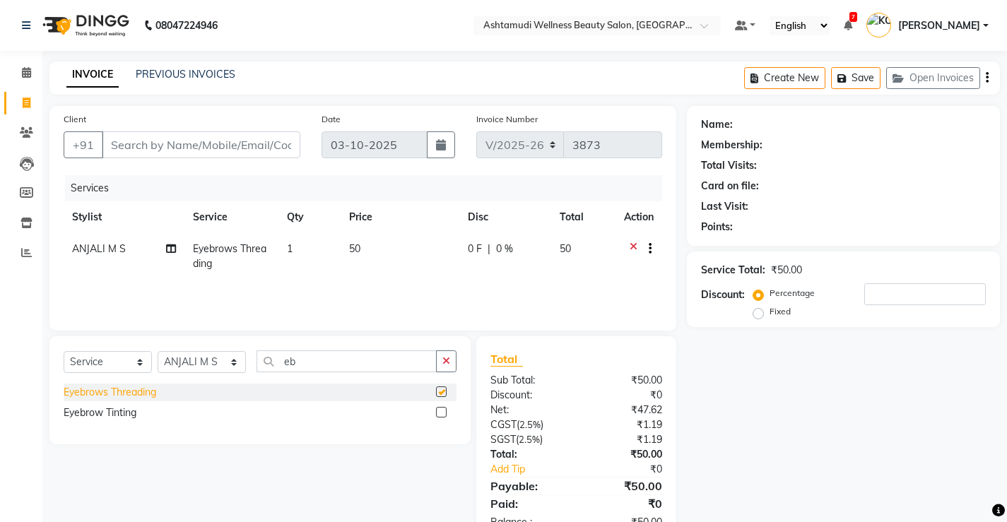
checkbox input "false"
click at [193, 139] on input "Client" at bounding box center [201, 144] width 199 height 27
click at [191, 151] on input "Client" at bounding box center [201, 144] width 199 height 27
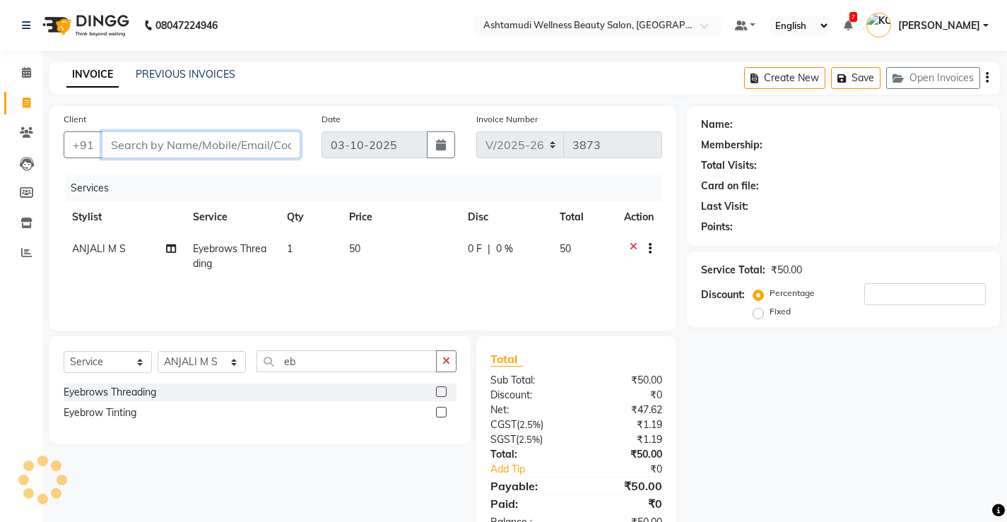
type input "0"
click at [189, 151] on input "Client" at bounding box center [201, 144] width 199 height 27
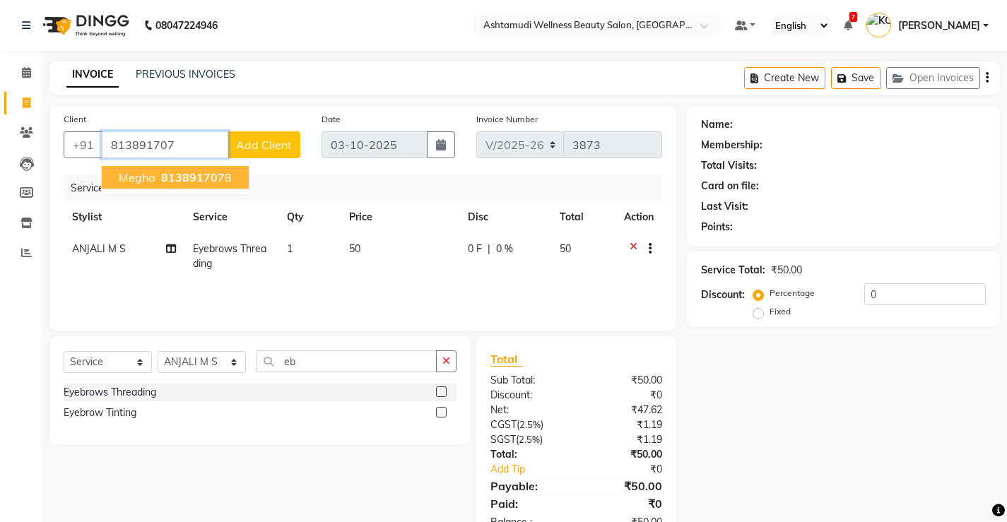
click at [199, 179] on span "813891707" at bounding box center [193, 177] width 64 height 14
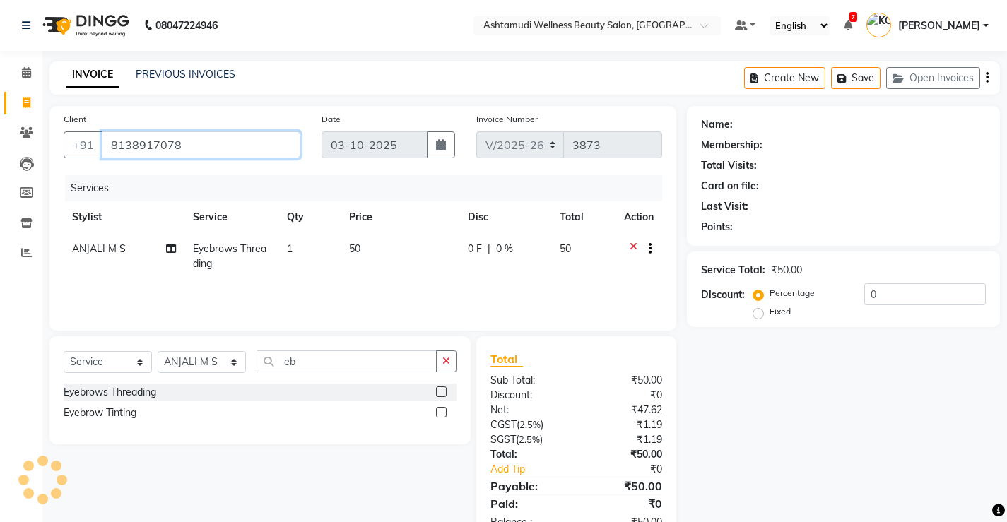
type input "8138917078"
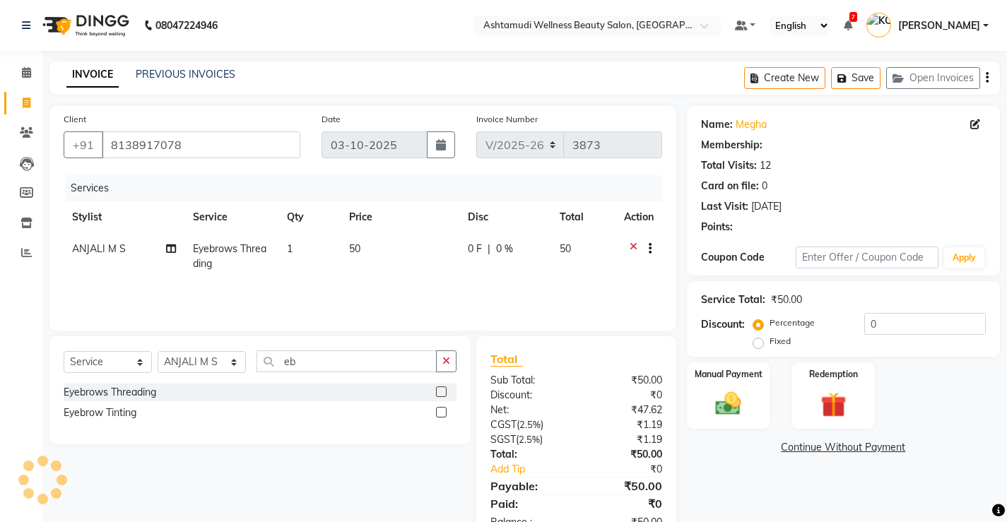
select select "1: Object"
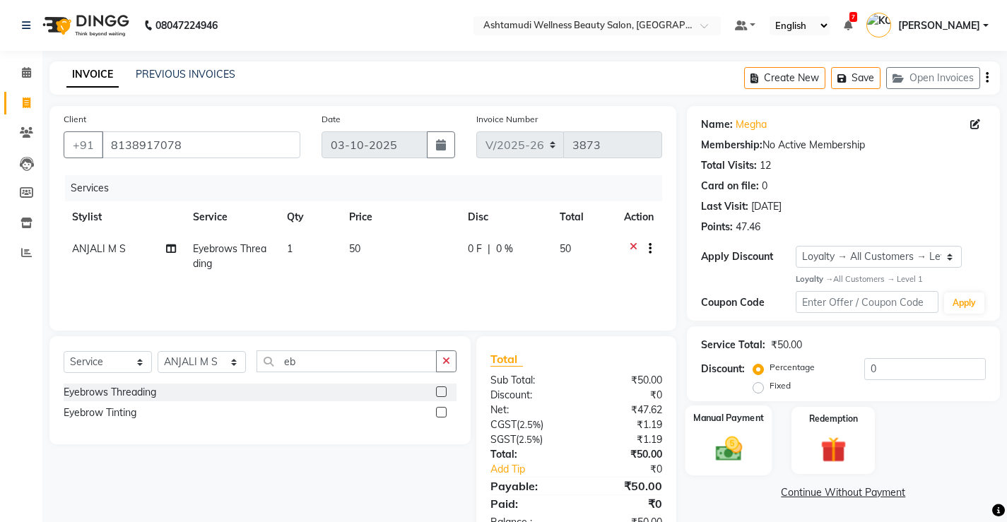
click at [728, 406] on div "Manual Payment" at bounding box center [728, 441] width 87 height 70
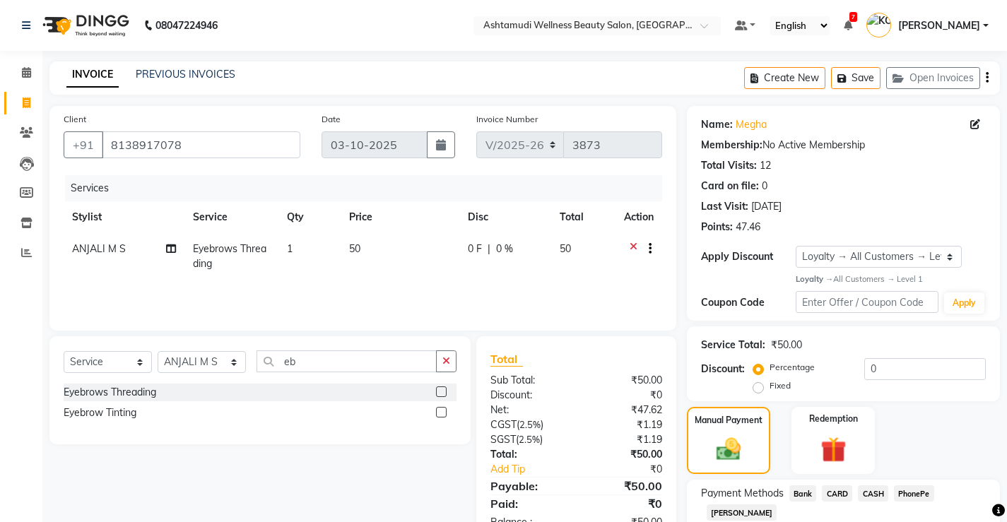
scroll to position [43, 0]
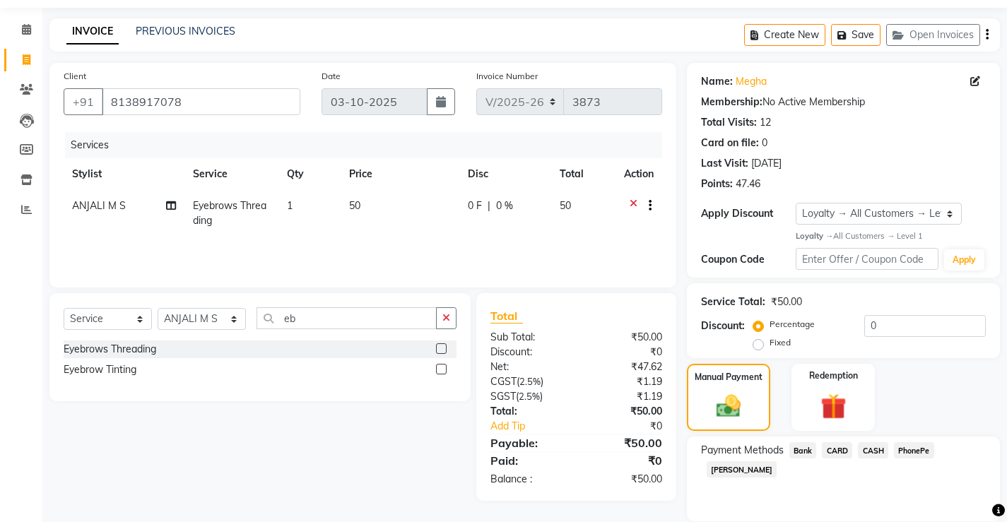
click at [924, 443] on span "PhonePe" at bounding box center [914, 450] width 40 height 16
click at [847, 510] on input "Note:" at bounding box center [894, 521] width 183 height 22
type input "Vismaya Vysakh"
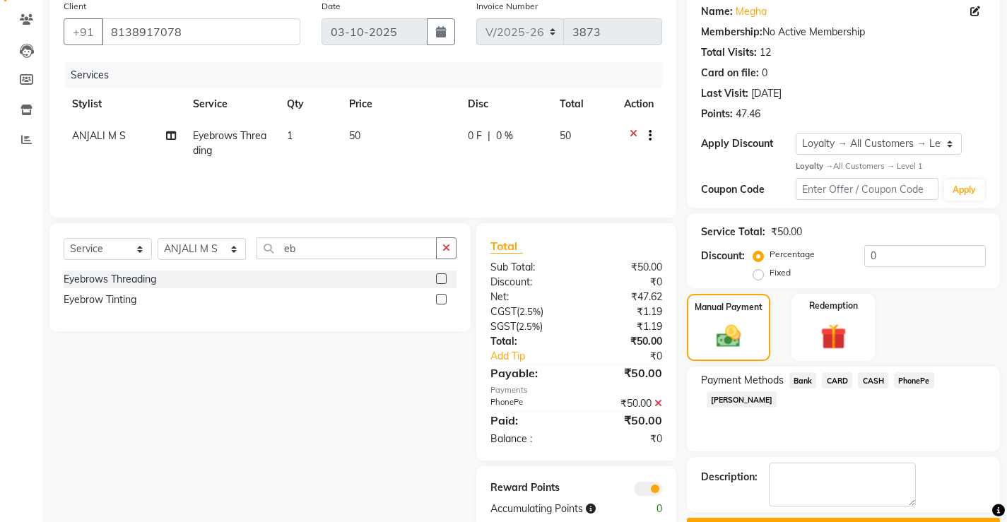
scroll to position [152, 0]
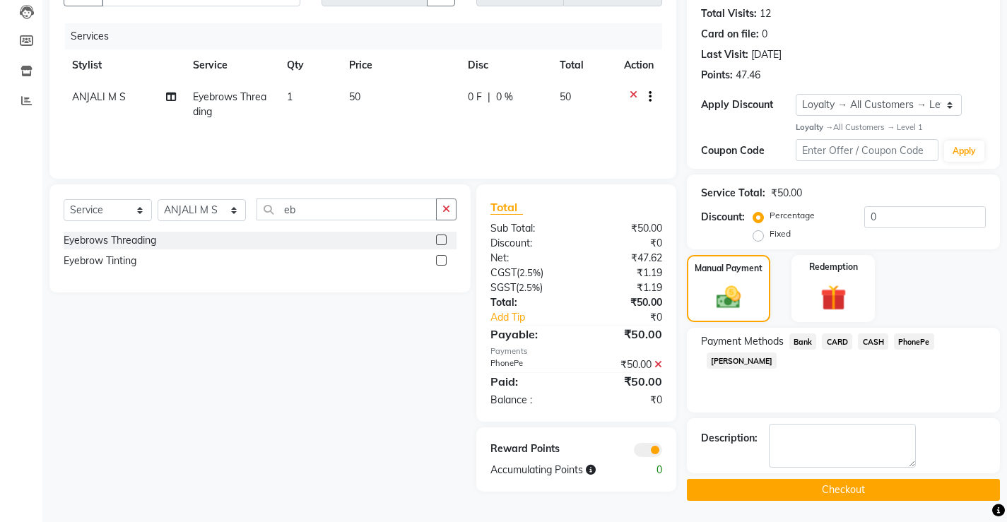
click at [762, 491] on button "Checkout" at bounding box center [843, 490] width 313 height 22
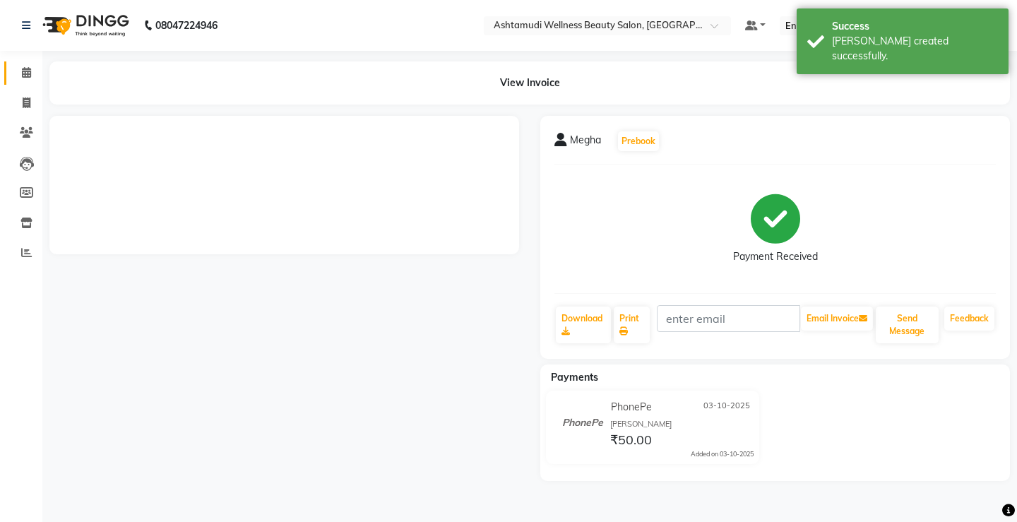
click at [10, 75] on link "Calendar" at bounding box center [21, 72] width 34 height 23
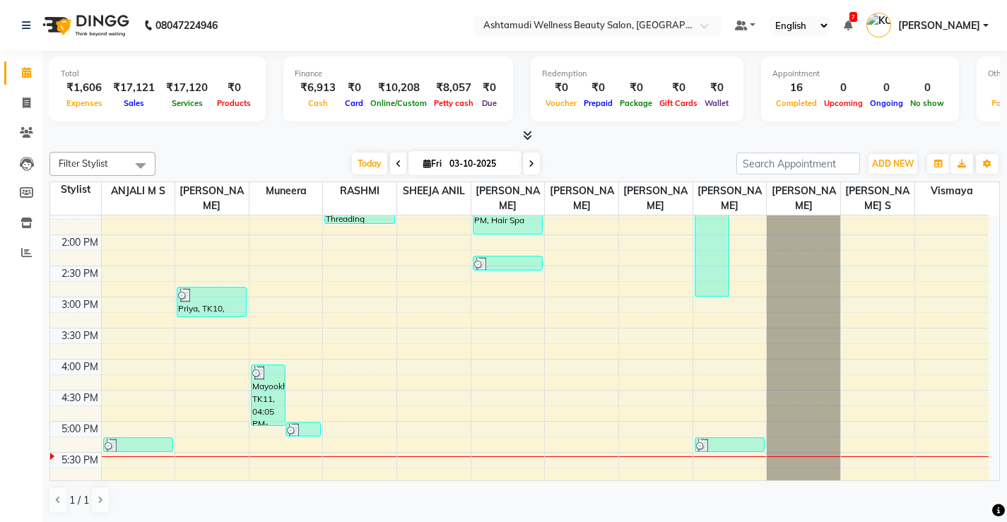
scroll to position [495, 0]
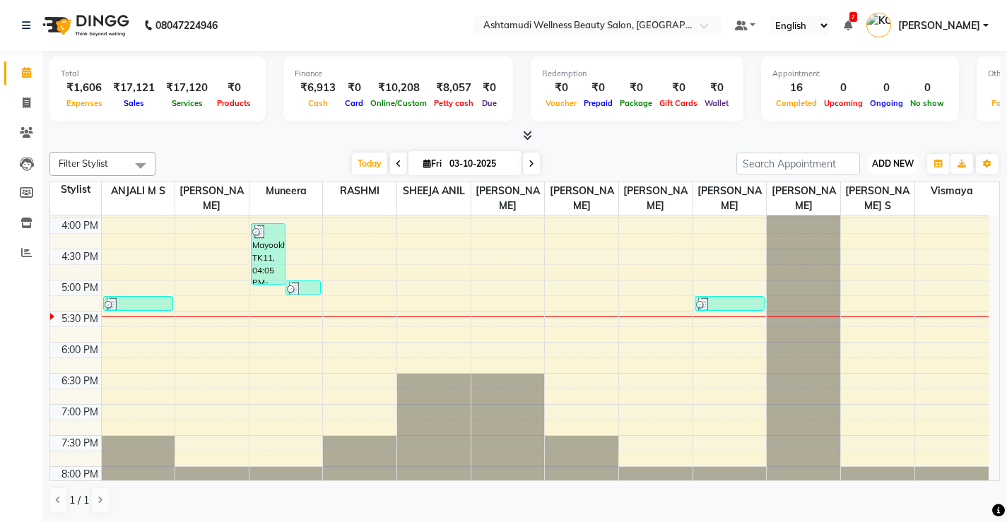
click at [889, 162] on span "ADD NEW" at bounding box center [893, 163] width 42 height 11
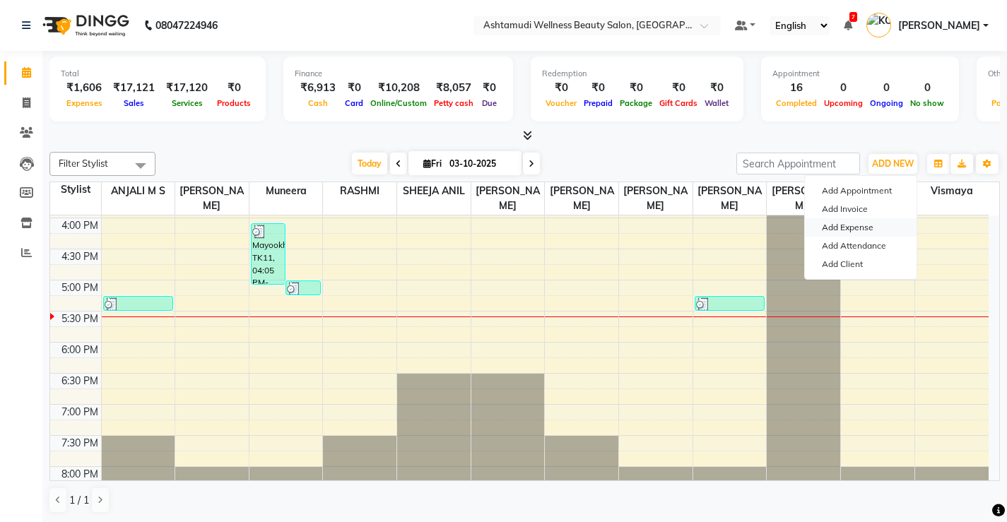
click at [841, 224] on link "Add Expense" at bounding box center [861, 227] width 112 height 18
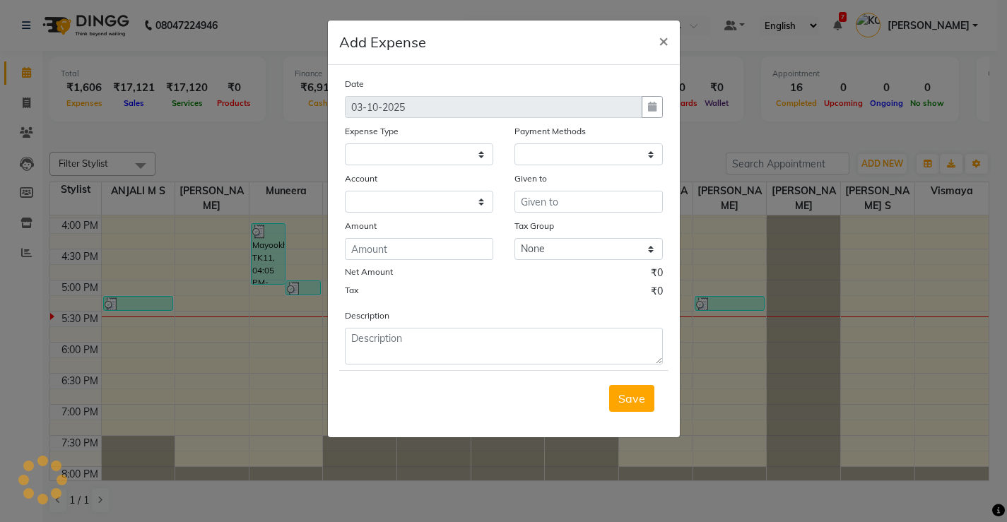
select select
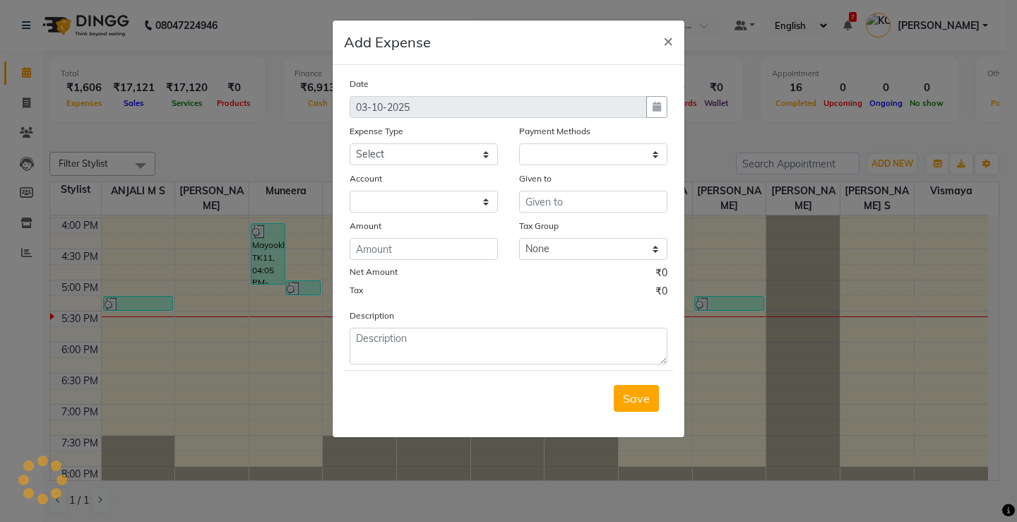
select select "1"
select select "3508"
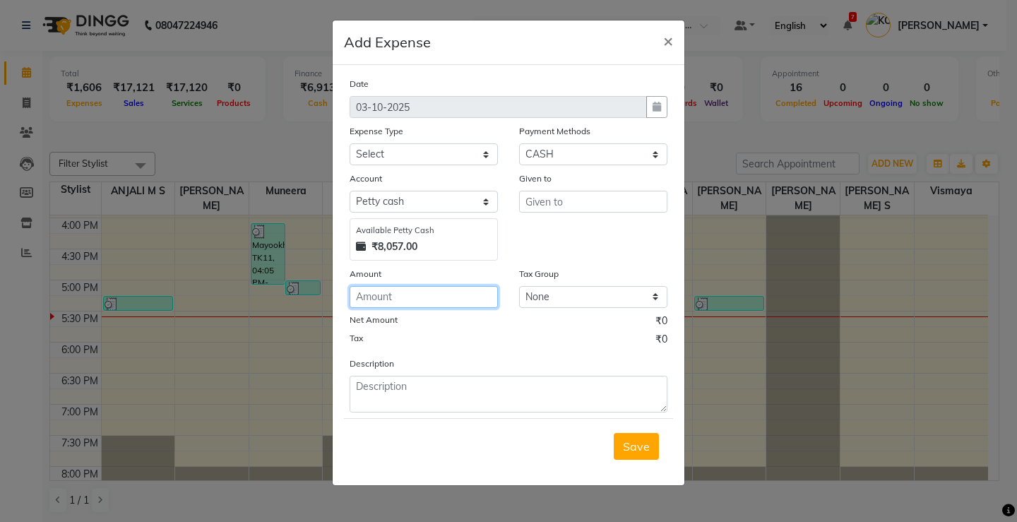
click at [408, 288] on input "number" at bounding box center [424, 297] width 148 height 22
type input "270"
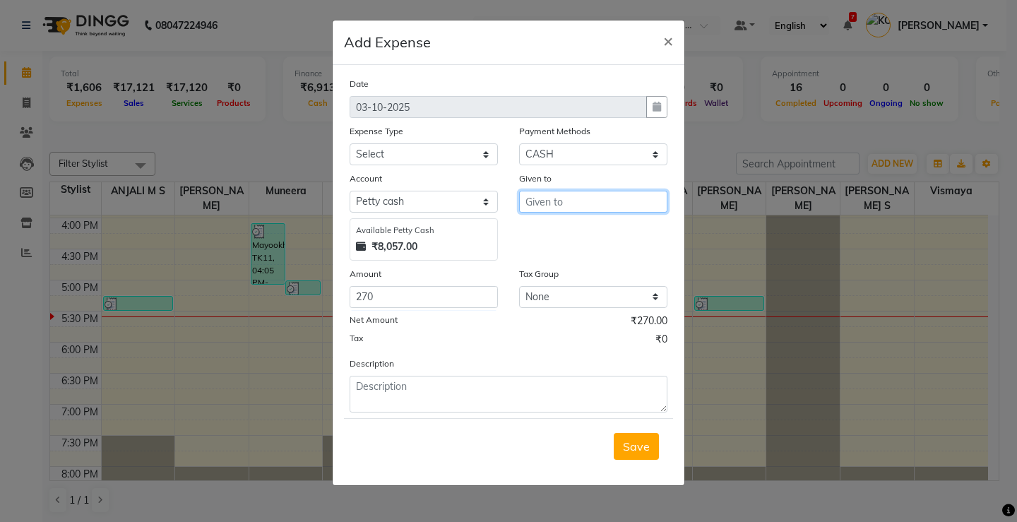
click at [562, 203] on input "text" at bounding box center [593, 202] width 148 height 22
type input "mayookha"
click at [452, 152] on select "Select ACCOMODATION EXPENSES ADVERTISEMENT SALES PROMOTIONAL EXPENSES Bonus BRI…" at bounding box center [424, 154] width 148 height 22
select select "6186"
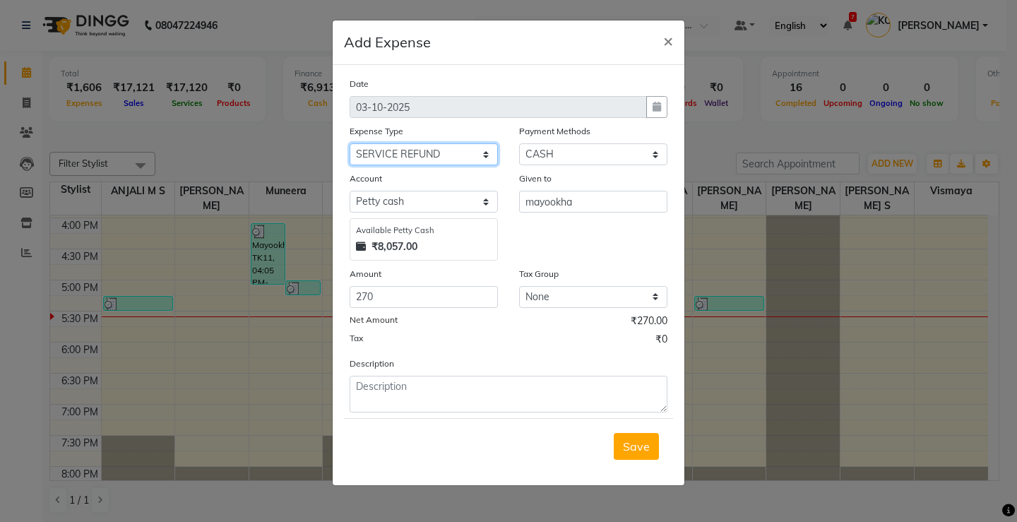
click at [350, 143] on select "Select ACCOMODATION EXPENSES ADVERTISEMENT SALES PROMOTIONAL EXPENSES Bonus BRI…" at bounding box center [424, 154] width 148 height 22
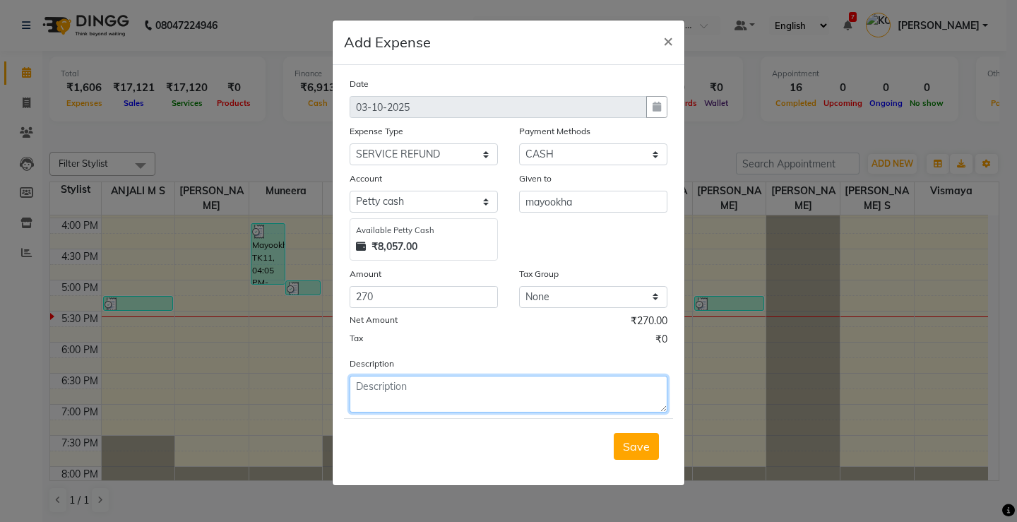
click at [420, 389] on textarea at bounding box center [509, 394] width 318 height 37
type textarea "refund"
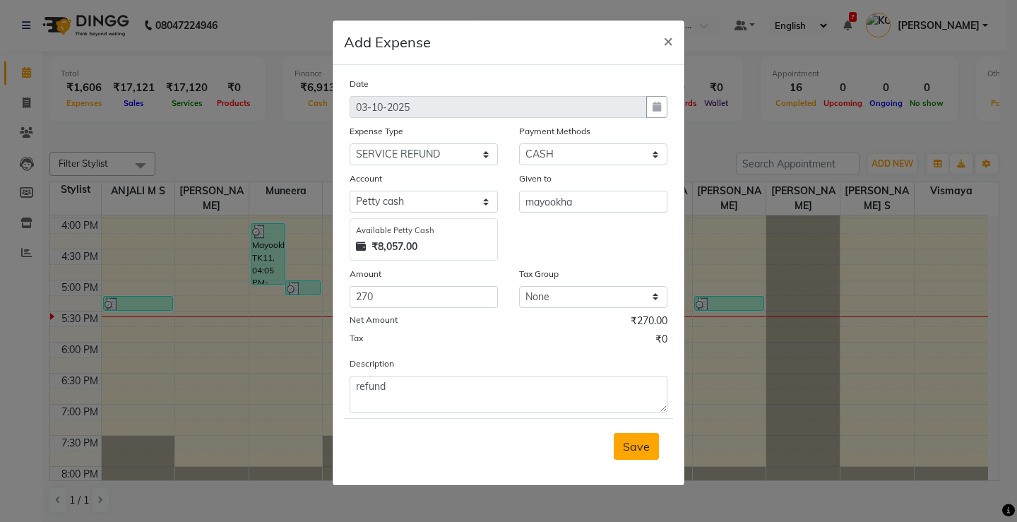
click at [631, 447] on span "Save" at bounding box center [636, 446] width 27 height 14
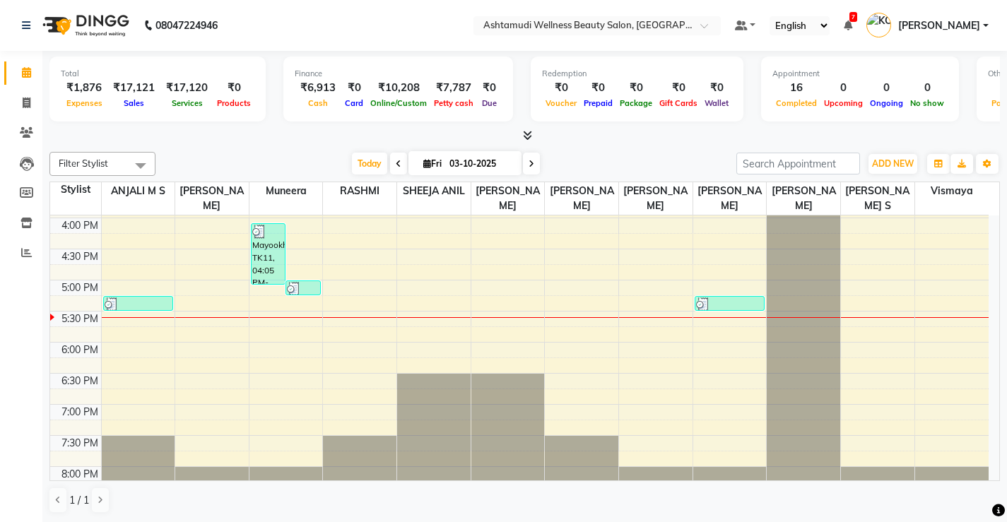
scroll to position [543, 0]
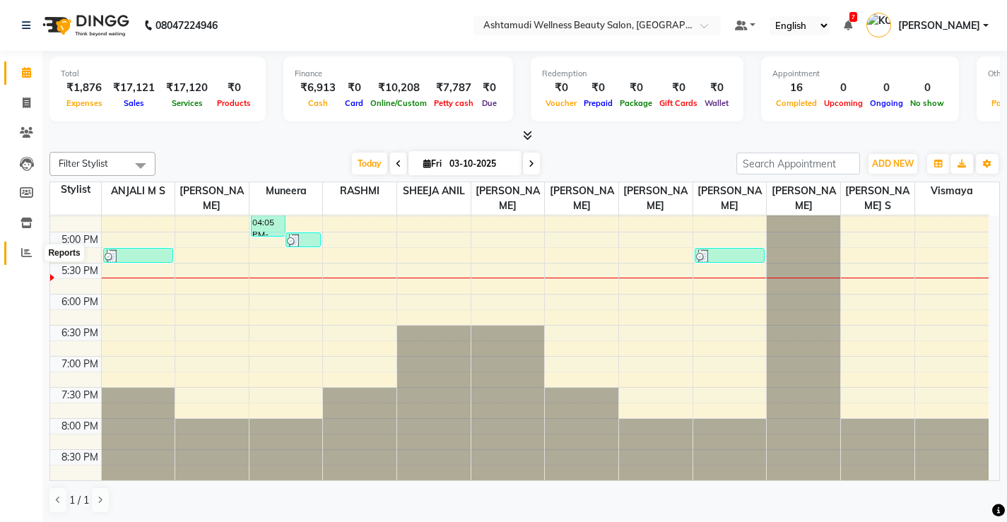
click at [25, 246] on span at bounding box center [26, 253] width 25 height 16
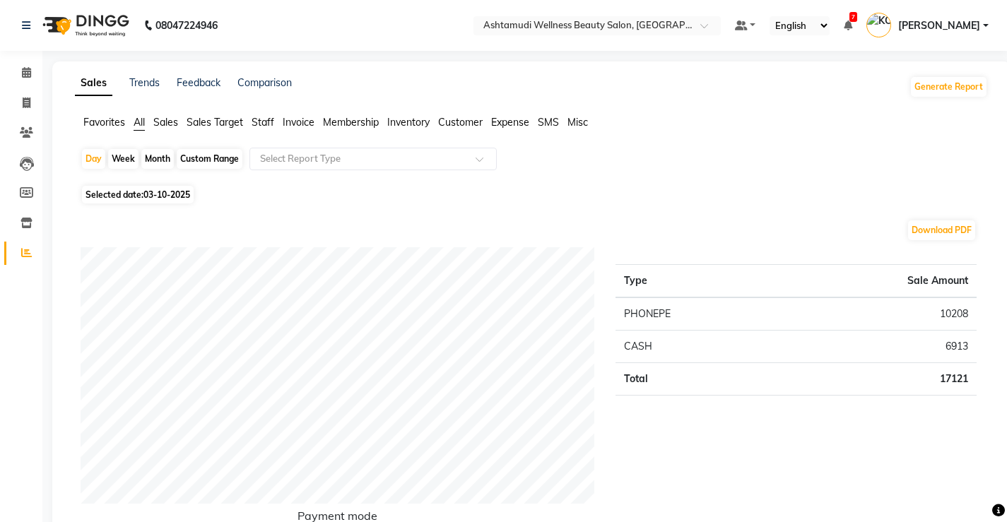
click at [508, 118] on span "Expense" at bounding box center [510, 122] width 38 height 13
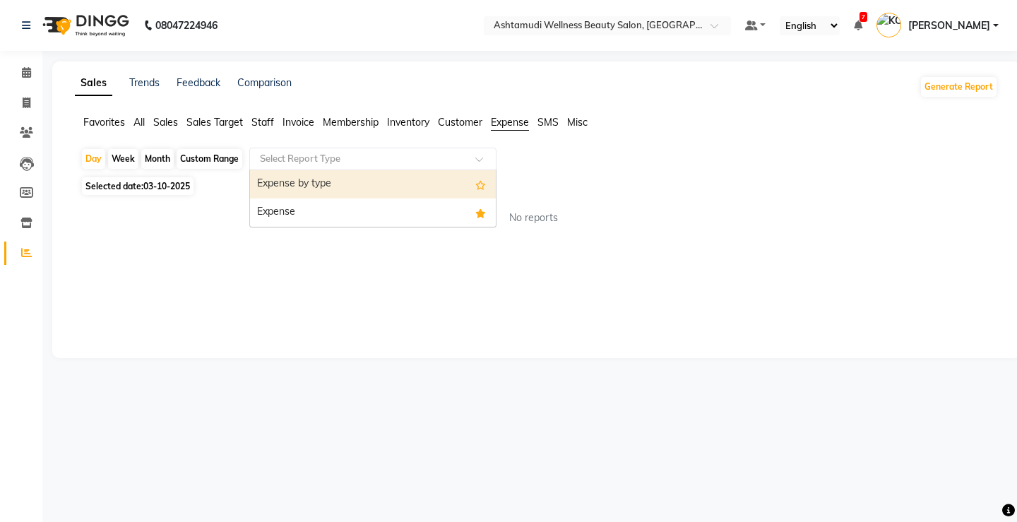
click at [342, 156] on input "text" at bounding box center [358, 159] width 203 height 14
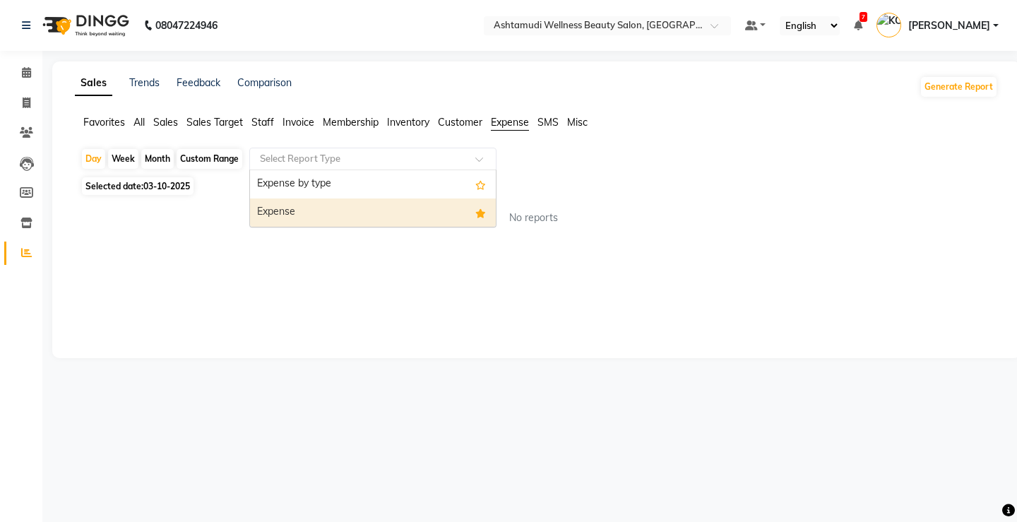
click at [329, 210] on div "Expense" at bounding box center [373, 213] width 246 height 28
select select "full_report"
select select "csv"
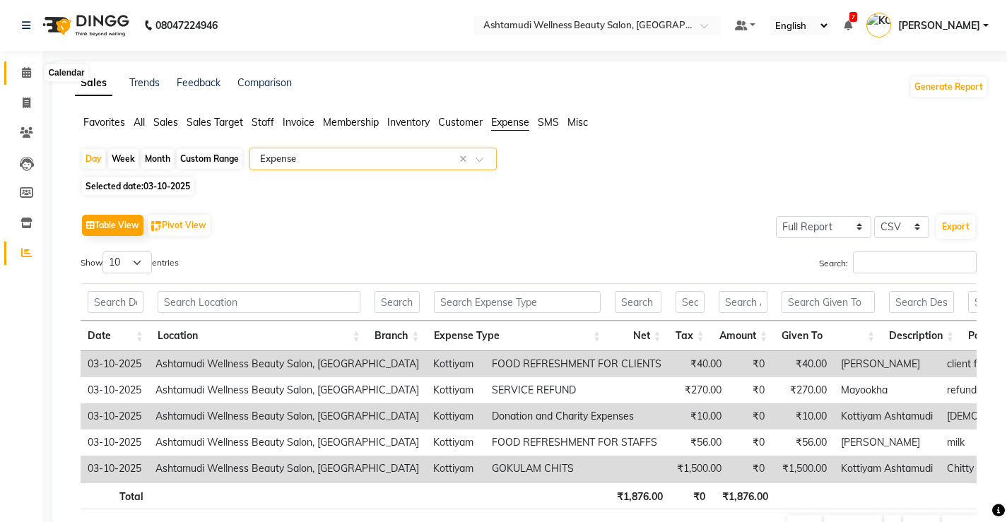
click at [27, 72] on icon at bounding box center [26, 72] width 9 height 11
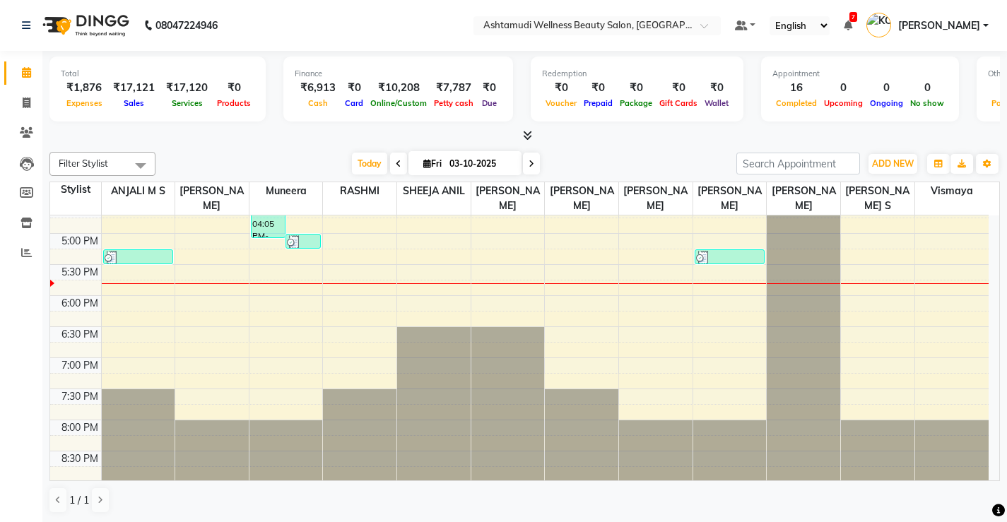
scroll to position [543, 0]
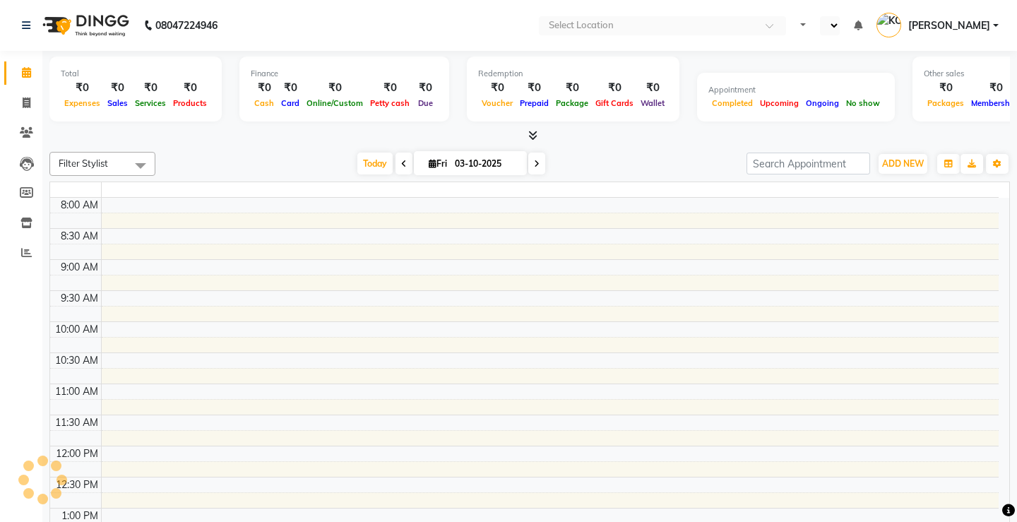
select select "en"
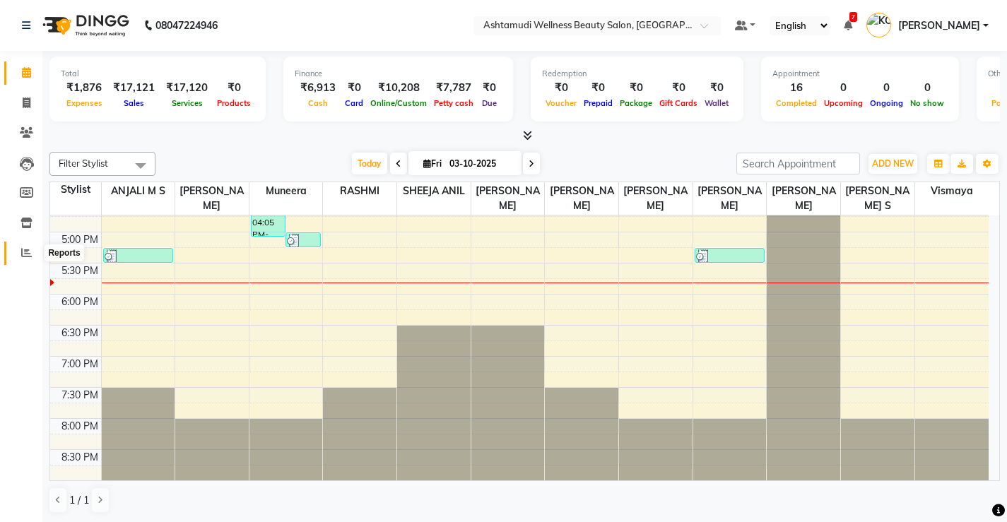
click at [16, 258] on span at bounding box center [26, 253] width 25 height 16
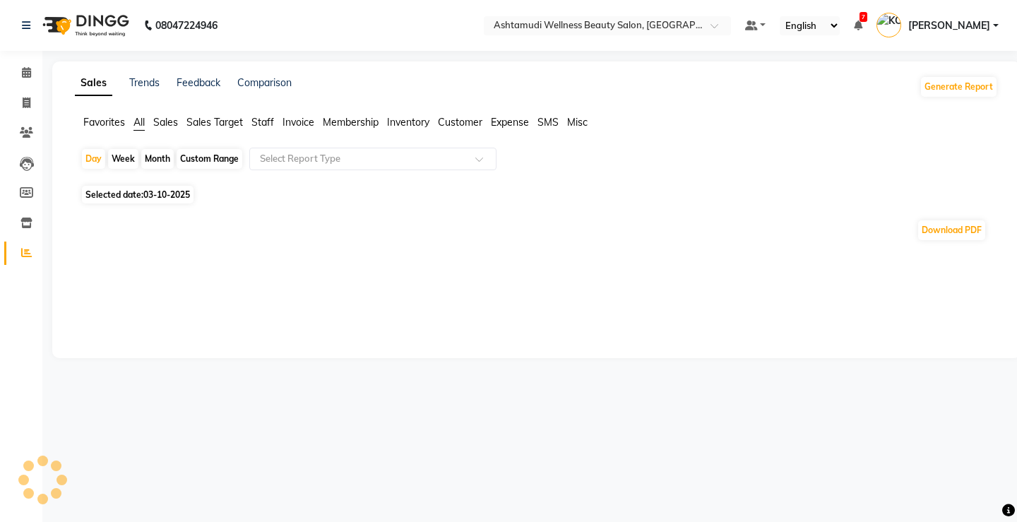
click at [509, 120] on span "Expense" at bounding box center [510, 122] width 38 height 13
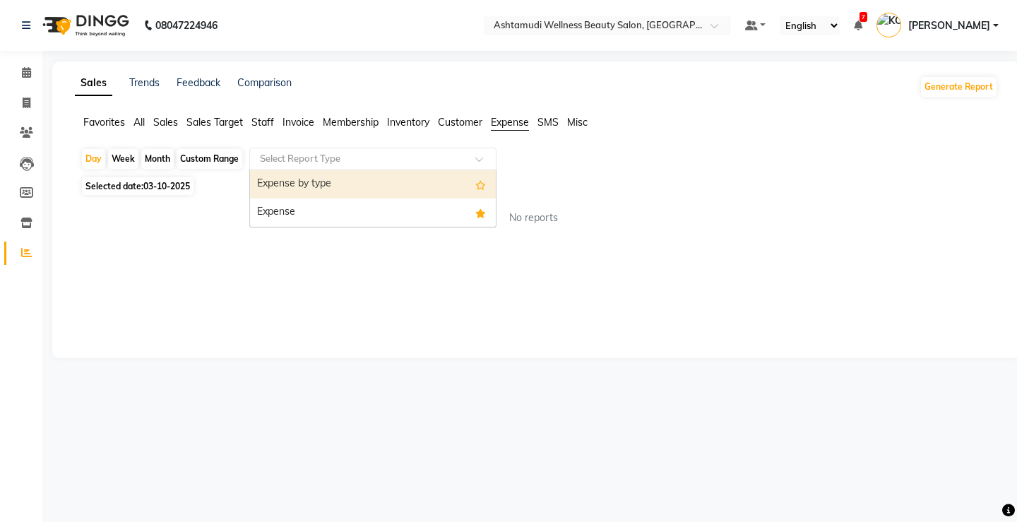
click at [351, 160] on input "text" at bounding box center [358, 159] width 203 height 14
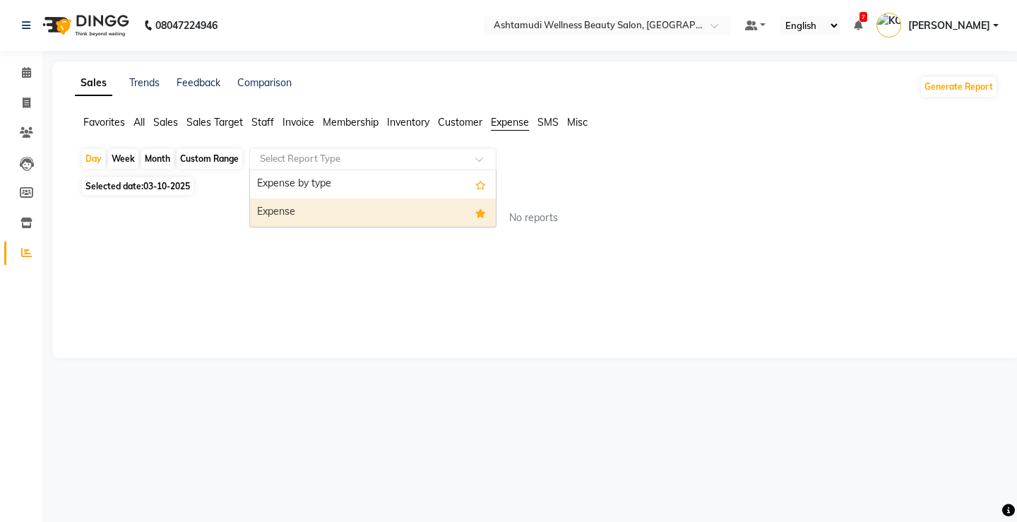
click at [343, 221] on div "Expense" at bounding box center [373, 213] width 246 height 28
select select "full_report"
select select "csv"
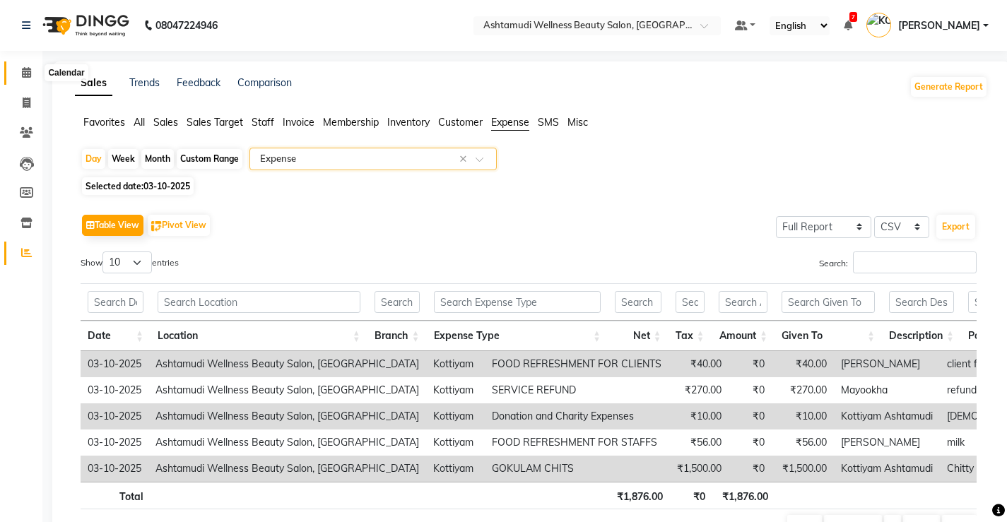
click at [20, 66] on span at bounding box center [26, 73] width 25 height 16
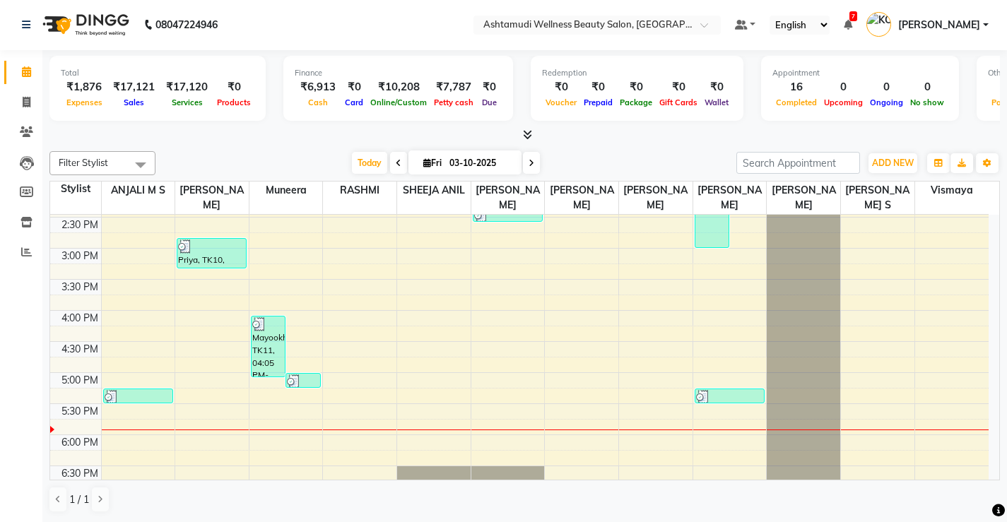
scroll to position [472, 0]
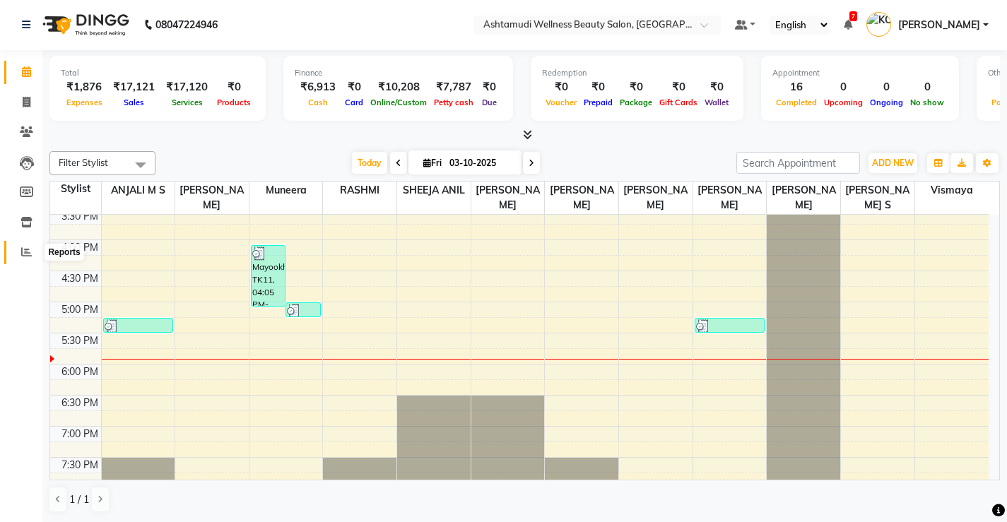
click at [23, 253] on icon at bounding box center [26, 252] width 11 height 11
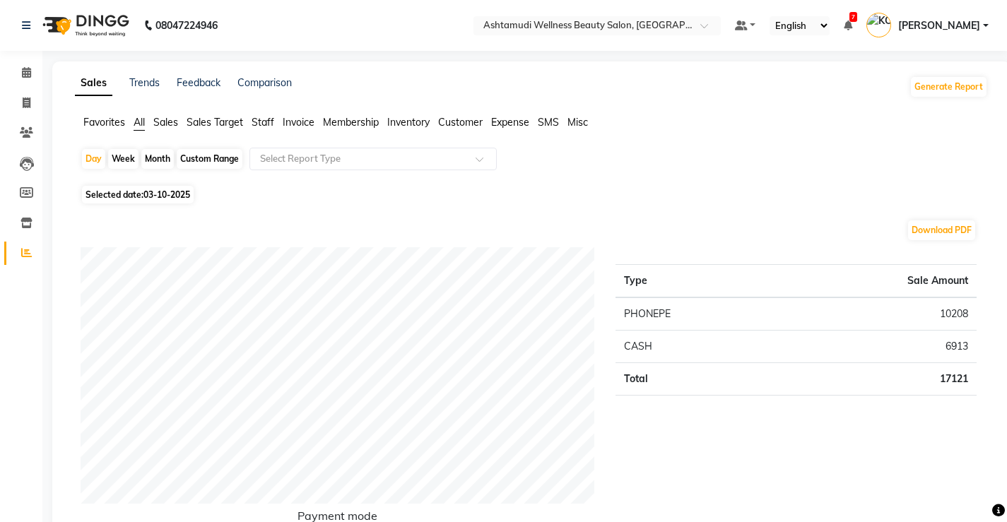
click at [516, 122] on span "Expense" at bounding box center [510, 122] width 38 height 13
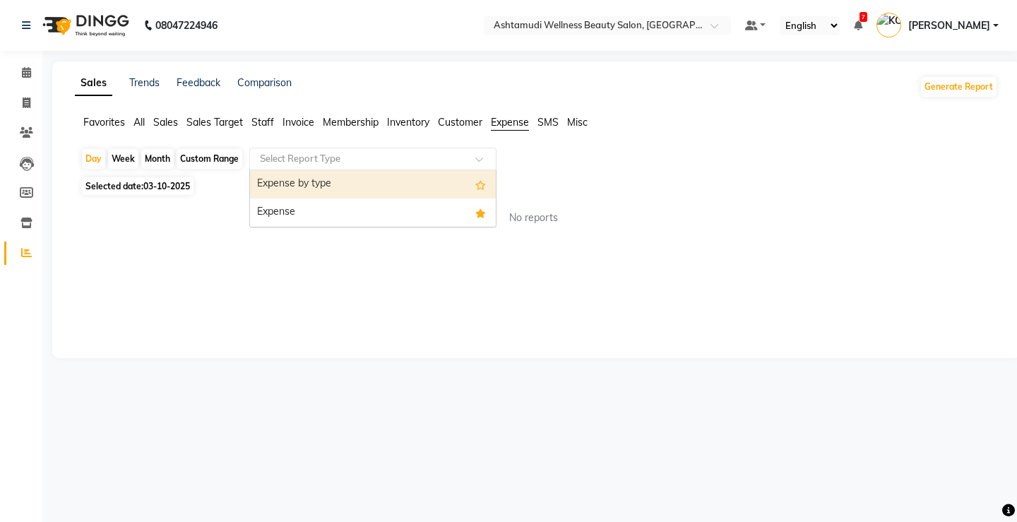
click at [388, 156] on input "text" at bounding box center [358, 159] width 203 height 14
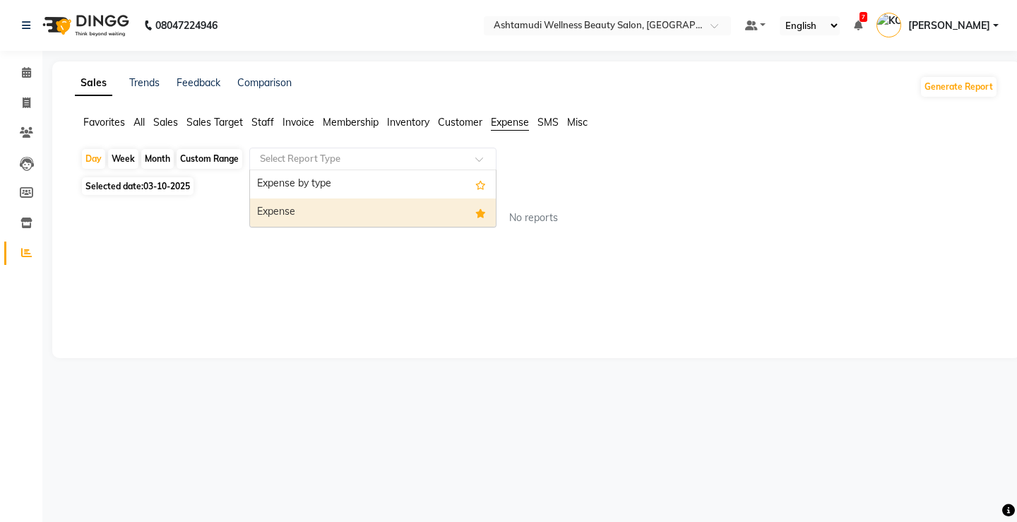
click at [391, 204] on div "Expense" at bounding box center [373, 213] width 246 height 28
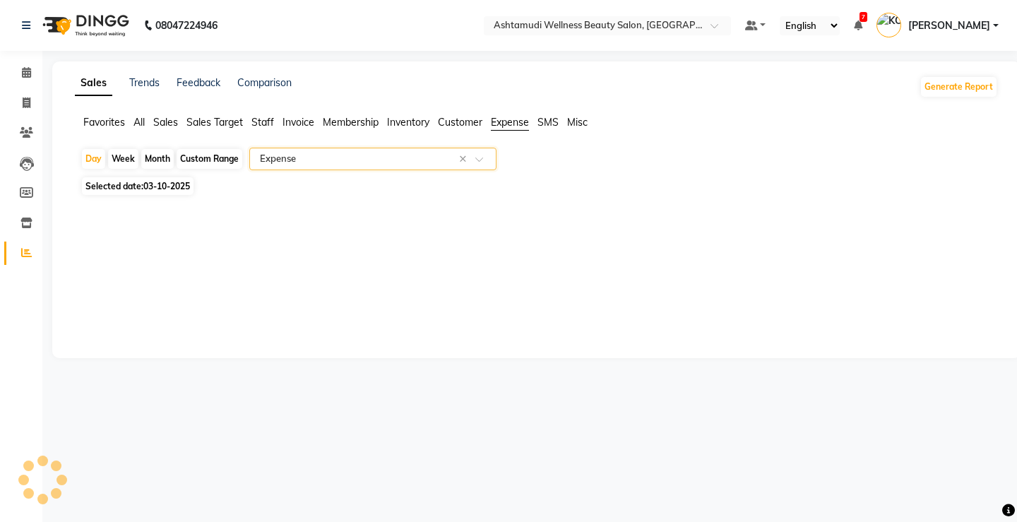
select select "full_report"
select select "csv"
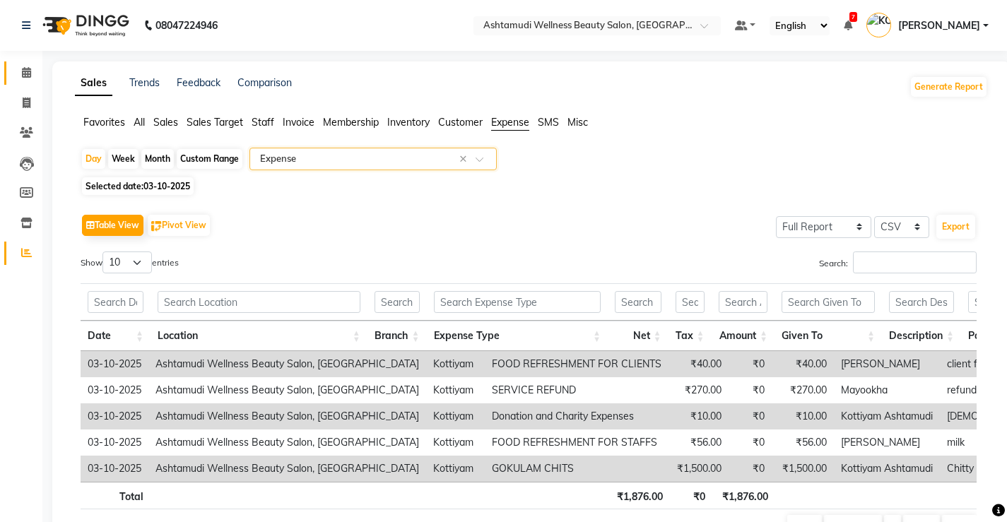
click at [30, 62] on link "Calendar" at bounding box center [21, 72] width 34 height 23
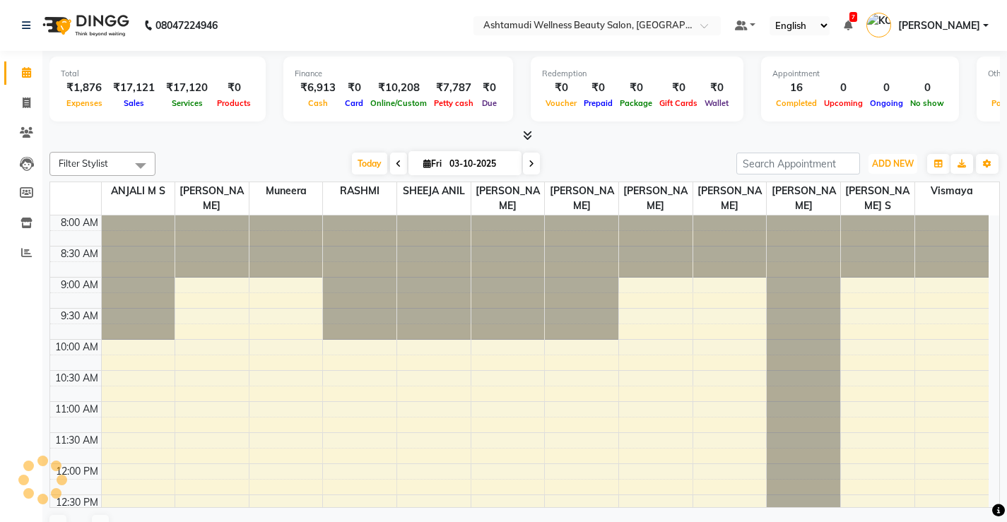
click at [889, 154] on button "ADD NEW Toggle Dropdown" at bounding box center [892, 164] width 49 height 20
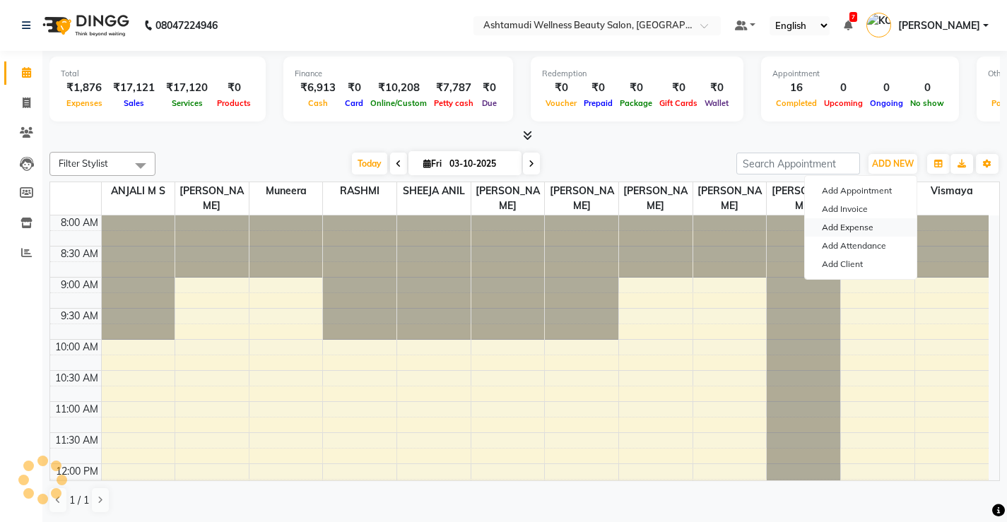
click at [862, 226] on link "Add Expense" at bounding box center [861, 227] width 112 height 18
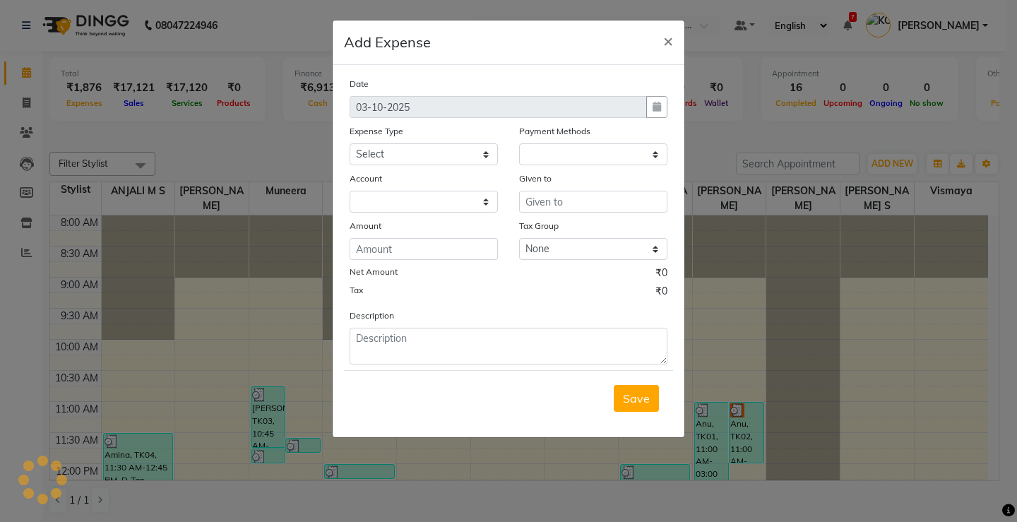
select select
select select "1"
select select "3508"
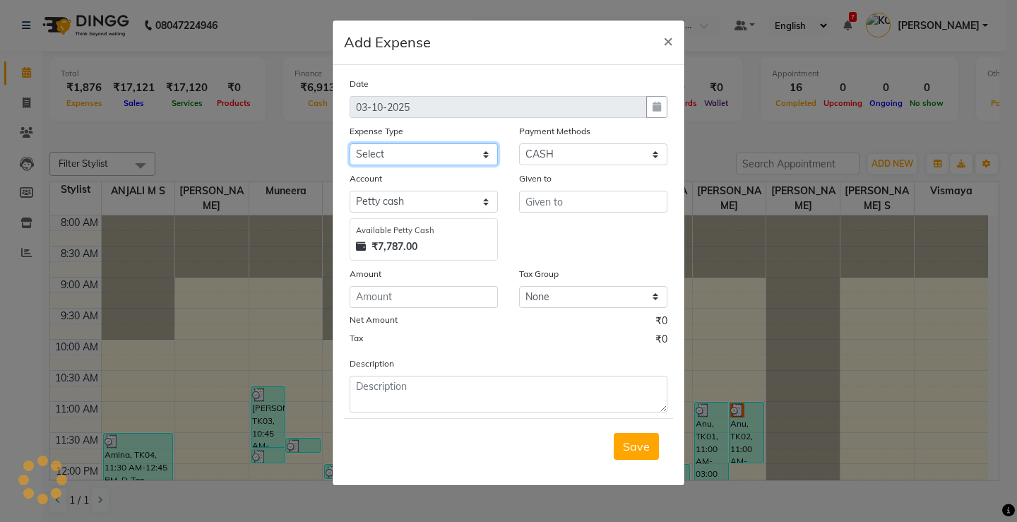
click at [399, 153] on select "Select ACCOMODATION EXPENSES ADVERTISEMENT SALES PROMOTIONAL EXPENSES Bonus BRI…" at bounding box center [424, 154] width 148 height 22
select select "6236"
click at [350, 143] on select "Select ACCOMODATION EXPENSES ADVERTISEMENT SALES PROMOTIONAL EXPENSES Bonus BRI…" at bounding box center [424, 154] width 148 height 22
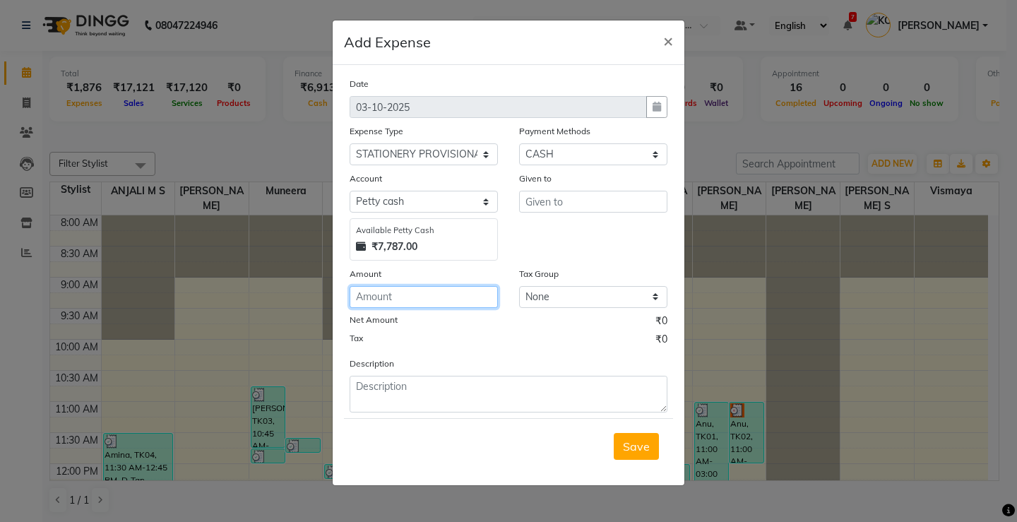
click at [408, 292] on input "number" at bounding box center [424, 297] width 148 height 22
type input "30"
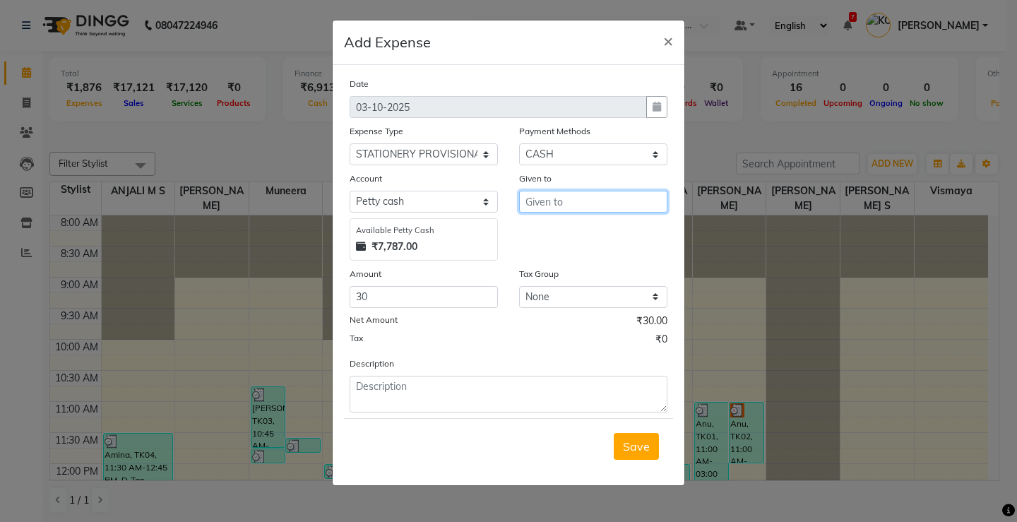
click at [567, 204] on input "text" at bounding box center [593, 202] width 148 height 22
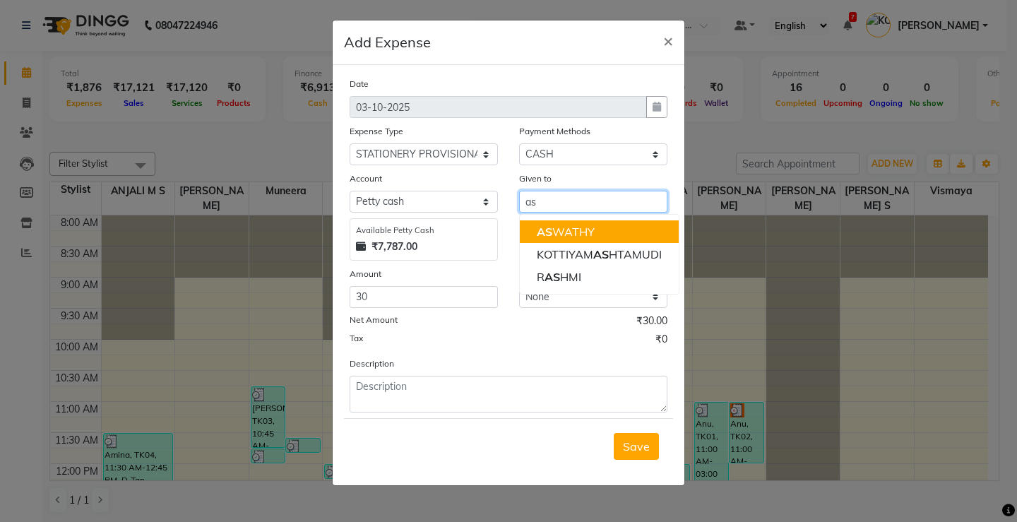
click at [570, 236] on ngb-highlight "AS WATHY" at bounding box center [566, 232] width 58 height 14
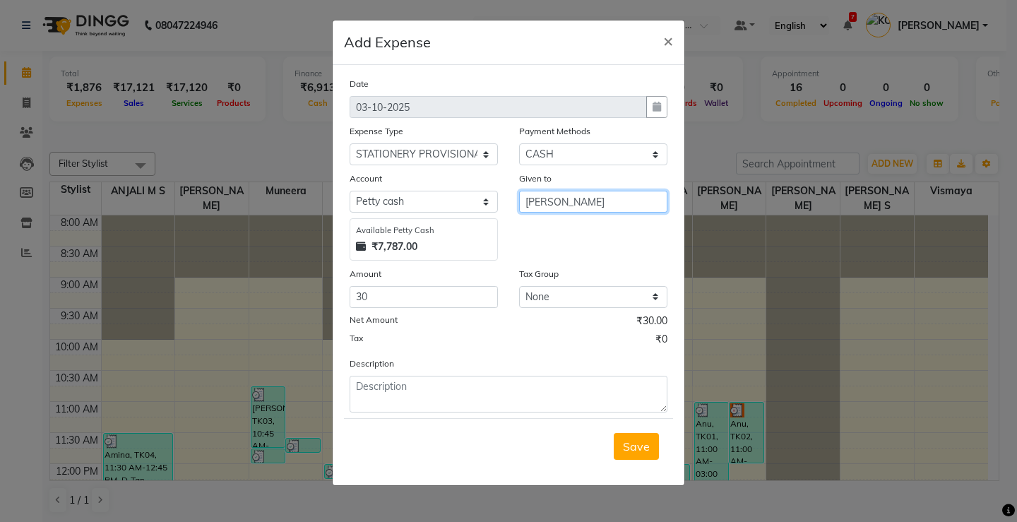
type input "ASWATHY"
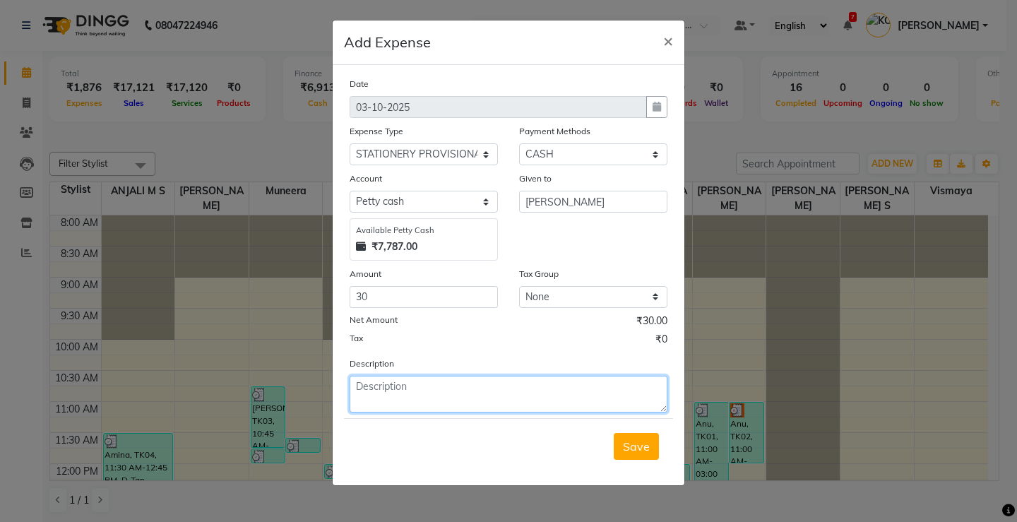
click at [391, 406] on textarea at bounding box center [509, 394] width 318 height 37
type textarea "lemon"
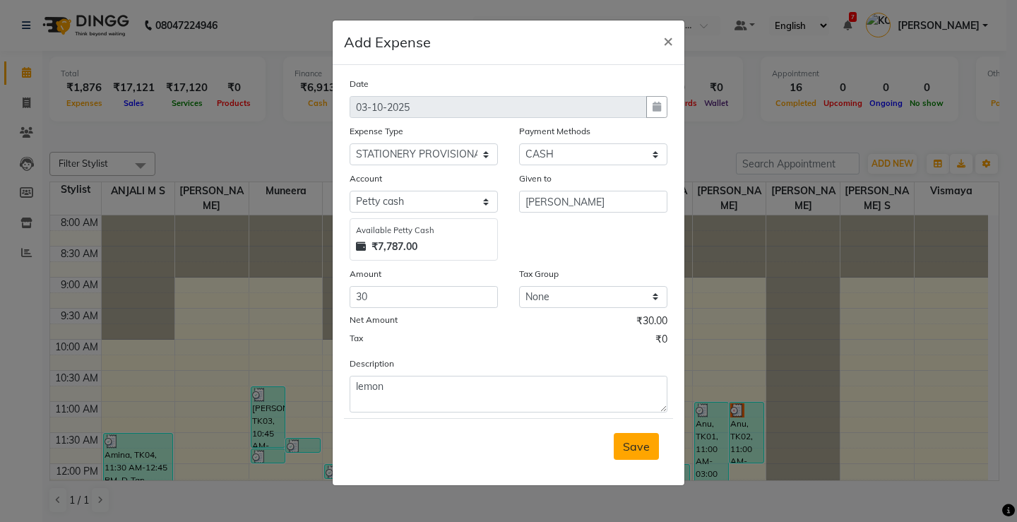
click at [643, 453] on span "Save" at bounding box center [636, 446] width 27 height 14
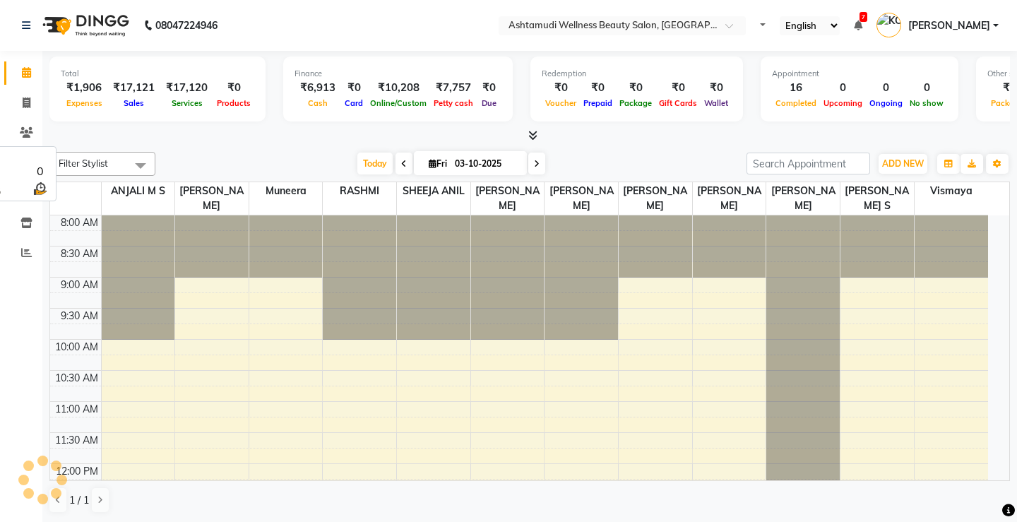
select select "en"
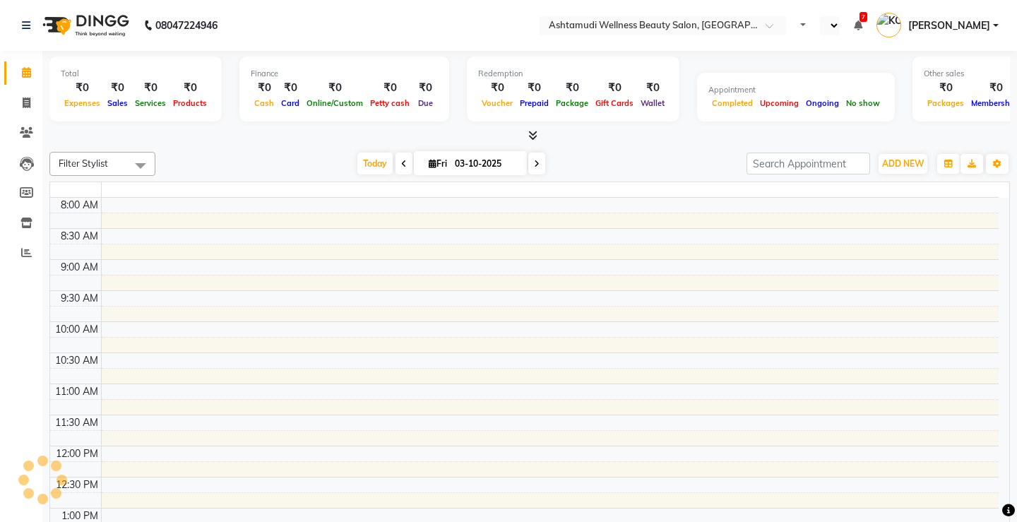
select select "en"
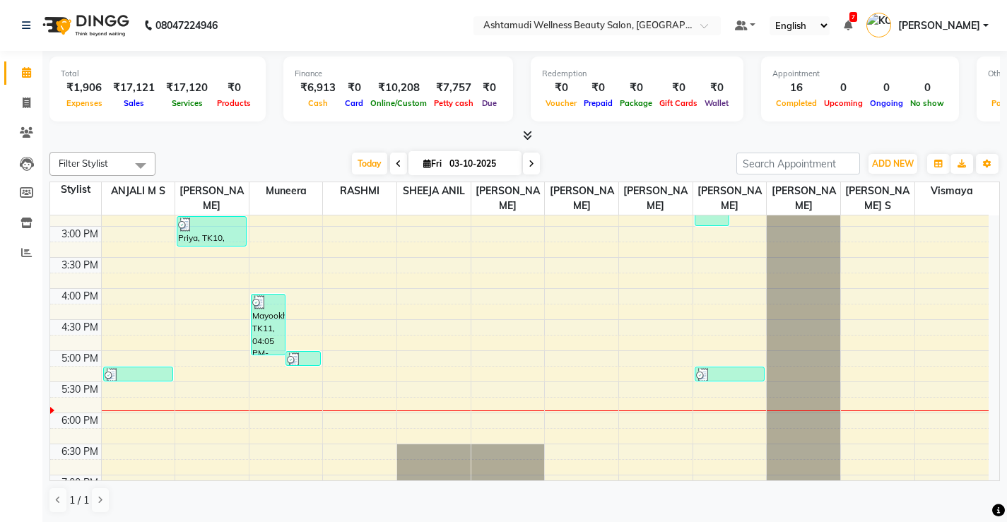
scroll to position [1, 0]
